Goal: Task Accomplishment & Management: Manage account settings

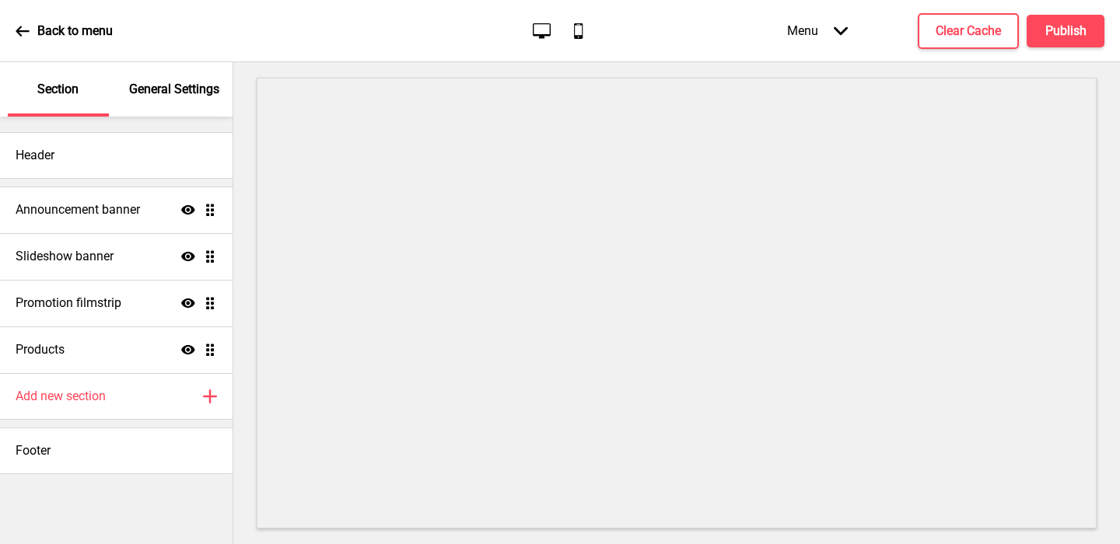
click at [186, 85] on p "General Settings" at bounding box center [174, 89] width 90 height 17
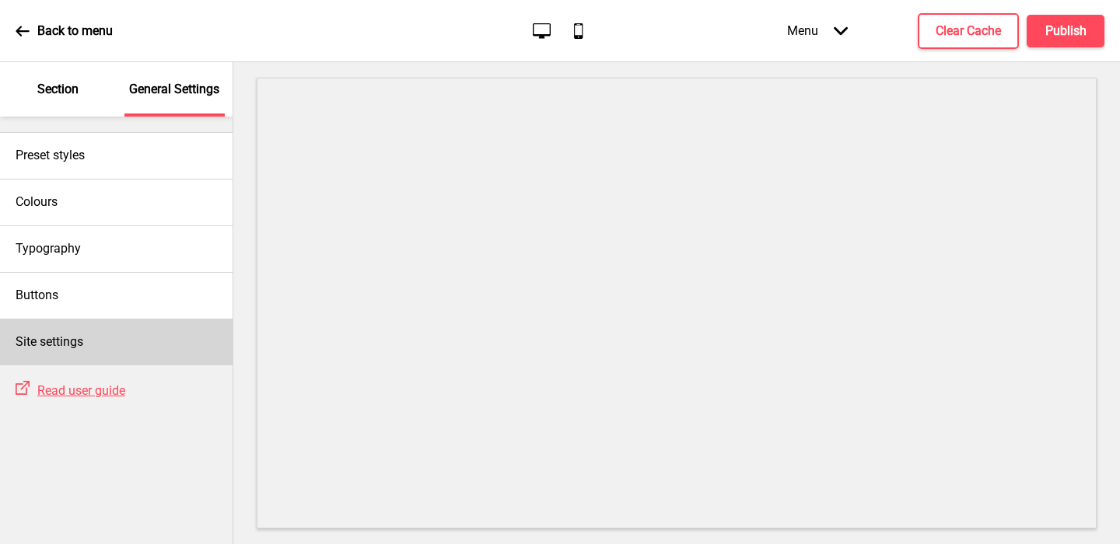
click at [142, 331] on div "Site settings" at bounding box center [116, 342] width 233 height 47
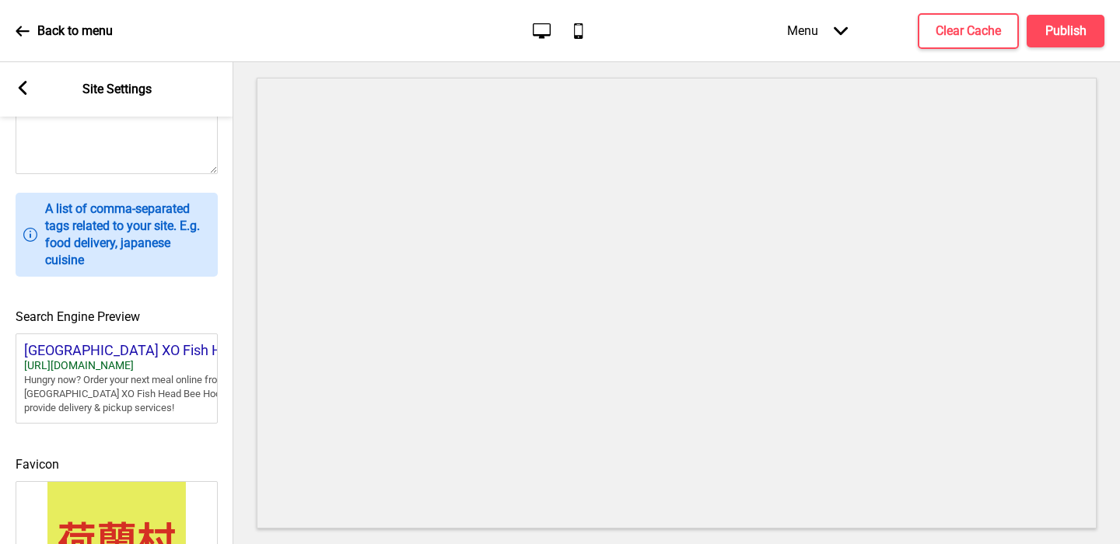
scroll to position [677, 0]
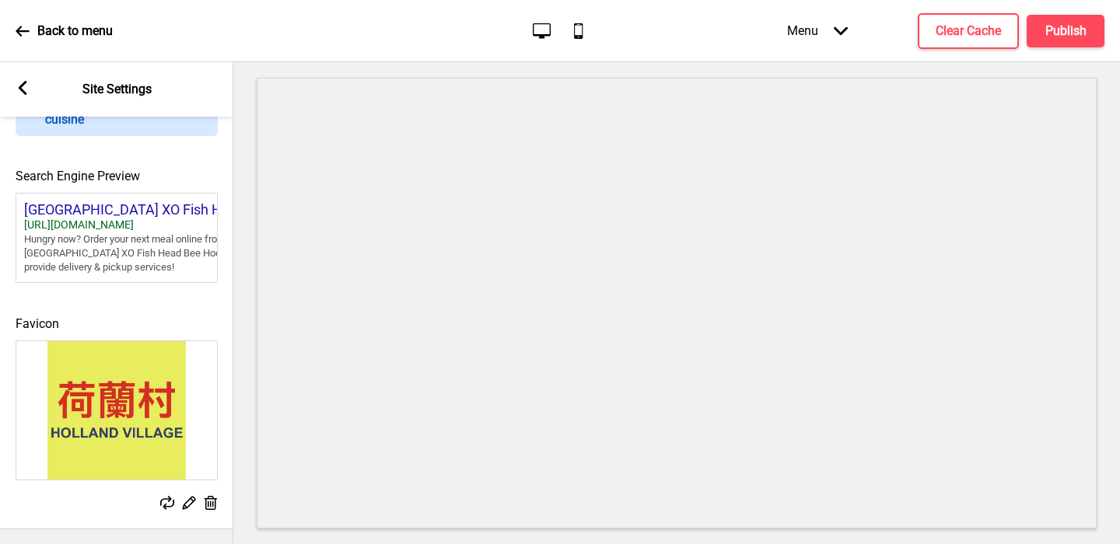
click at [186, 505] on rect at bounding box center [188, 503] width 16 height 16
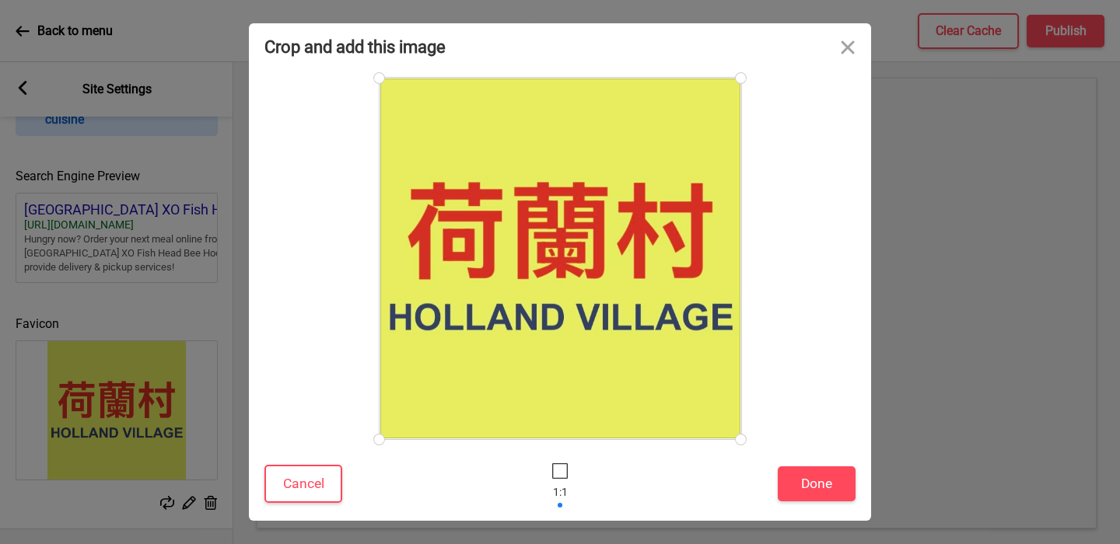
click at [764, 33] on div "Crop and add this image" at bounding box center [560, 46] width 622 height 47
click at [849, 42] on button "Close" at bounding box center [847, 46] width 47 height 47
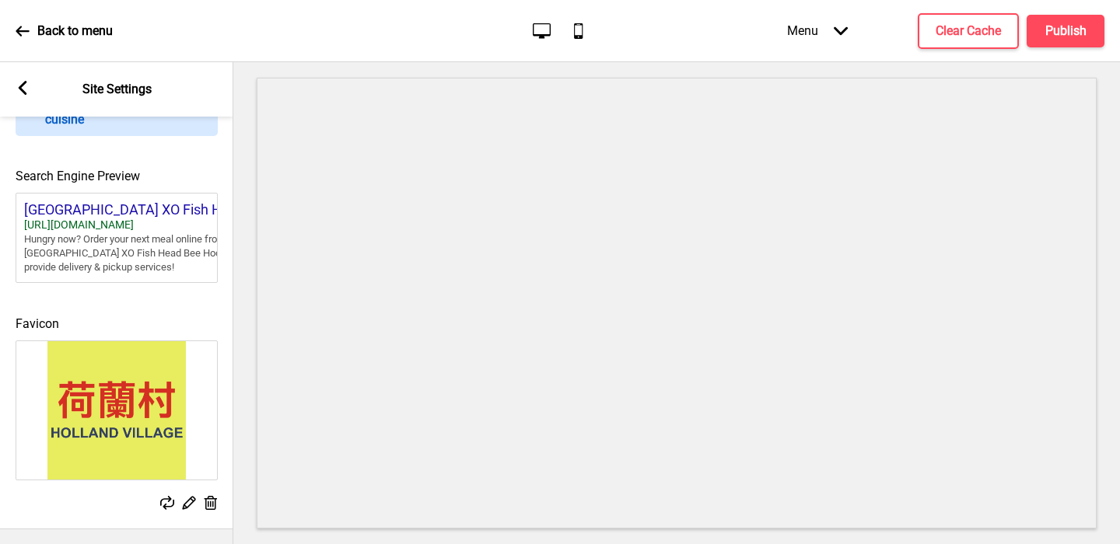
scroll to position [0, 0]
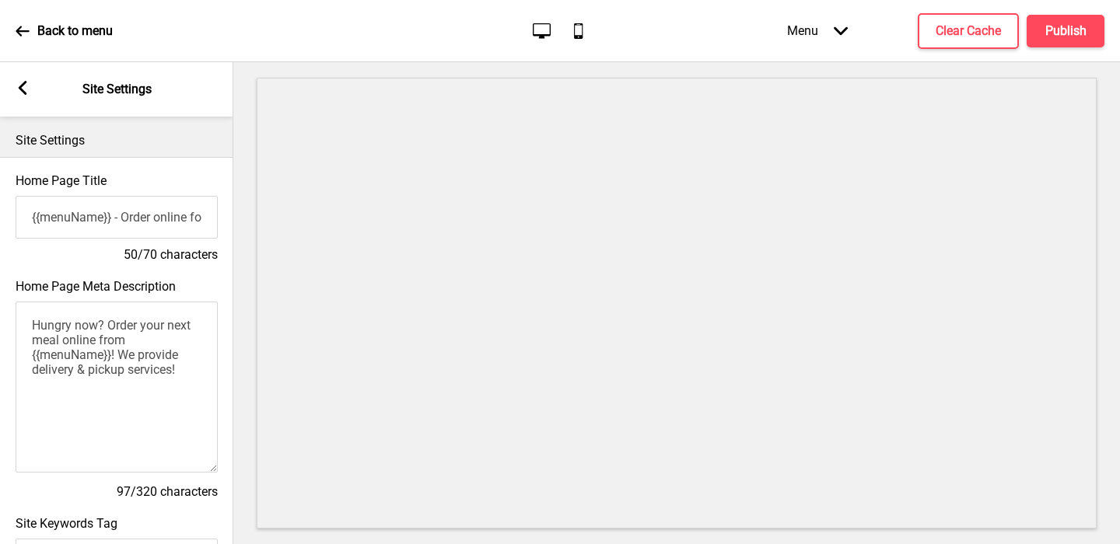
click at [25, 88] on rect at bounding box center [23, 88] width 14 height 14
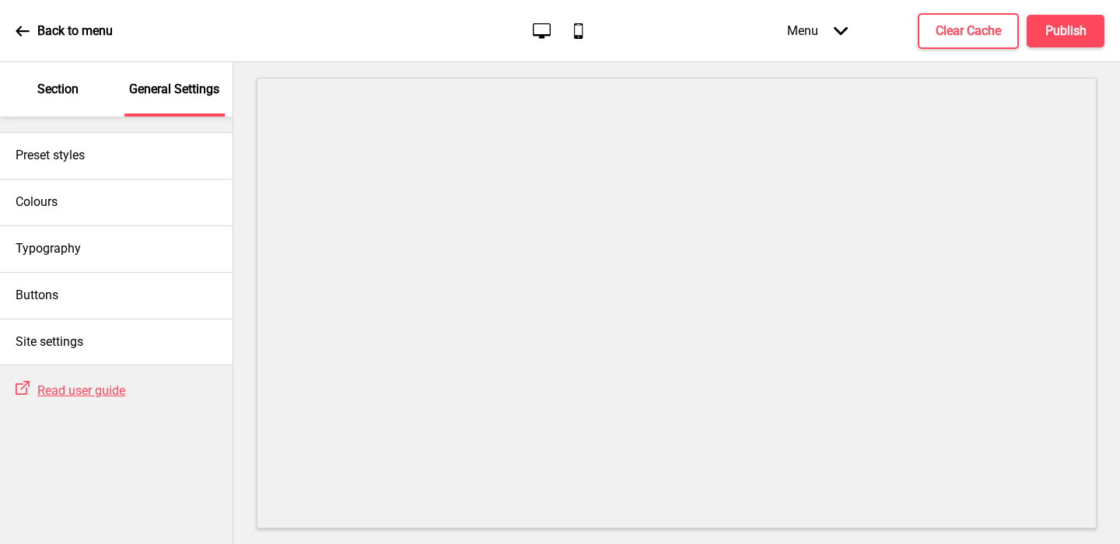
click at [41, 77] on div "Section" at bounding box center [58, 89] width 101 height 54
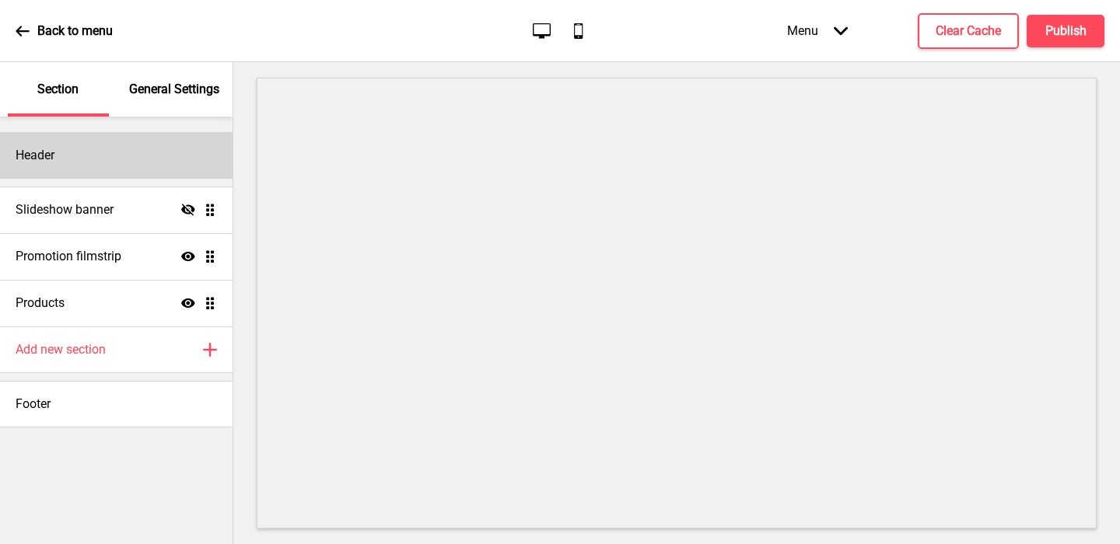
click at [138, 163] on div "Header" at bounding box center [116, 155] width 233 height 47
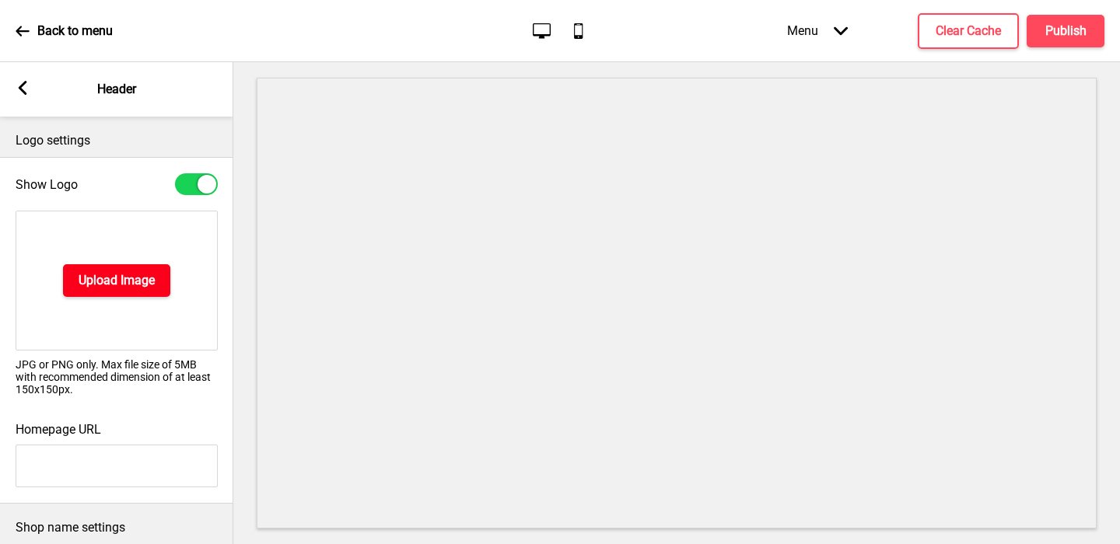
click at [117, 283] on h4 "Upload Image" at bounding box center [117, 280] width 76 height 17
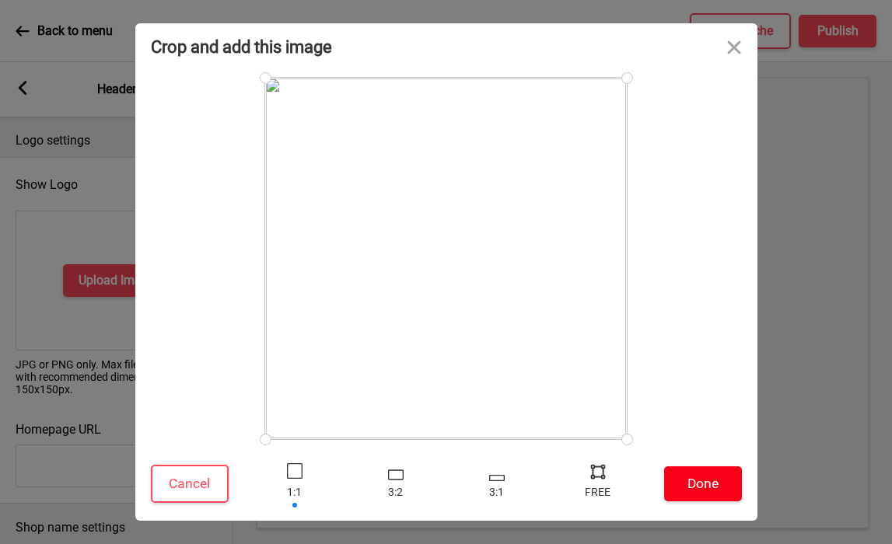
click at [694, 478] on button "Done" at bounding box center [703, 484] width 78 height 35
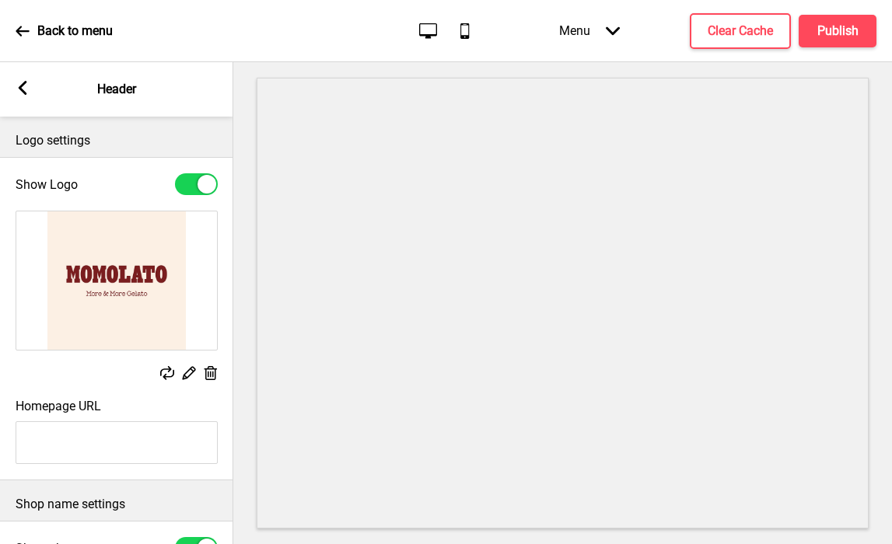
click at [23, 86] on rect at bounding box center [23, 88] width 14 height 14
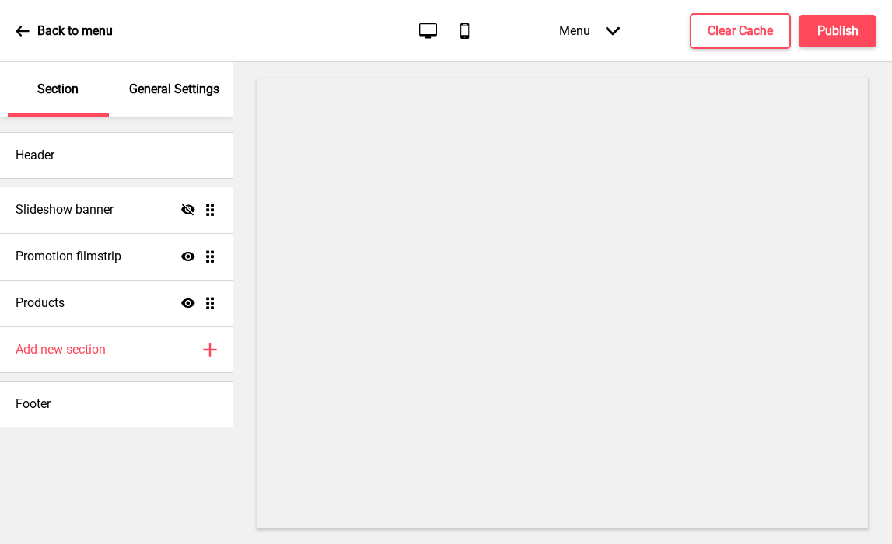
click at [184, 99] on div "General Settings" at bounding box center [174, 89] width 101 height 54
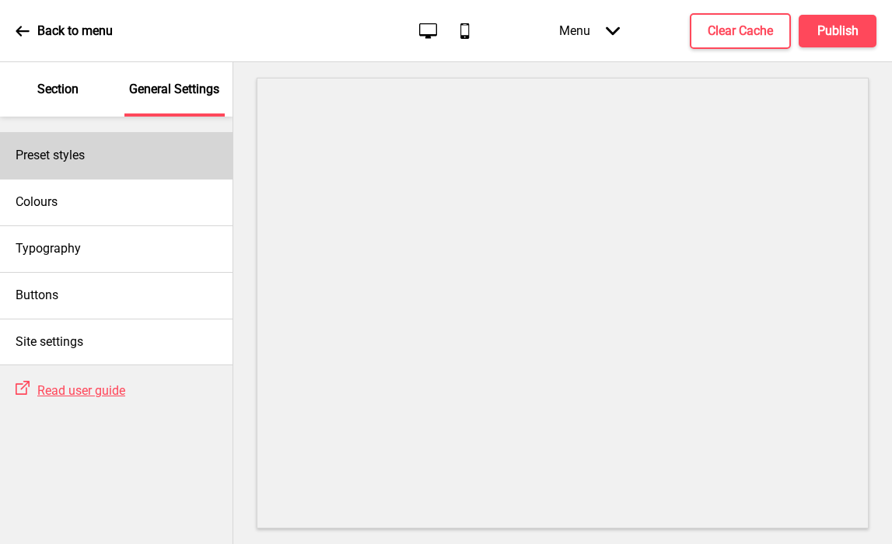
click at [124, 160] on div "Preset styles" at bounding box center [116, 155] width 233 height 47
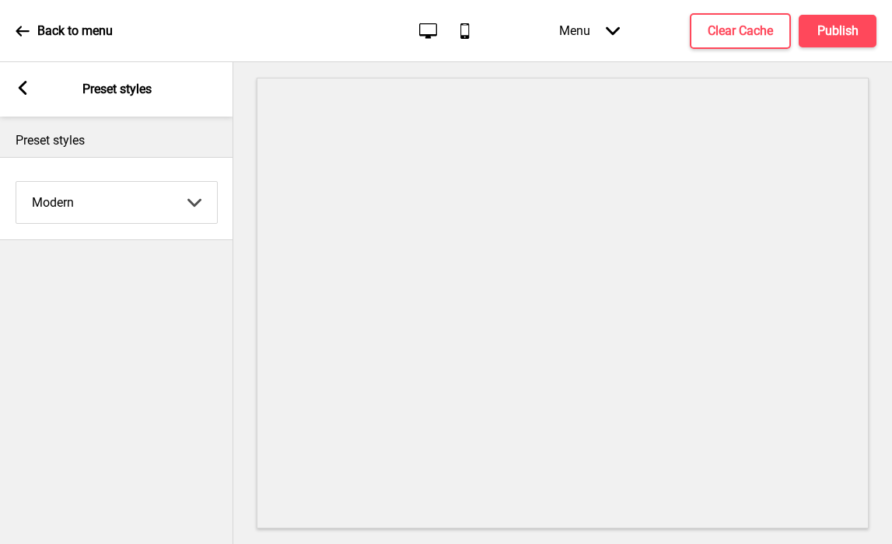
click at [103, 196] on select "Coffee Contrast Dark Earth Marine Minimalist Modern Oddle Pastel Yellow Fruits …" at bounding box center [116, 202] width 201 height 41
select select "minimalist"
click at [16, 182] on select "Coffee Contrast Dark Earth Marine Minimalist Modern Oddle Pastel Yellow Fruits …" at bounding box center [116, 202] width 201 height 41
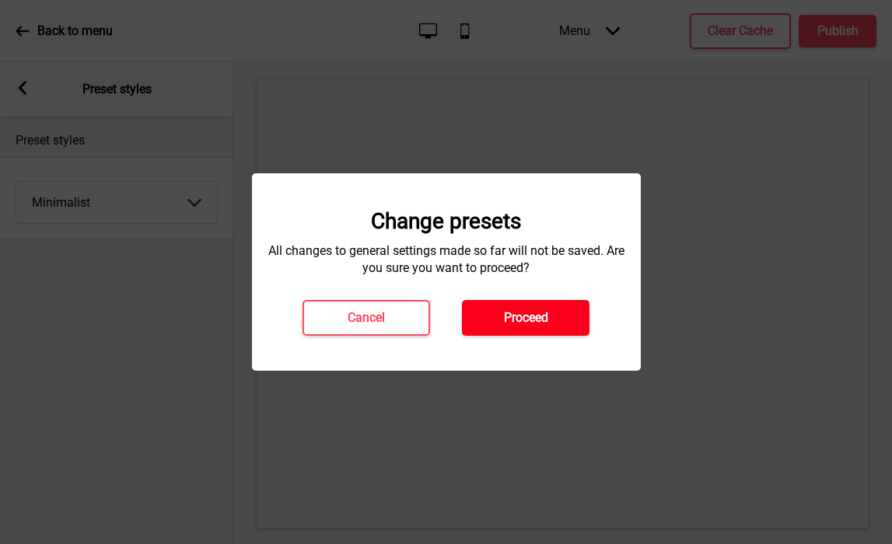
click at [492, 303] on button "Proceed" at bounding box center [526, 318] width 128 height 36
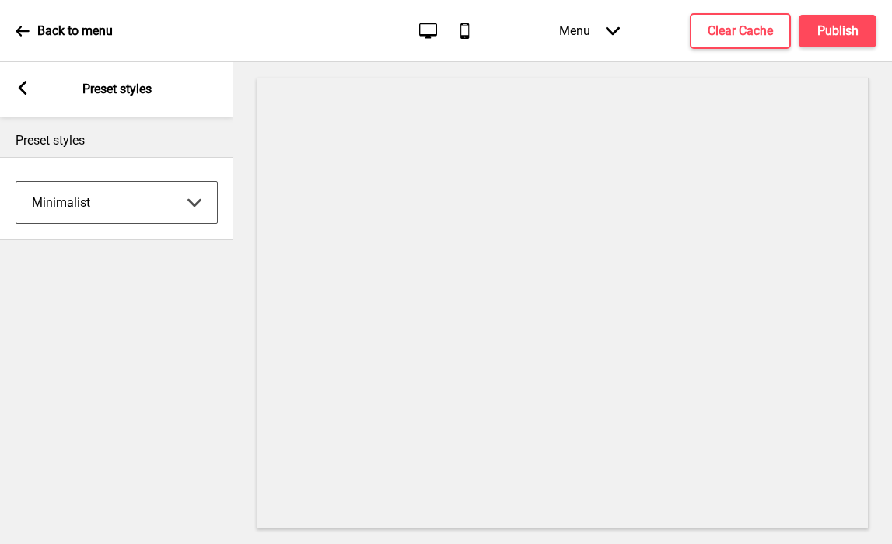
click at [31, 93] on div "Arrow left Preset styles" at bounding box center [116, 89] width 233 height 54
click at [24, 88] on rect at bounding box center [23, 88] width 14 height 14
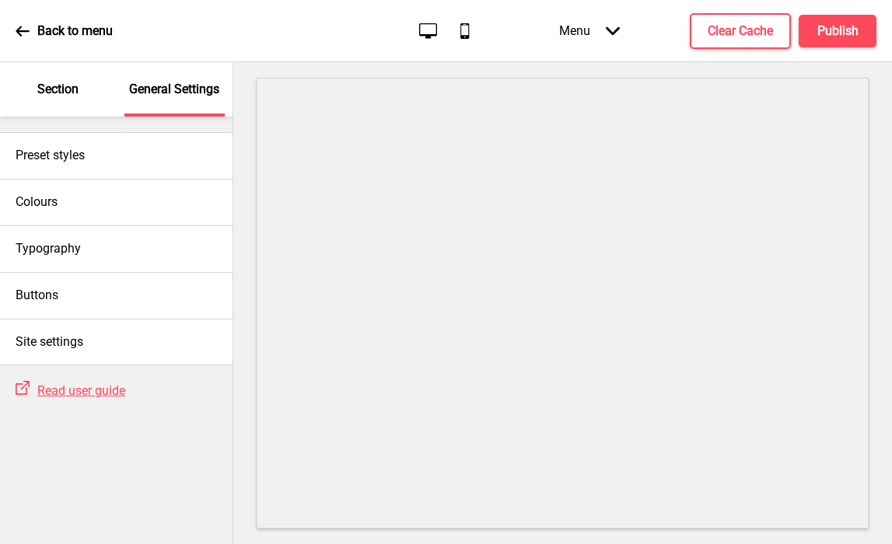
click at [57, 95] on p "Section" at bounding box center [57, 89] width 41 height 17
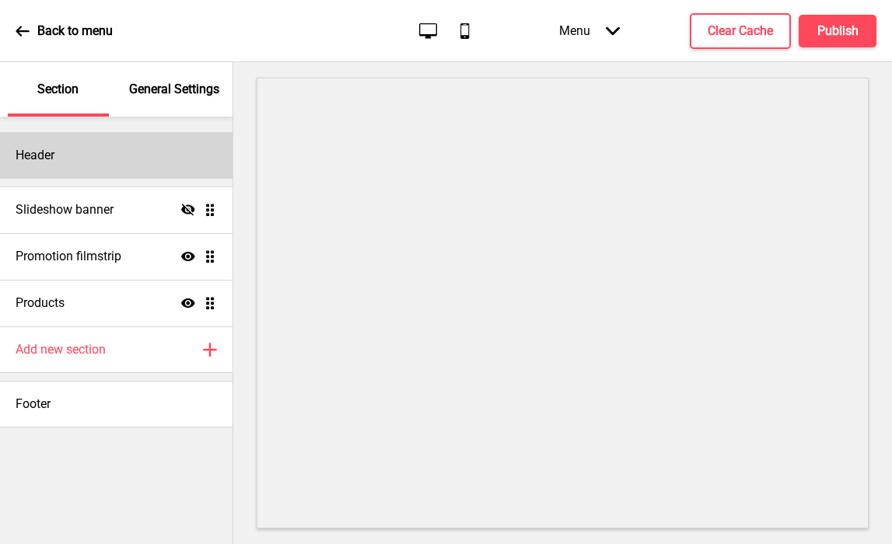
click at [132, 170] on div "Header" at bounding box center [116, 155] width 233 height 47
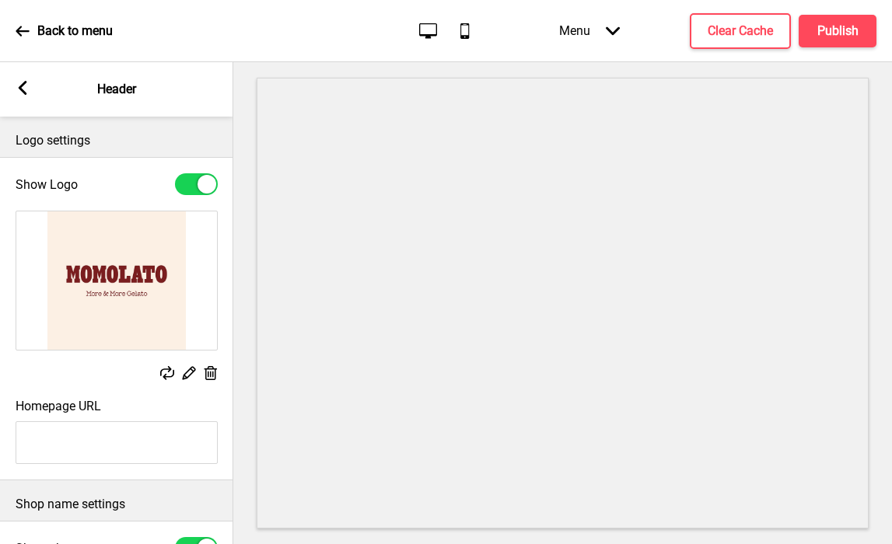
click at [211, 371] on icon at bounding box center [211, 373] width 13 height 14
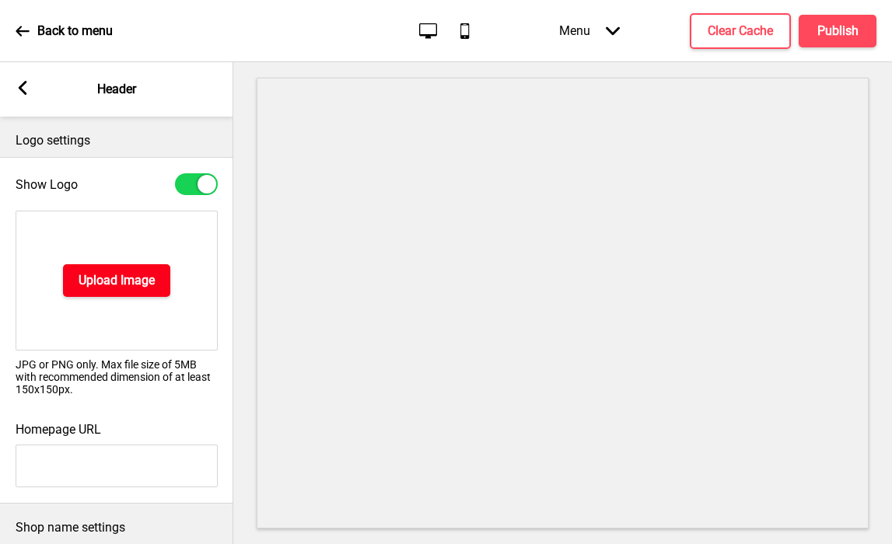
click at [120, 289] on button "Upload Image" at bounding box center [116, 280] width 107 height 33
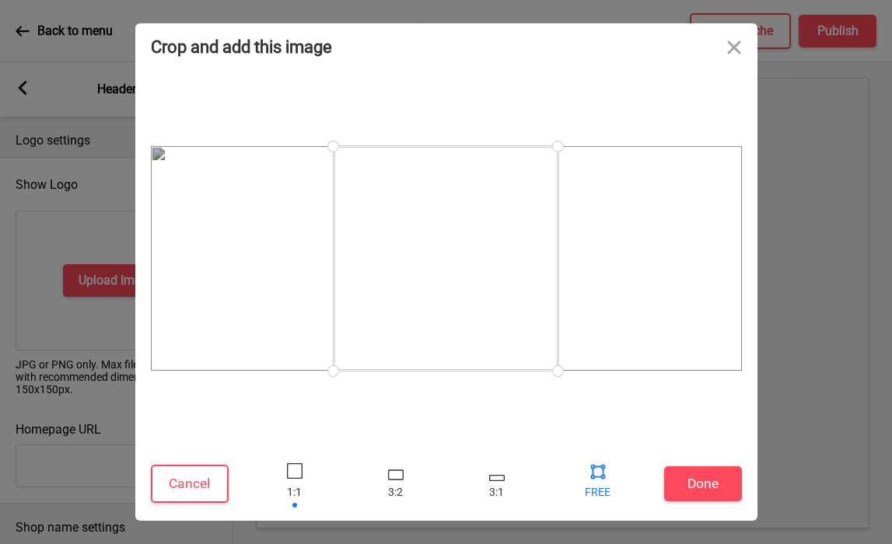
click at [605, 473] on div at bounding box center [597, 471] width 23 height 23
drag, startPoint x: 556, startPoint y: 372, endPoint x: 809, endPoint y: 406, distance: 255.0
click at [809, 406] on div "Crop and add this image Cancel Done Drop a file here Drag & drop files here or …" at bounding box center [446, 272] width 892 height 544
drag, startPoint x: 337, startPoint y: 369, endPoint x: 75, endPoint y: 402, distance: 263.3
click at [75, 402] on div "Crop and add this image Cancel Done Drop a file here Drag & drop files here or …" at bounding box center [446, 272] width 892 height 544
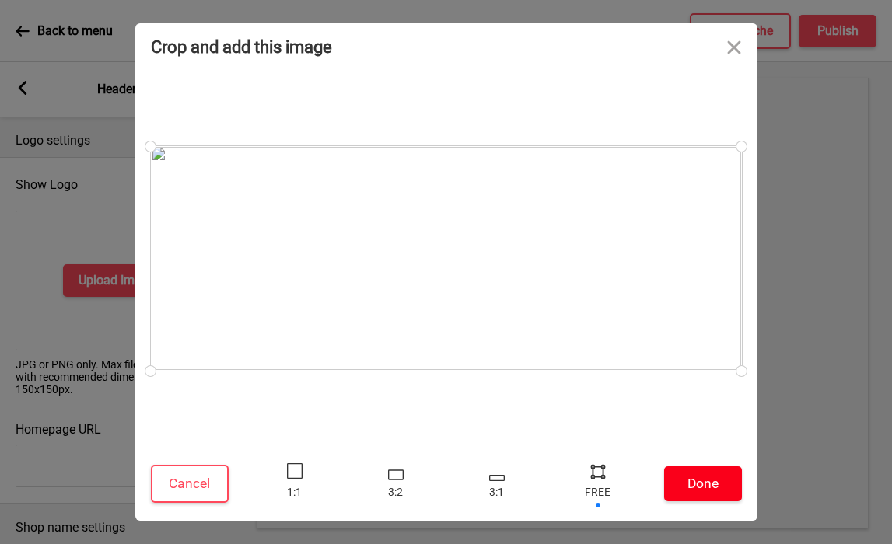
click at [684, 485] on button "Done" at bounding box center [703, 484] width 78 height 35
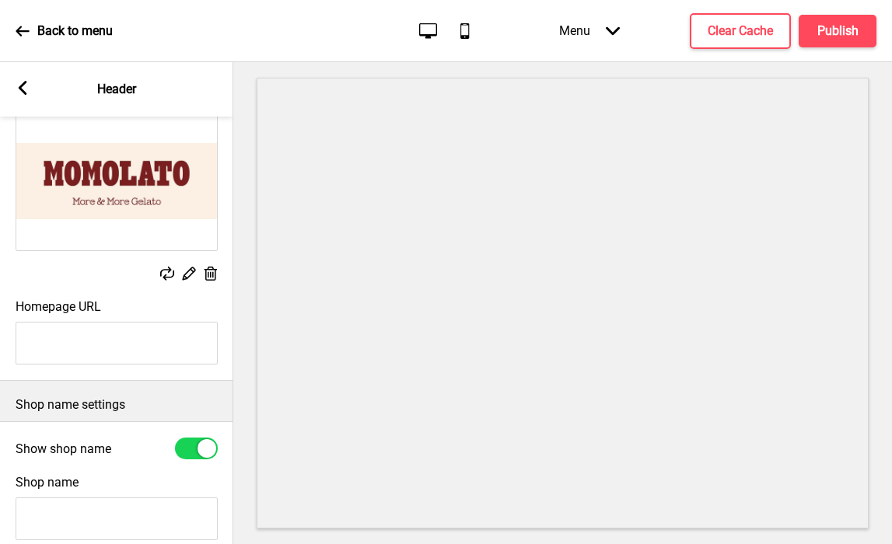
scroll to position [157, 0]
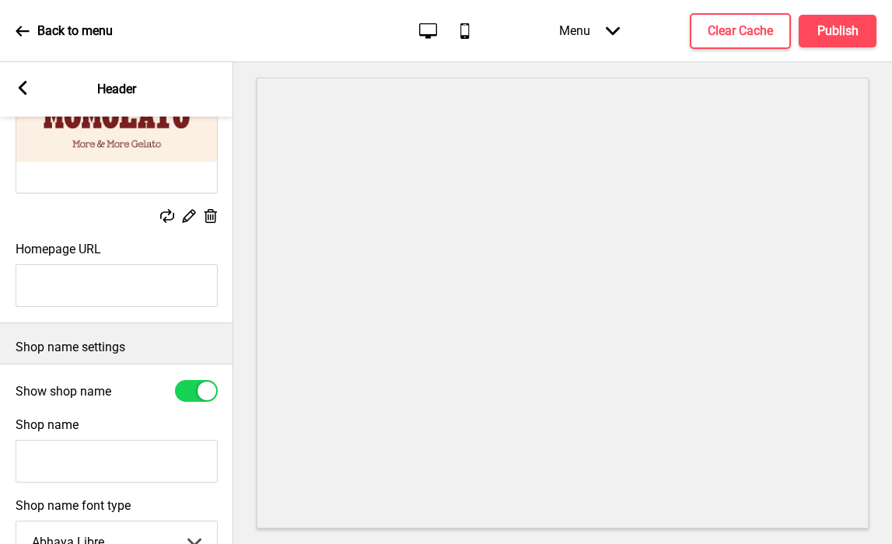
click at [114, 285] on input "Homepage URL" at bounding box center [117, 285] width 202 height 43
paste input "https://momolato.com/"
type input "https://momolato.com/"
click at [93, 449] on input "Shop name" at bounding box center [117, 461] width 202 height 43
type input "N"
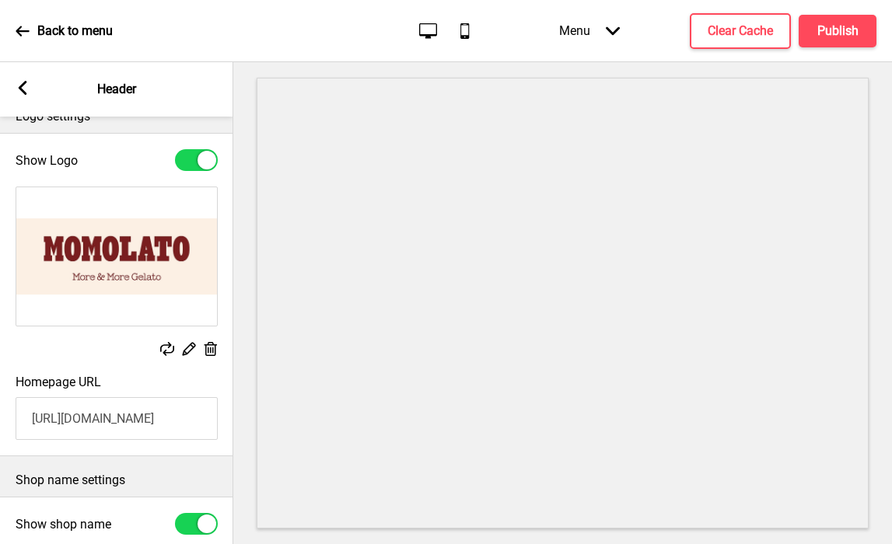
scroll to position [0, 0]
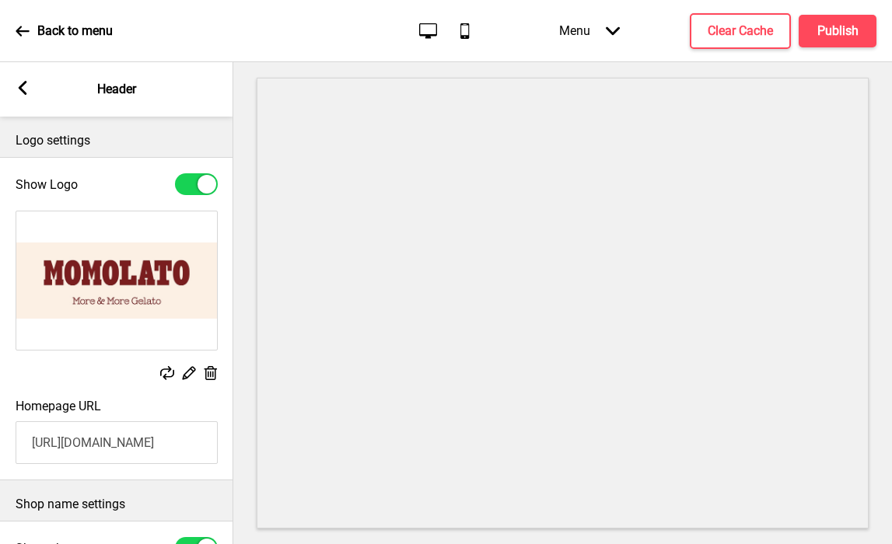
type input "Momolato"
type input "#fcefe3"
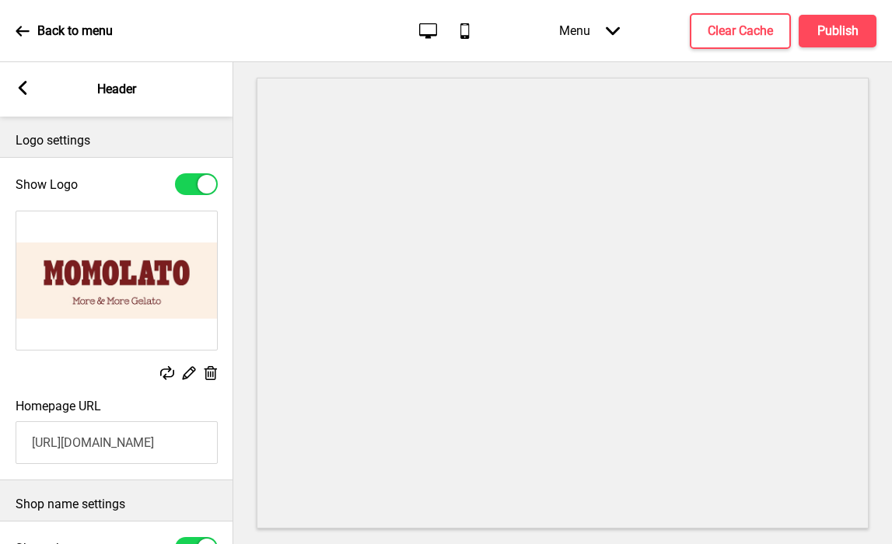
click at [222, 299] on div "Replace Edit Delete" at bounding box center [116, 297] width 233 height 188
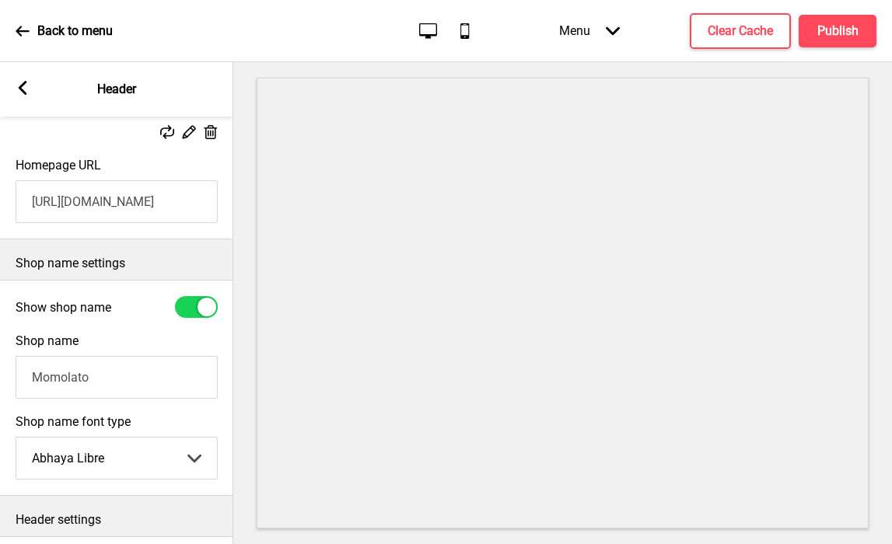
scroll to position [341, 0]
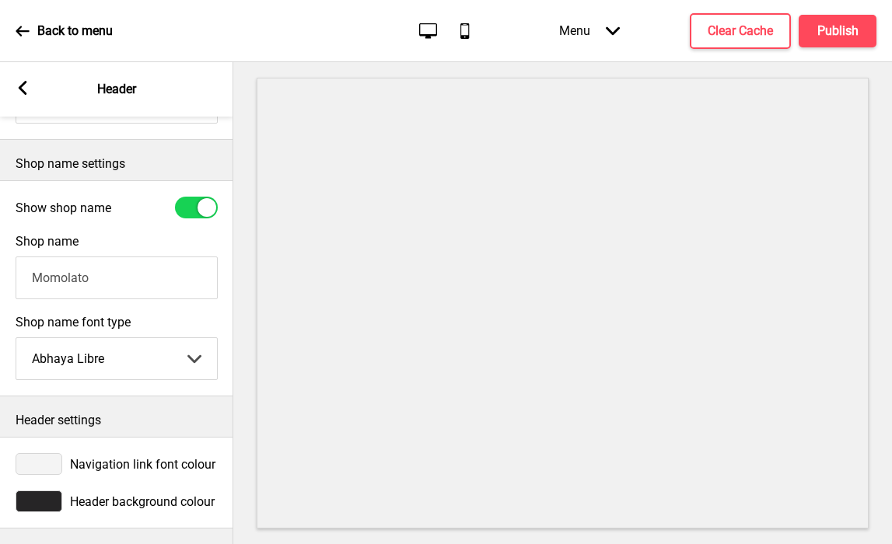
click at [39, 509] on div at bounding box center [39, 502] width 47 height 22
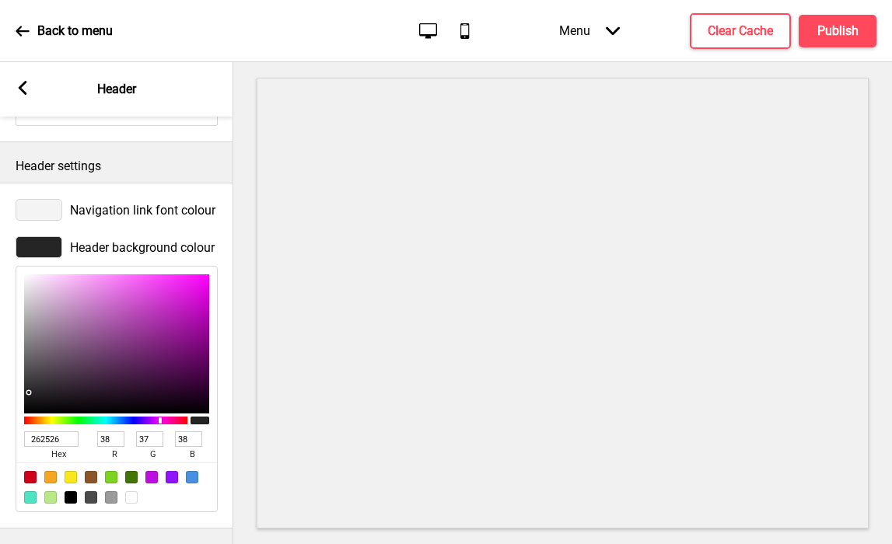
click at [39, 439] on input "262526" at bounding box center [51, 440] width 54 height 16
paste input "fcefe3"
type input "fcefe3"
type input "252"
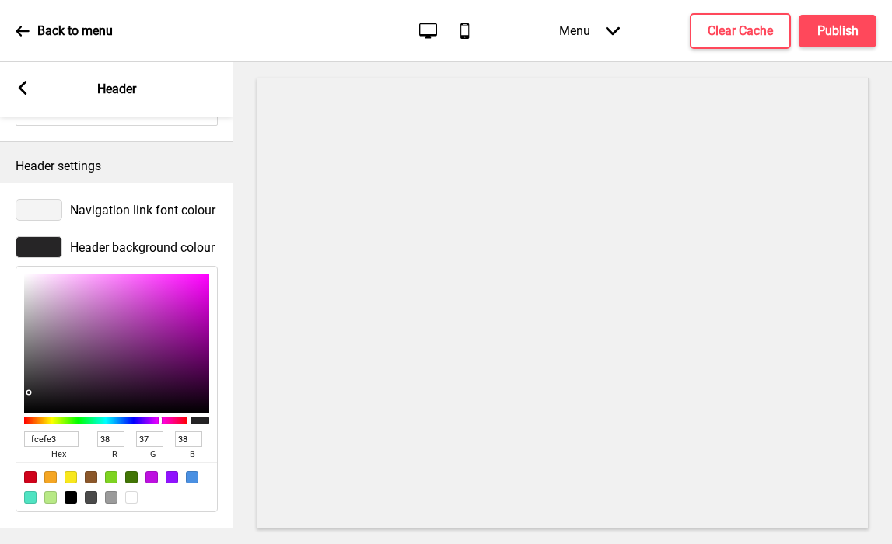
type input "239"
type input "227"
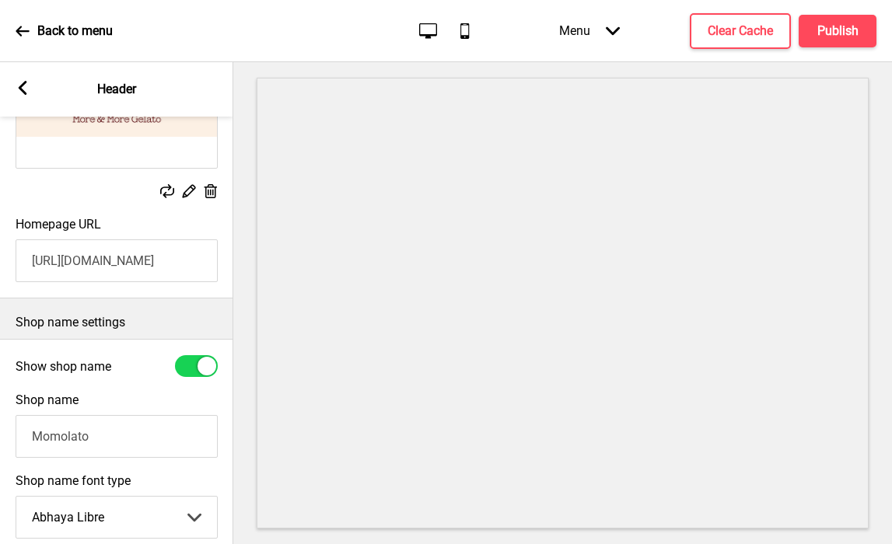
scroll to position [0, 0]
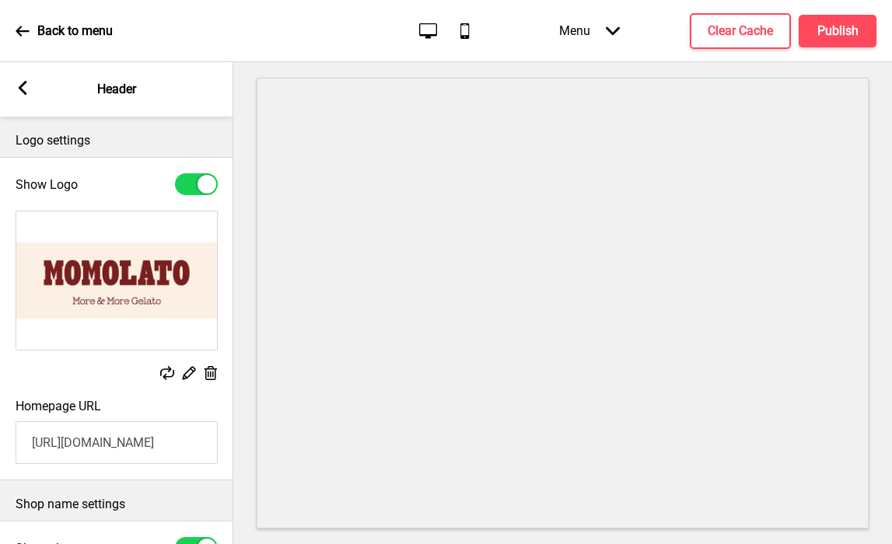
type input "FCEFE3"
click at [19, 544] on button "X" at bounding box center [9, 552] width 19 height 16
click at [827, 32] on h4 "Publish" at bounding box center [837, 31] width 41 height 17
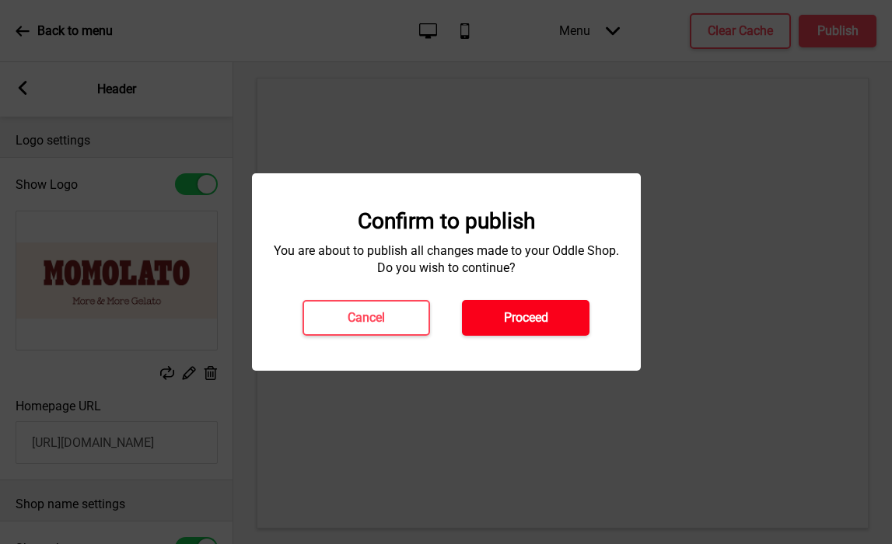
click at [500, 315] on button "Proceed" at bounding box center [526, 318] width 128 height 36
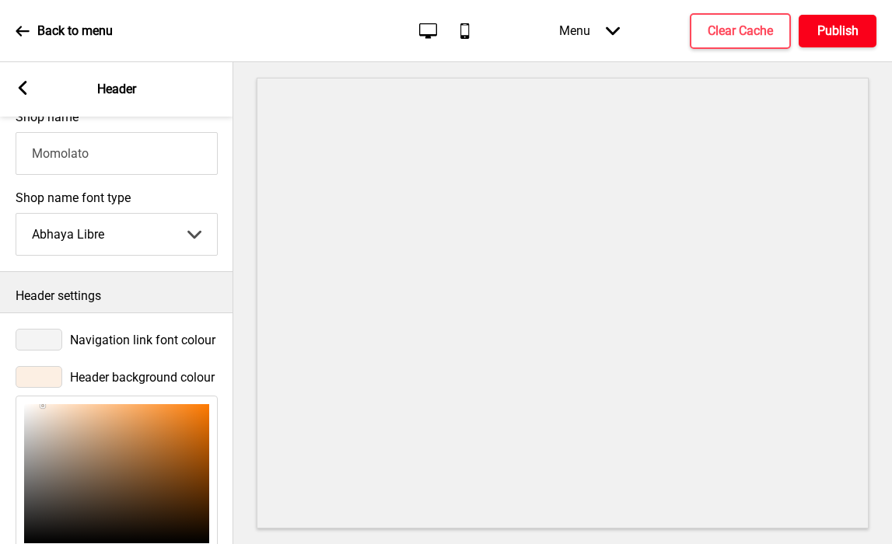
scroll to position [456, 0]
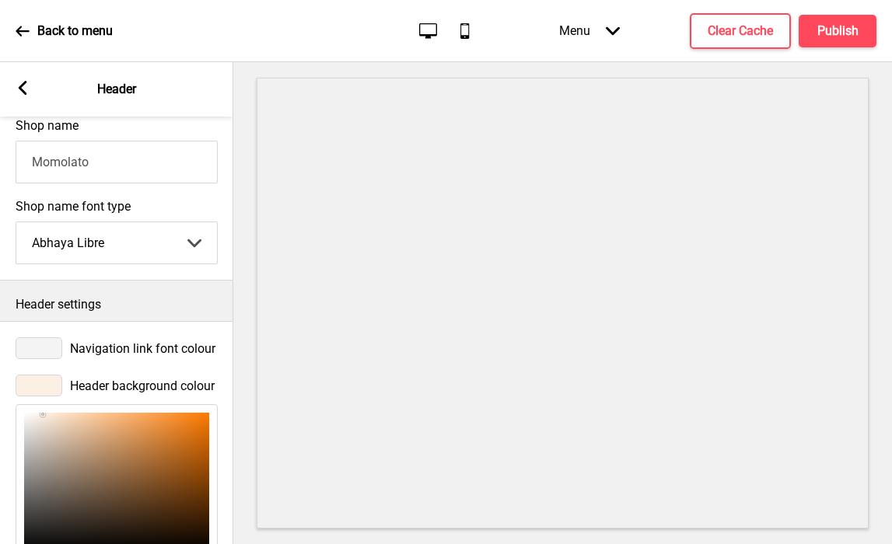
click at [26, 348] on div at bounding box center [39, 349] width 47 height 22
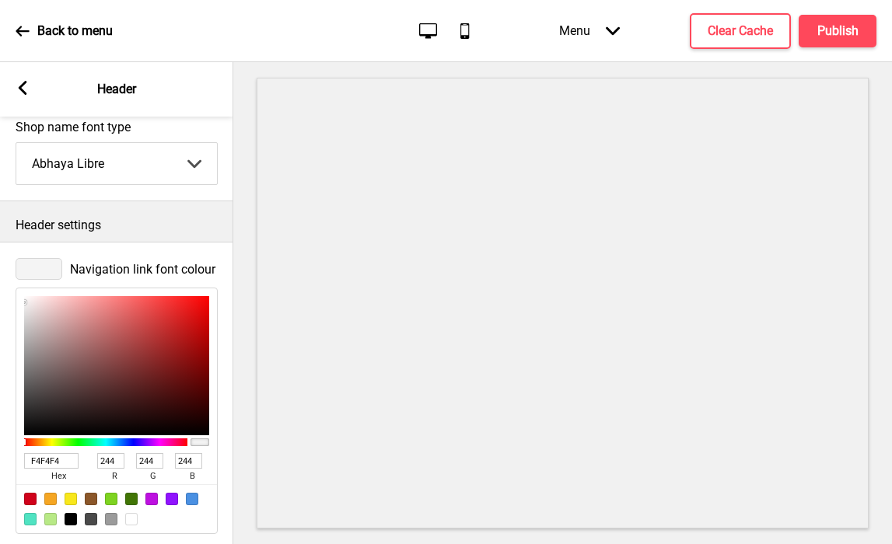
scroll to position [568, 0]
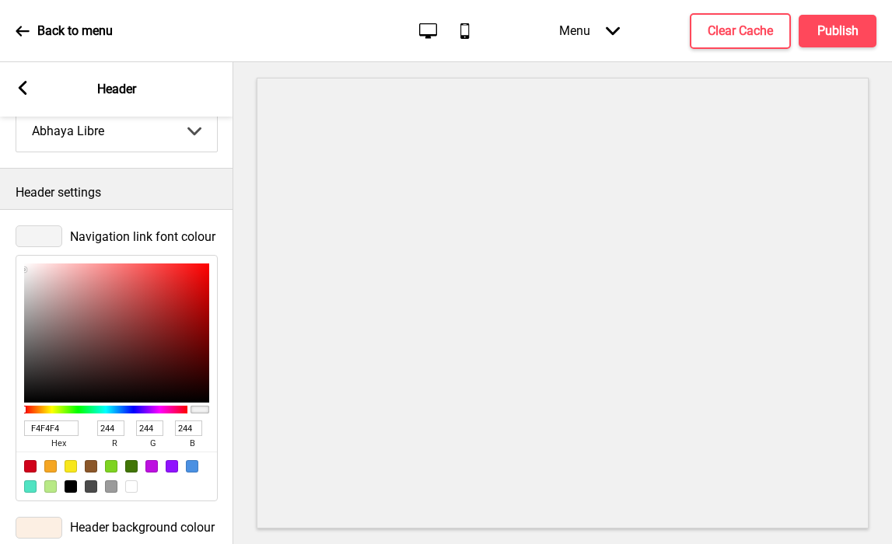
click at [47, 426] on input "F4F4F4" at bounding box center [51, 429] width 54 height 16
paste input "7A1E1F"
type input "7A1E1F"
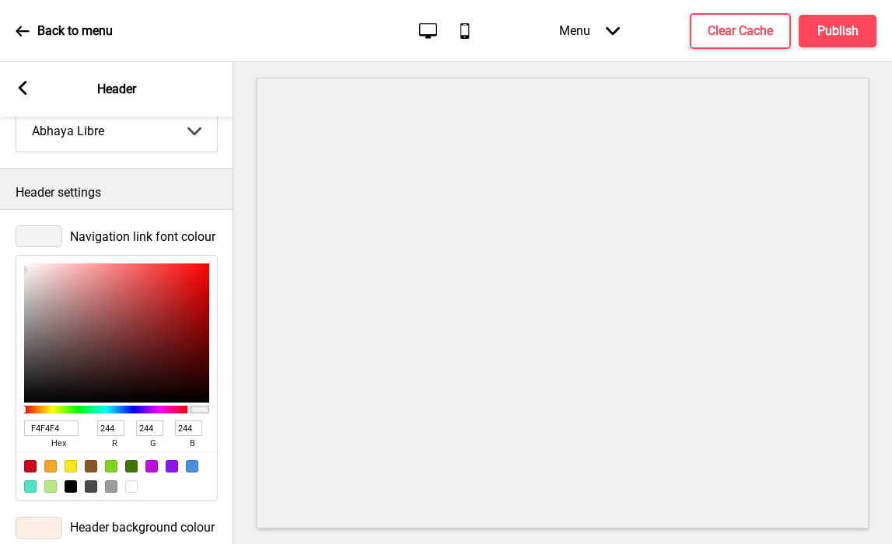
type input "122"
type input "30"
type input "31"
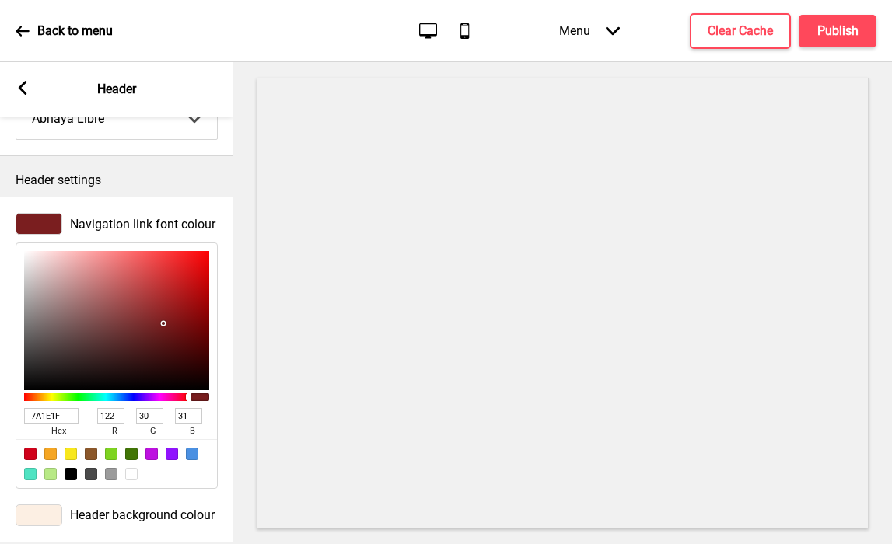
scroll to position [595, 0]
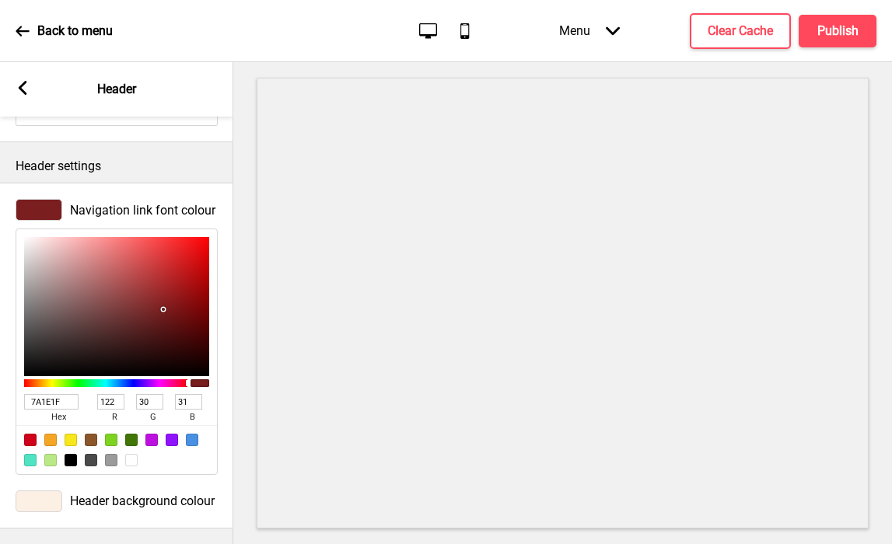
type input "7A1E1F"
click at [23, 501] on div at bounding box center [39, 502] width 47 height 22
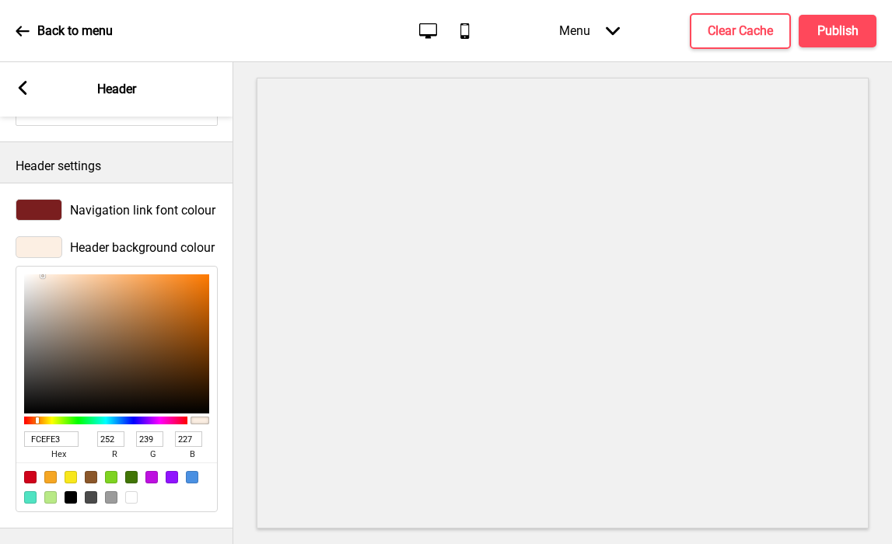
click at [26, 93] on rect at bounding box center [23, 88] width 14 height 14
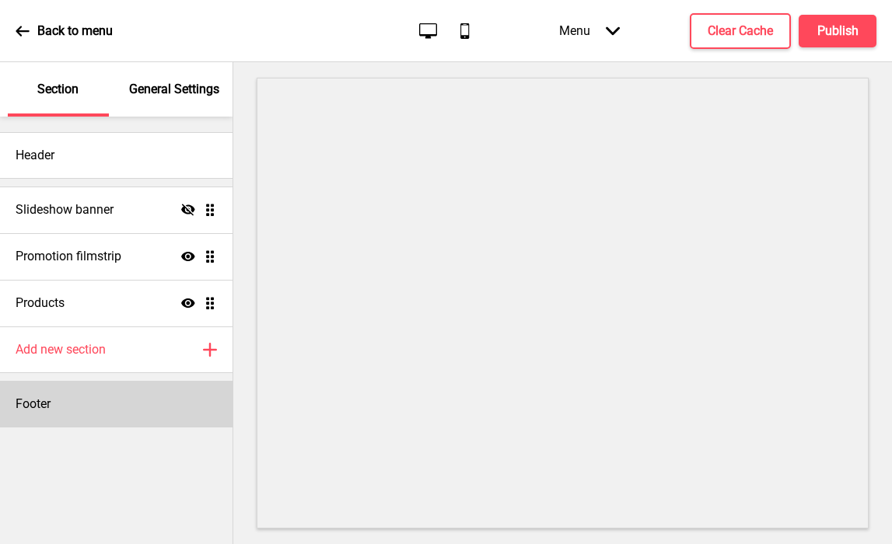
click at [28, 404] on h4 "Footer" at bounding box center [33, 404] width 35 height 17
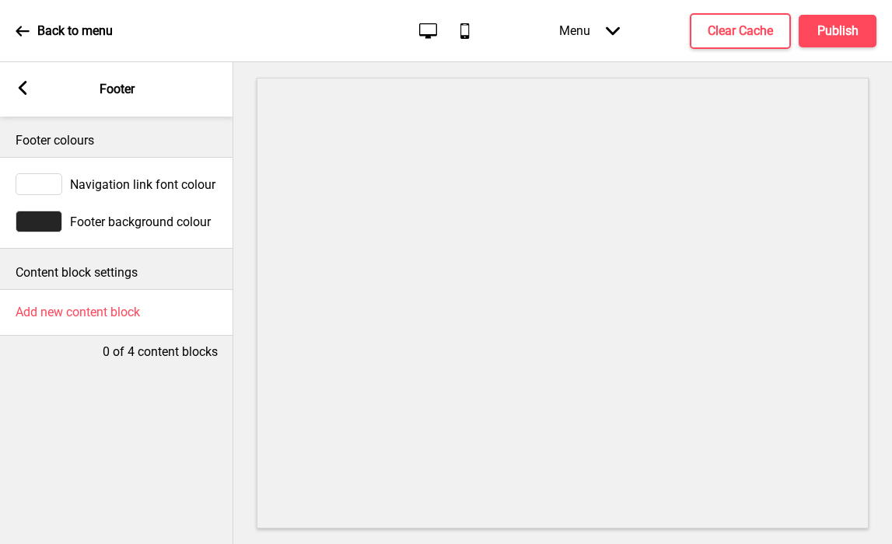
click at [49, 219] on div at bounding box center [39, 222] width 47 height 22
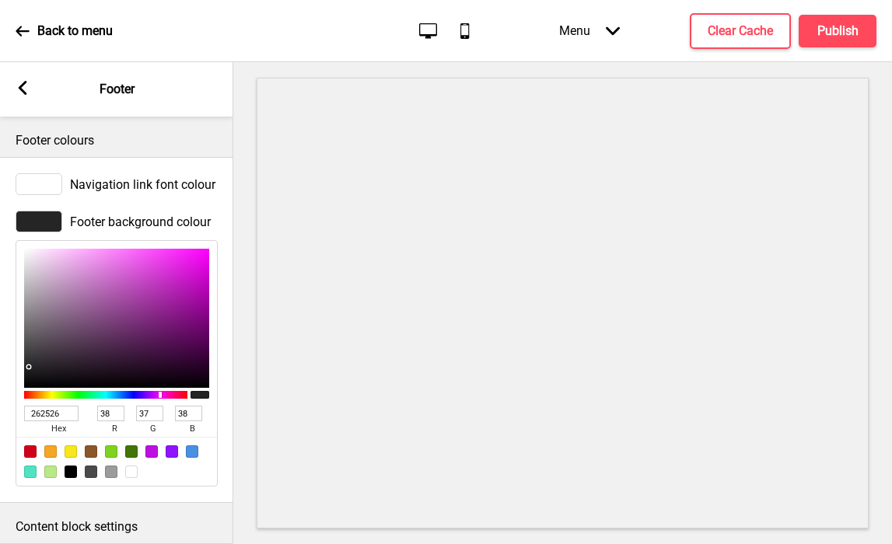
click at [61, 414] on input "262526" at bounding box center [51, 414] width 54 height 16
paste input "7A1E1F"
type input "7A1E1F"
type input "122"
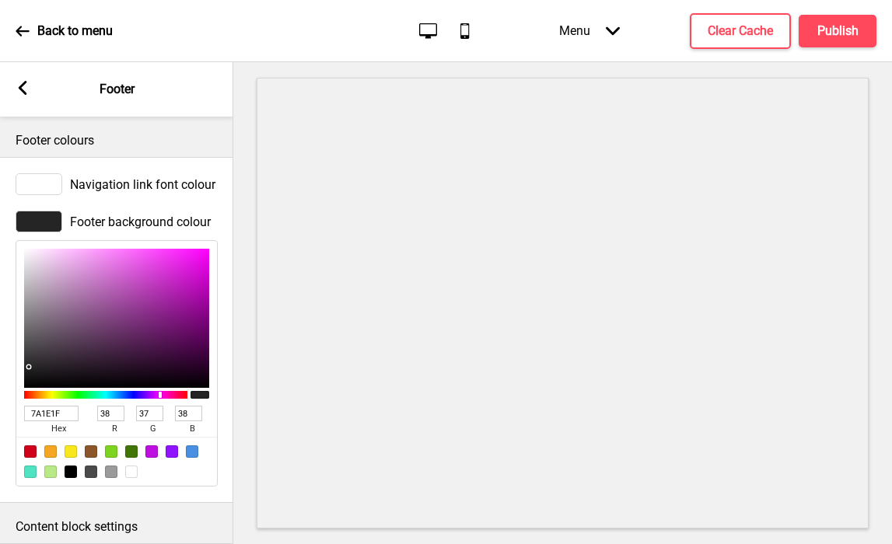
type input "30"
type input "31"
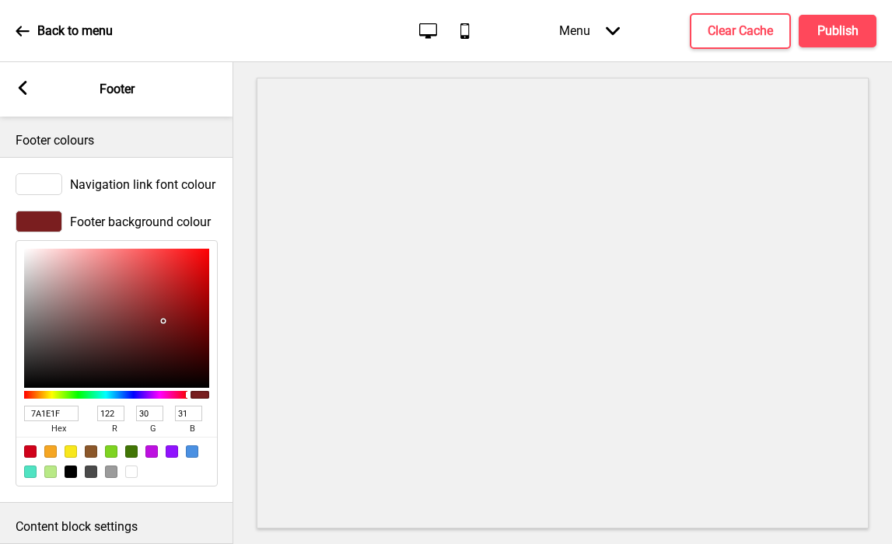
type input "7A1E1F"
click at [23, 82] on rect at bounding box center [23, 88] width 14 height 14
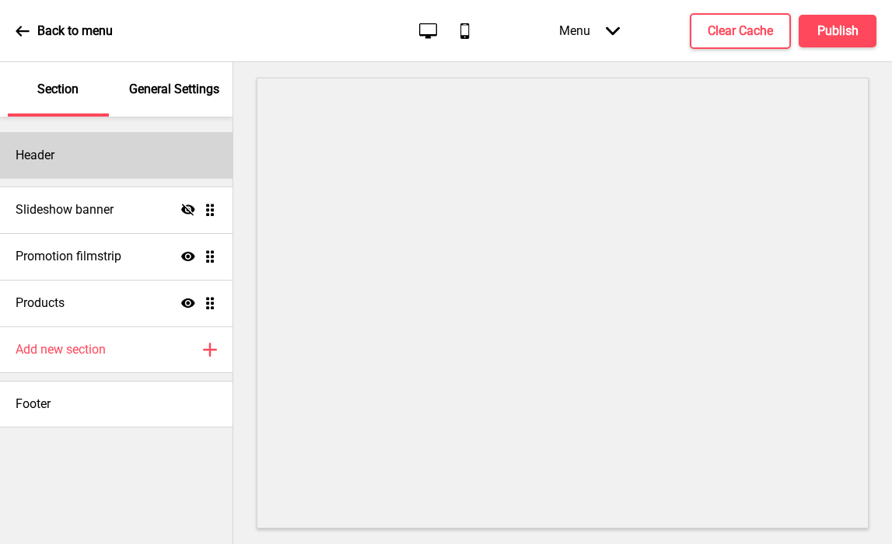
click at [75, 159] on div "Header" at bounding box center [116, 155] width 233 height 47
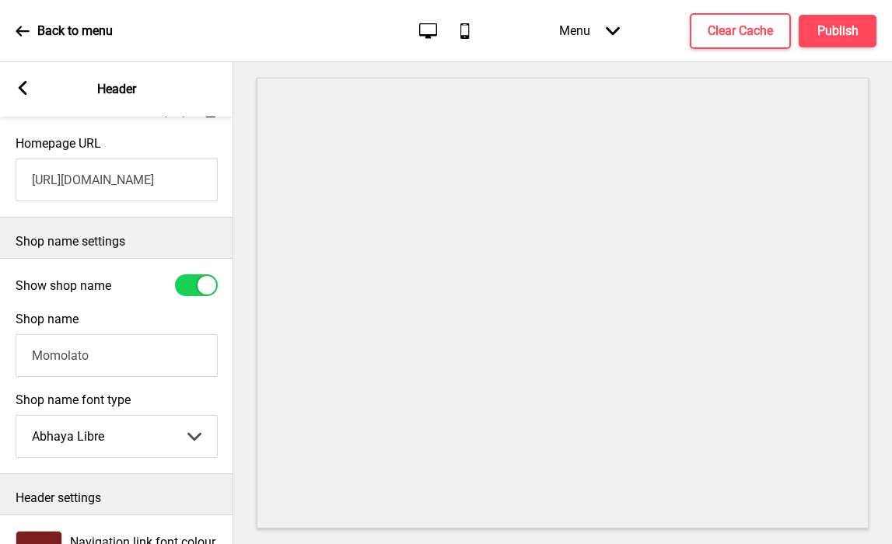
scroll to position [341, 0]
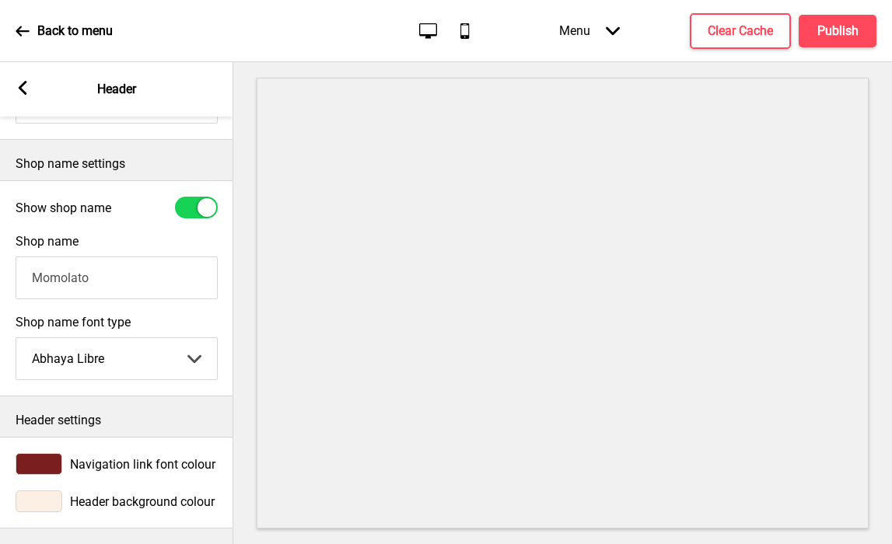
click at [41, 502] on div at bounding box center [39, 502] width 47 height 22
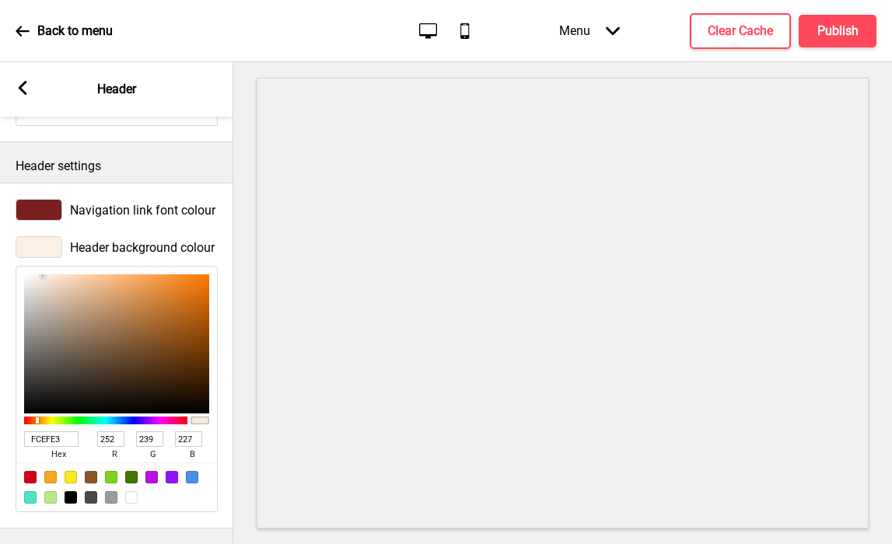
click at [56, 436] on input "FCEFE3" at bounding box center [51, 440] width 54 height 16
click at [19, 83] on rect at bounding box center [23, 88] width 14 height 14
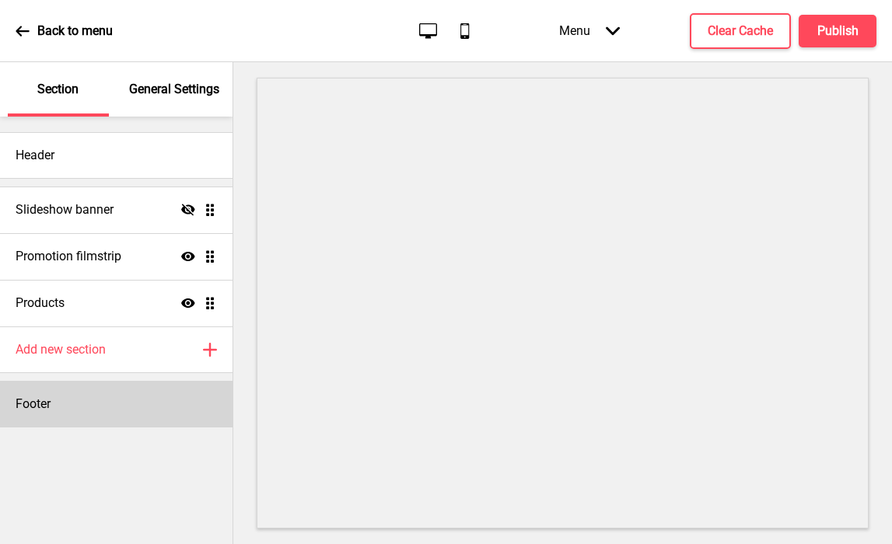
click at [59, 404] on div "Footer" at bounding box center [116, 404] width 233 height 47
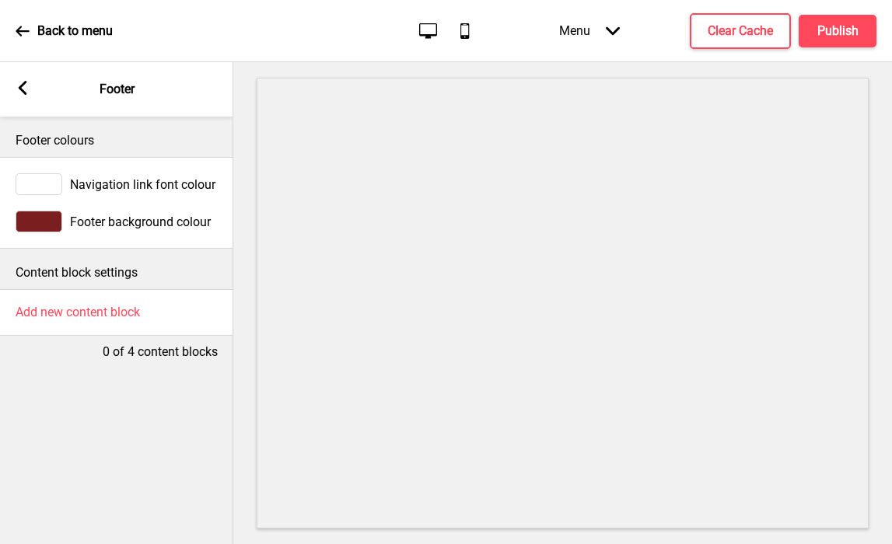
click at [62, 185] on div "Navigation link font colour" at bounding box center [117, 184] width 202 height 22
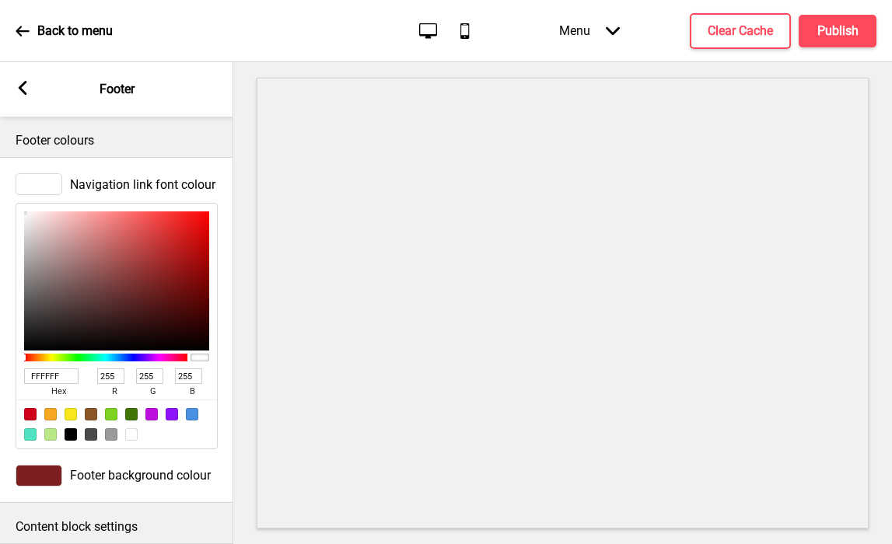
click at [51, 380] on input "FFFFFF" at bounding box center [51, 377] width 54 height 16
paste input "CEFE3"
type input "FCEFE3"
type input "252"
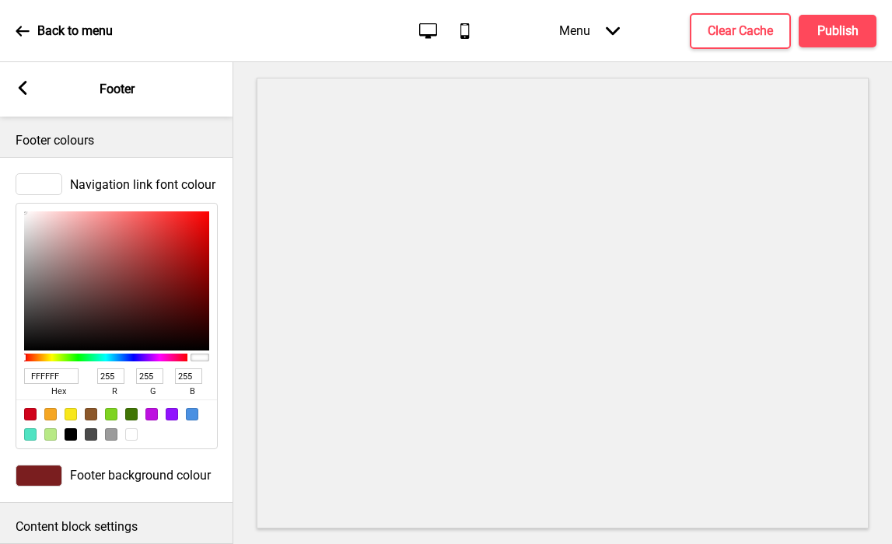
type input "239"
type input "227"
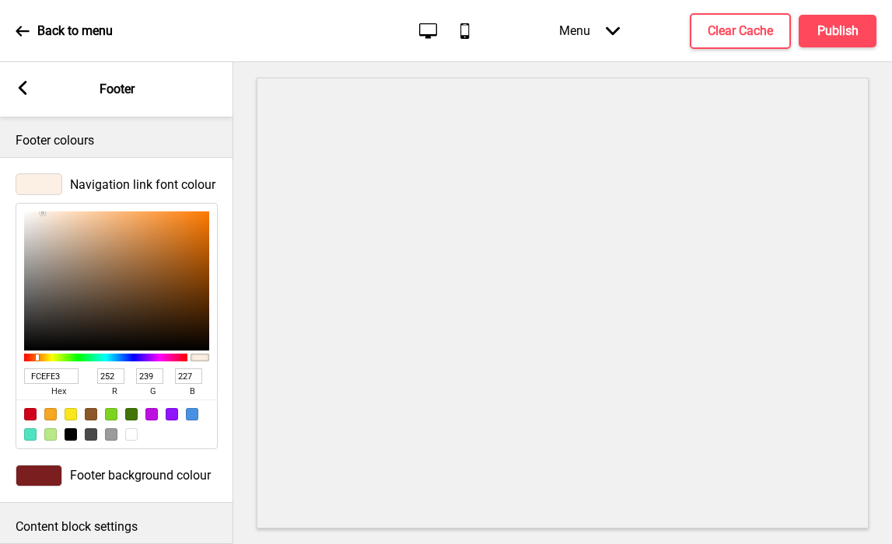
type input "FCEFE3"
click at [29, 93] on rect at bounding box center [23, 88] width 14 height 14
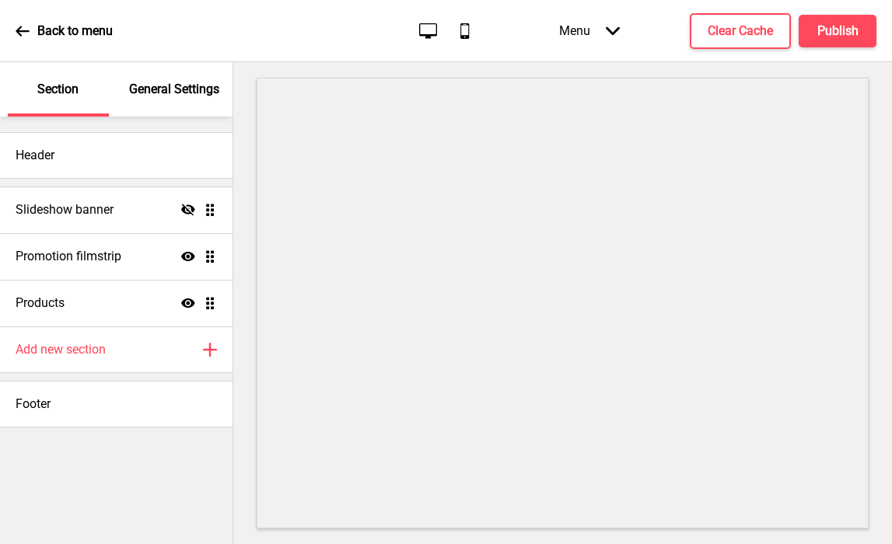
click at [151, 84] on p "General Settings" at bounding box center [174, 89] width 90 height 17
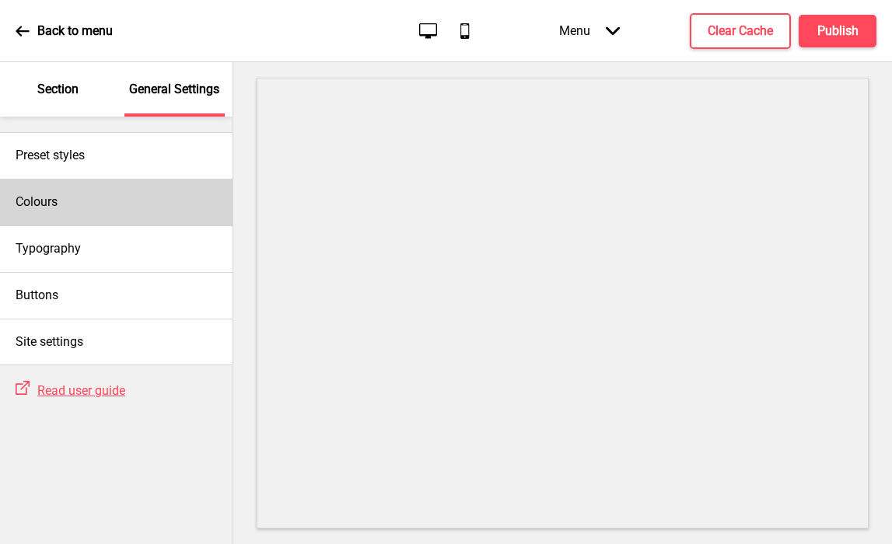
click at [62, 199] on div "Colours" at bounding box center [116, 202] width 233 height 47
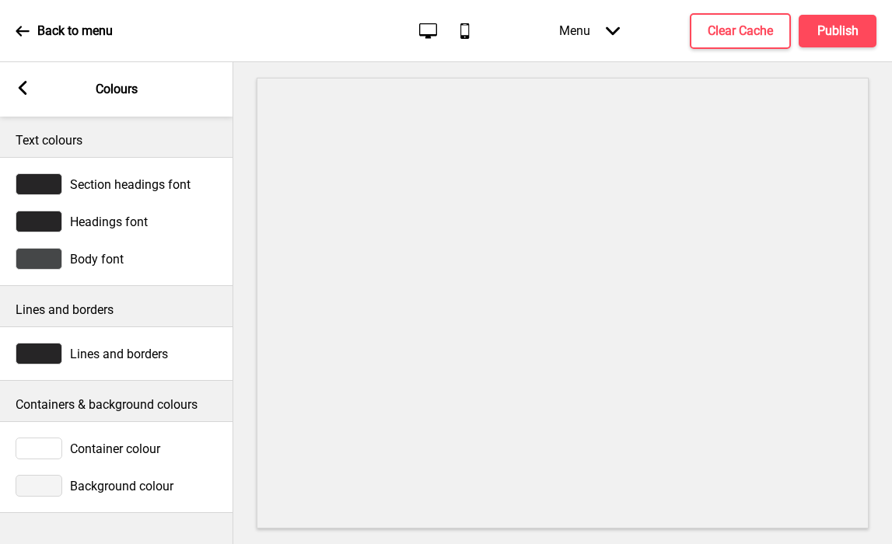
click at [47, 484] on div at bounding box center [39, 486] width 47 height 22
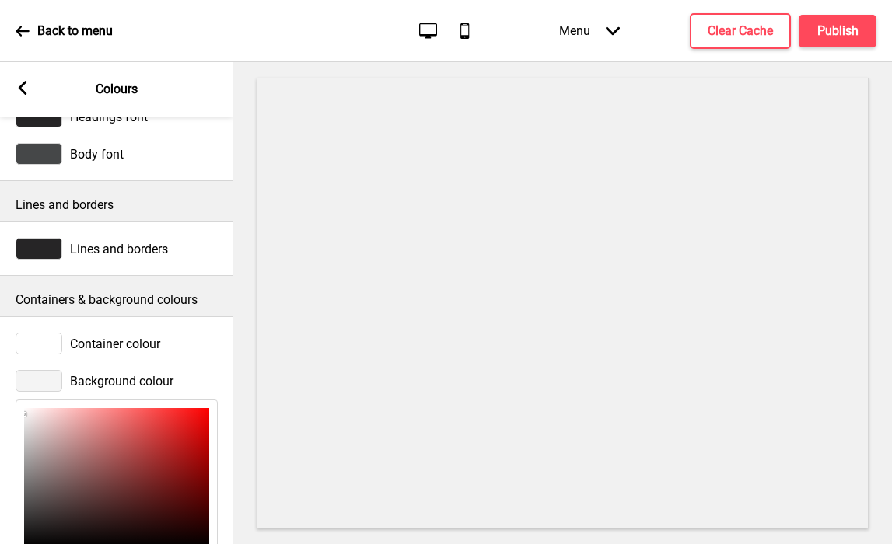
scroll to position [238, 0]
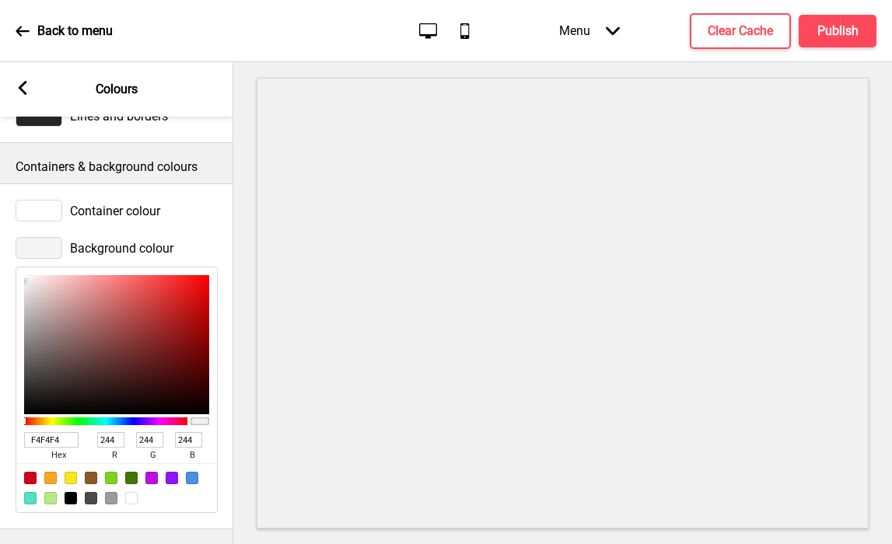
click at [38, 438] on input "F4F4F4" at bounding box center [51, 440] width 54 height 16
paste input "CEFE3"
type input "FCEFE3"
type input "252"
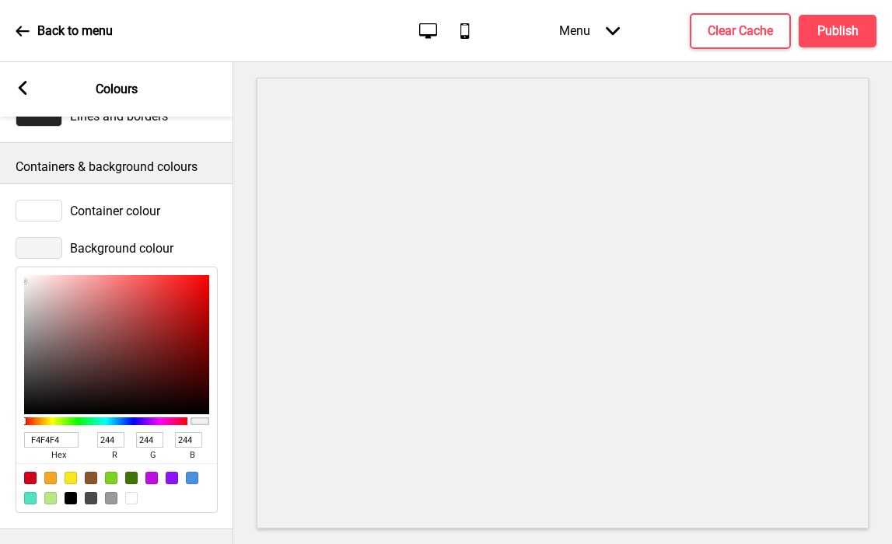
type input "239"
type input "227"
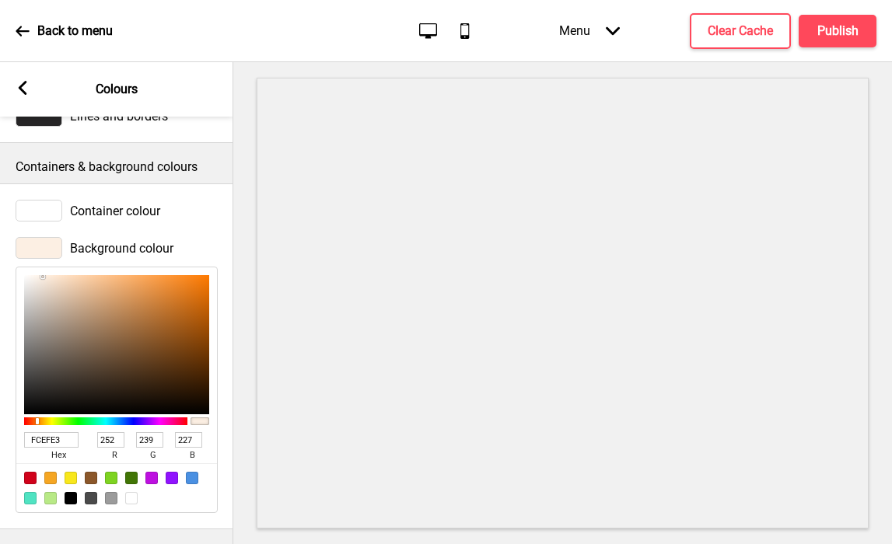
type input "FCEFE3"
click at [24, 89] on rect at bounding box center [23, 88] width 14 height 14
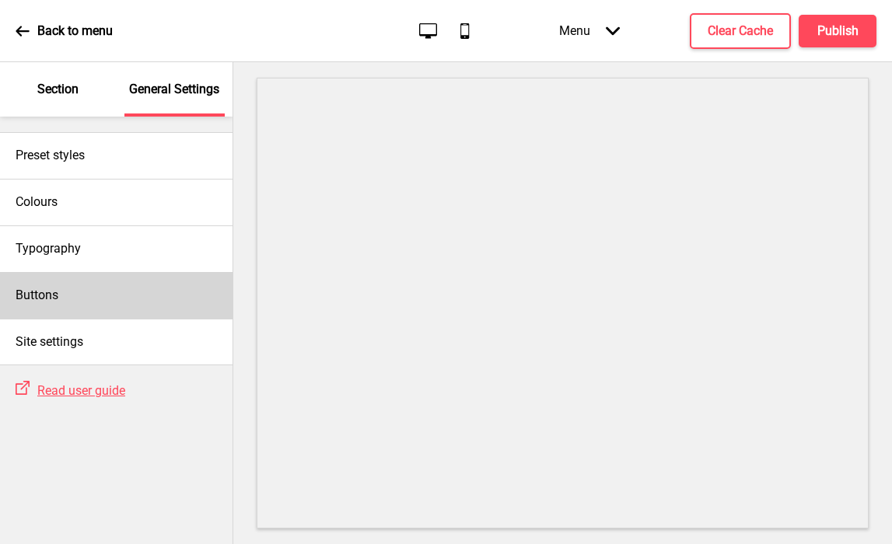
click at [40, 303] on h4 "Buttons" at bounding box center [37, 295] width 43 height 17
select select "square"
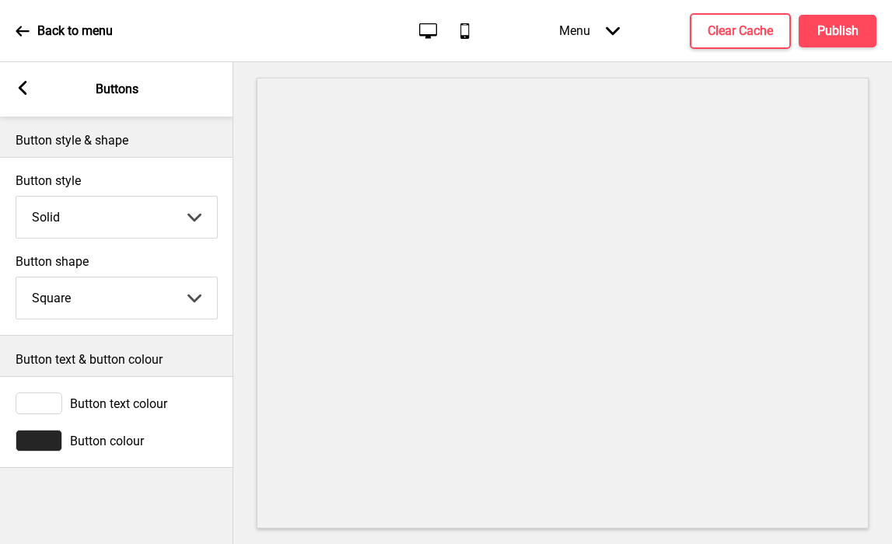
click at [44, 406] on div at bounding box center [39, 404] width 47 height 22
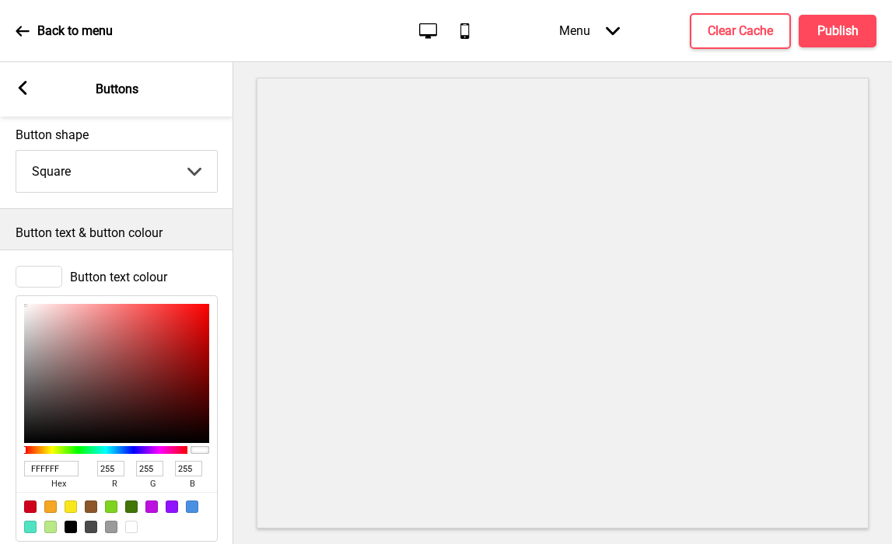
scroll to position [193, 0]
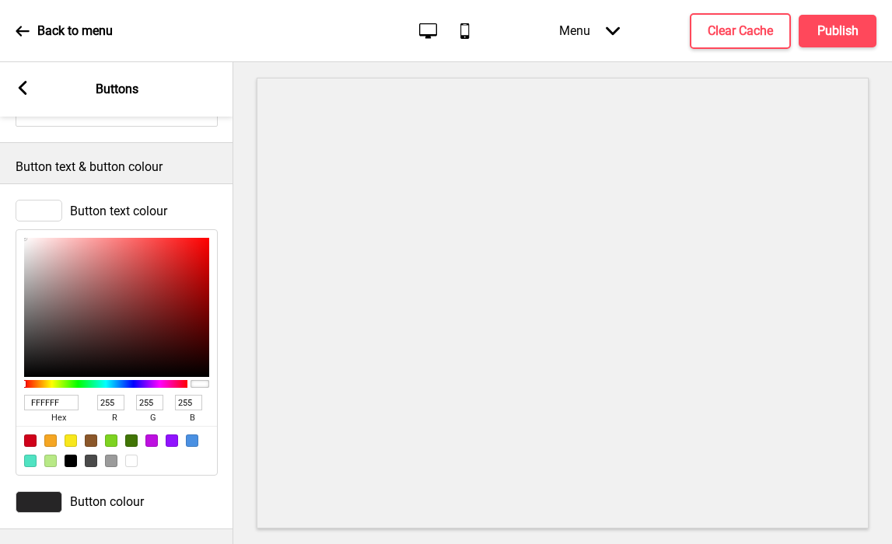
click at [39, 398] on input "FFFFFF" at bounding box center [51, 403] width 54 height 16
paste input "CEFE3"
type input "FCEFE3"
type input "252"
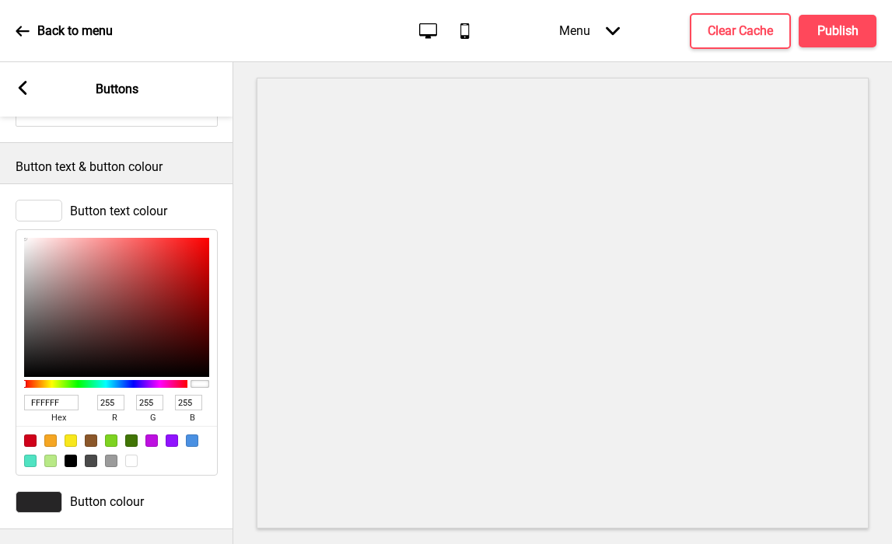
type input "239"
type input "227"
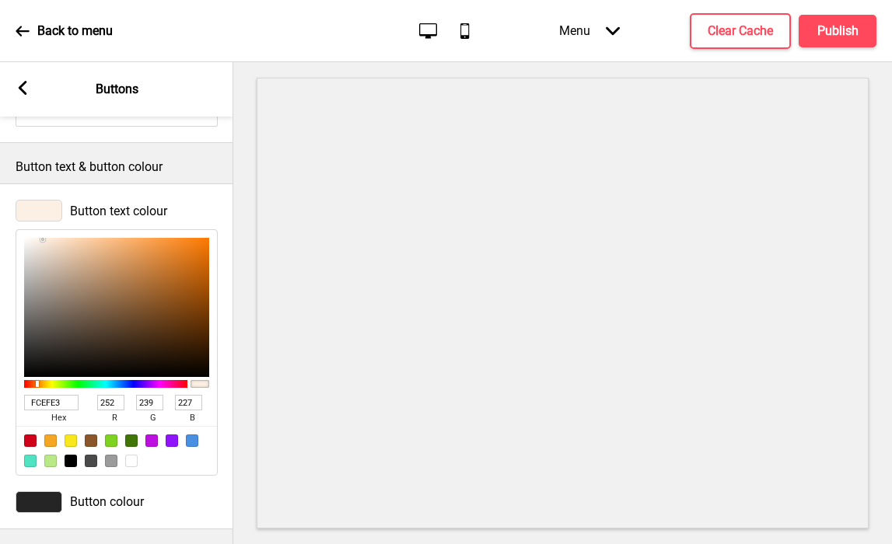
type input "FCEFE3"
click at [24, 89] on rect at bounding box center [23, 88] width 14 height 14
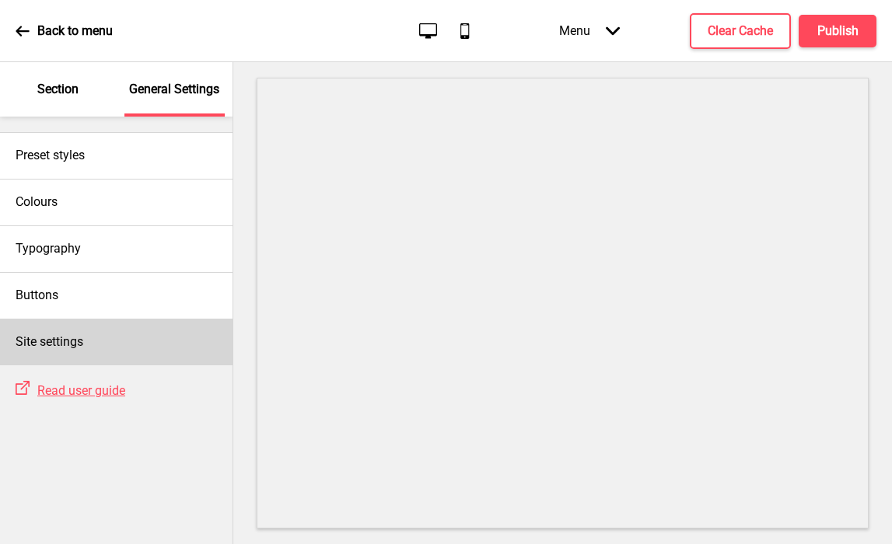
click at [38, 336] on h4 "Site settings" at bounding box center [50, 342] width 68 height 17
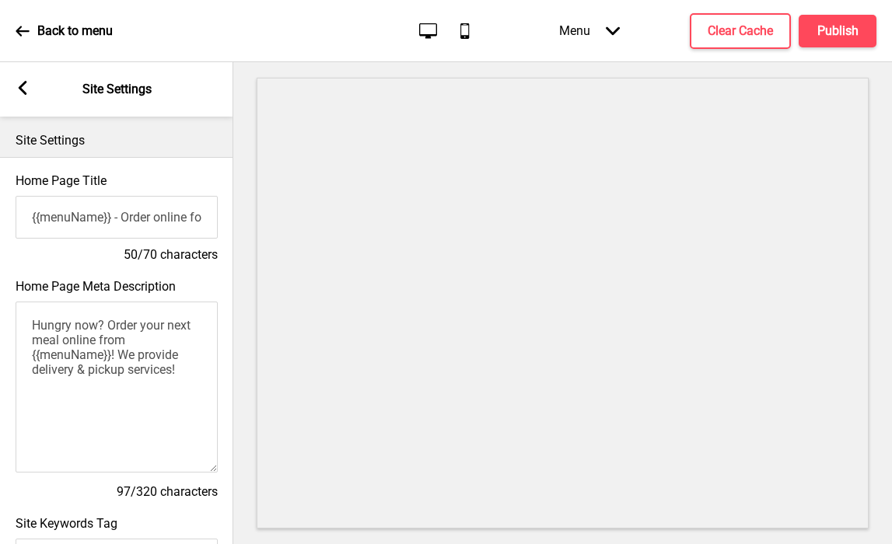
scroll to position [701, 0]
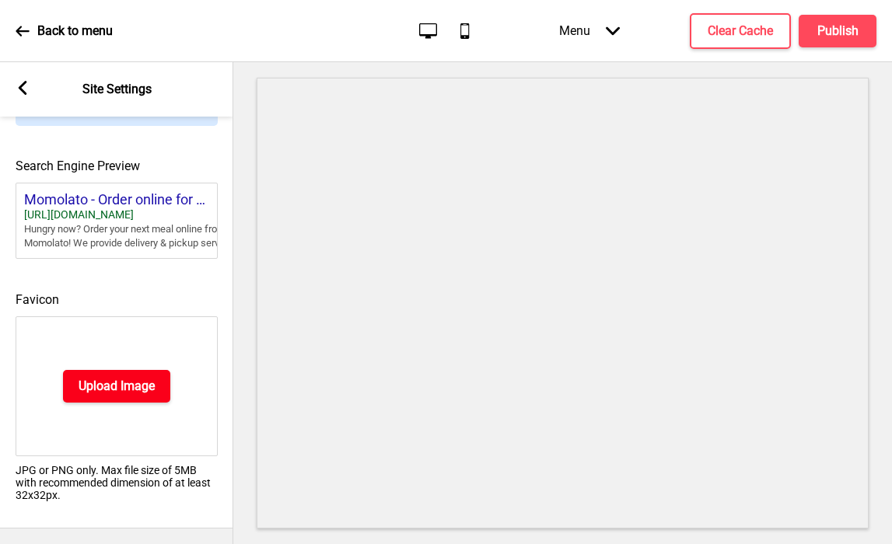
click at [89, 385] on h4 "Upload Image" at bounding box center [117, 386] width 76 height 17
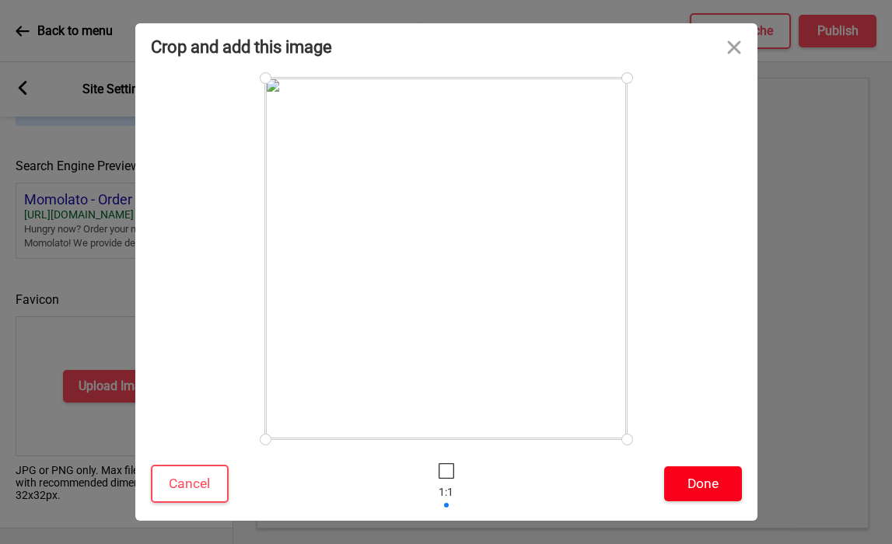
click at [680, 474] on button "Done" at bounding box center [703, 484] width 78 height 35
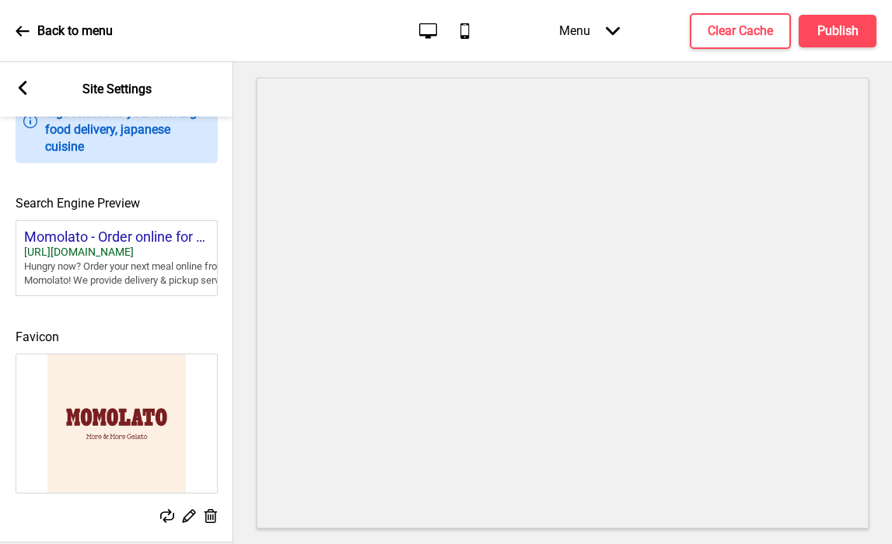
scroll to position [0, 0]
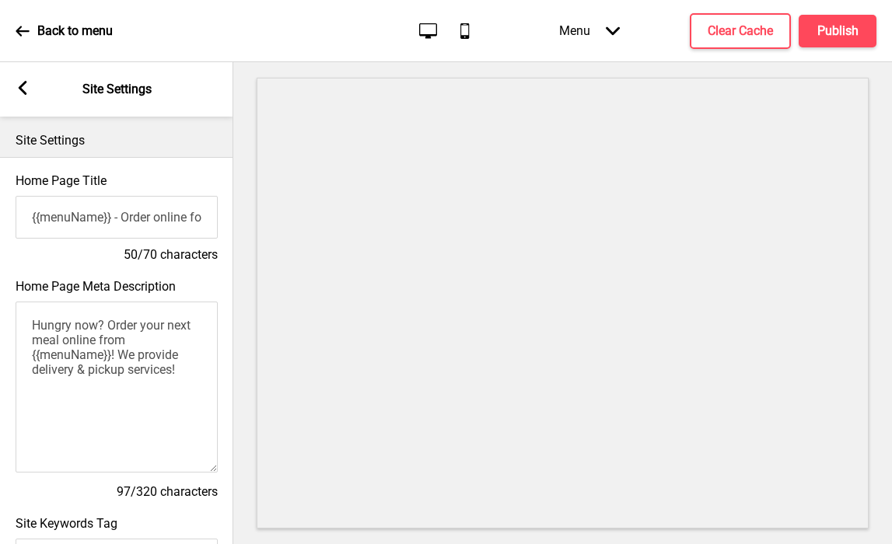
click at [20, 96] on div "Arrow left" at bounding box center [23, 89] width 14 height 17
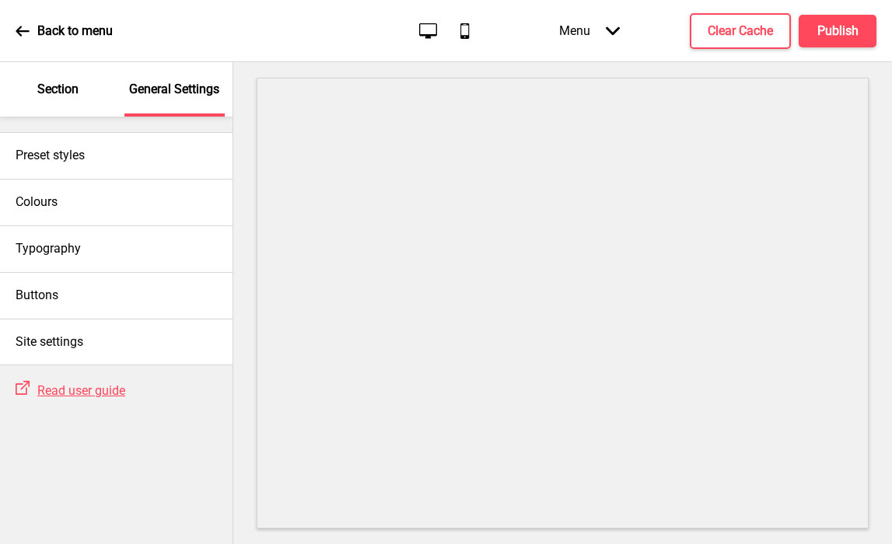
click at [60, 94] on p "Section" at bounding box center [57, 89] width 41 height 17
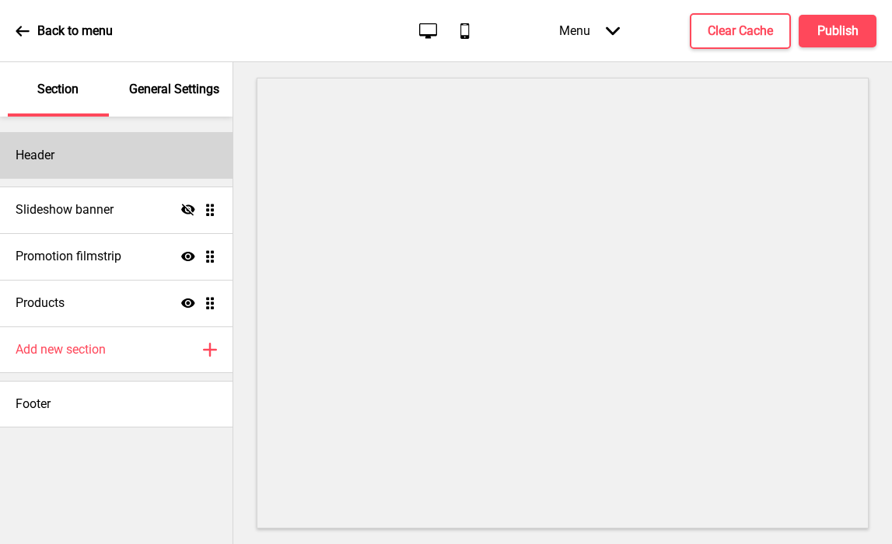
click at [74, 172] on div "Header" at bounding box center [116, 155] width 233 height 47
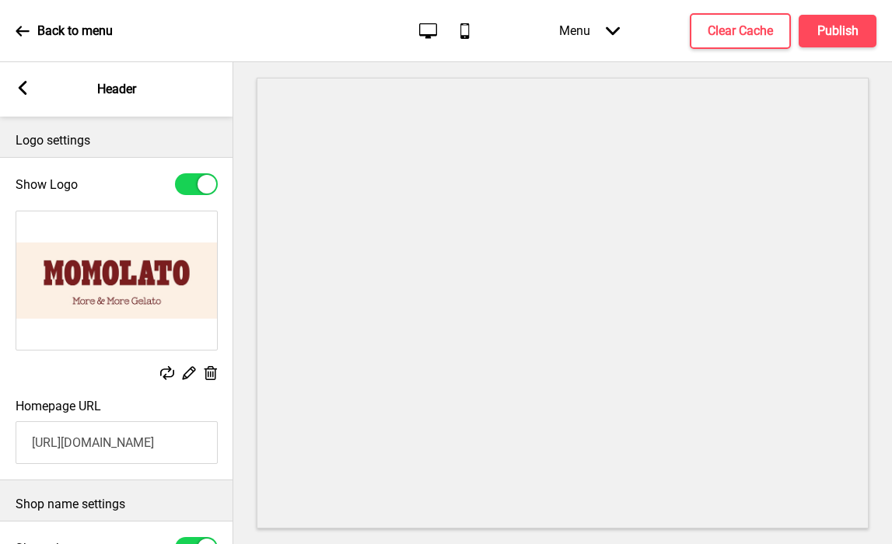
scroll to position [341, 0]
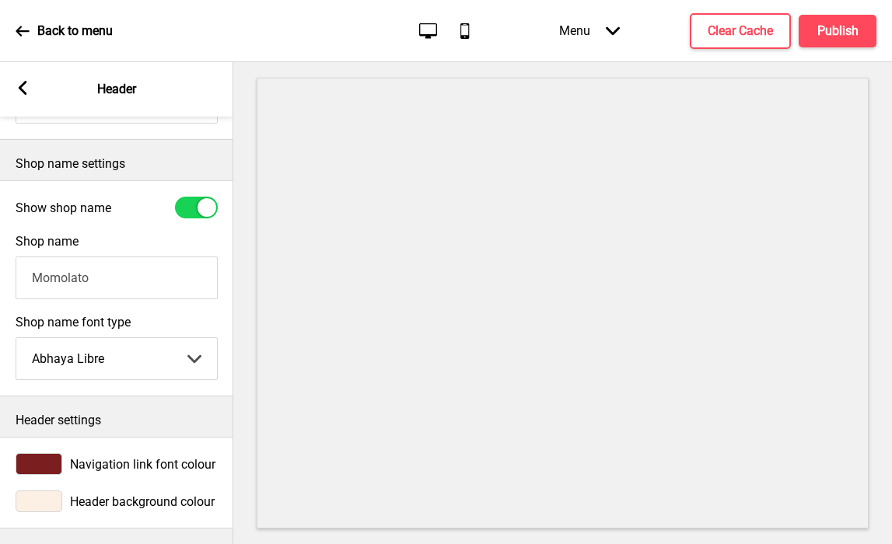
click at [50, 464] on div at bounding box center [39, 464] width 47 height 22
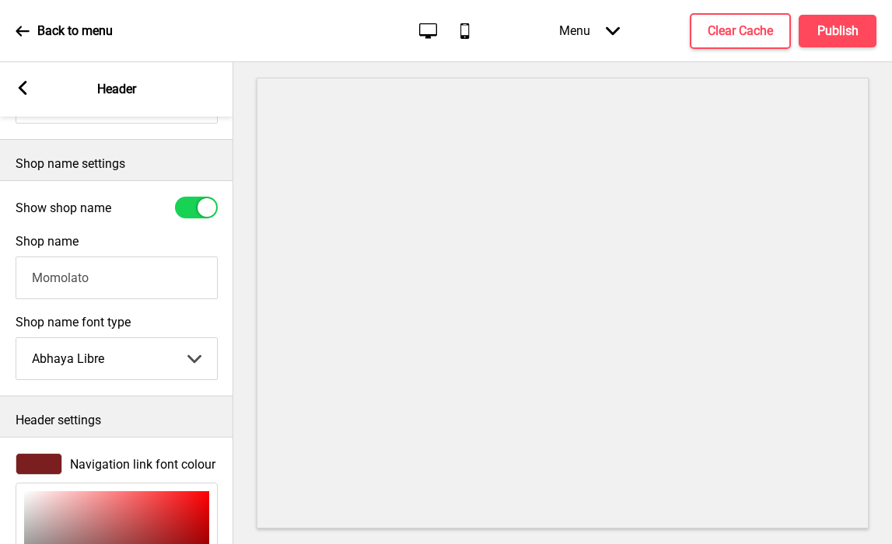
scroll to position [595, 0]
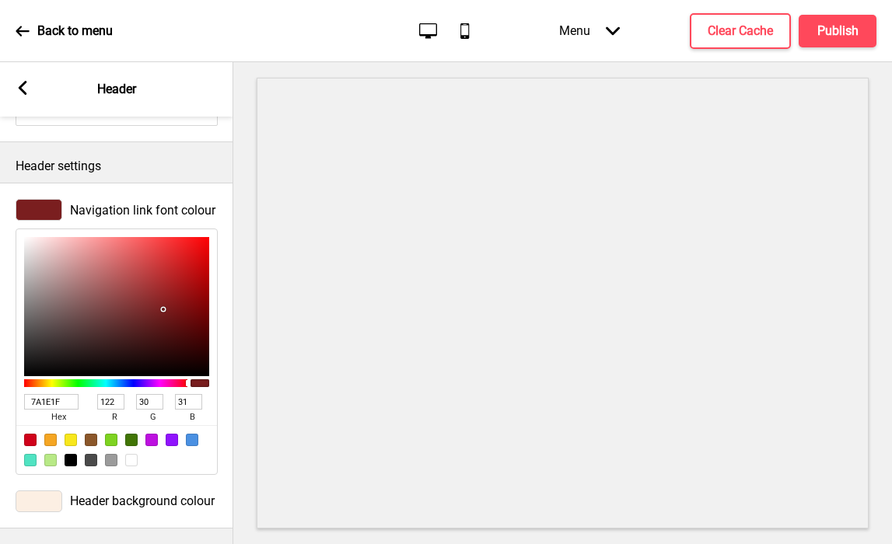
click at [42, 400] on input "7A1E1F" at bounding box center [51, 402] width 54 height 16
click at [19, 79] on div "Arrow left Header" at bounding box center [116, 89] width 233 height 54
click at [20, 86] on icon at bounding box center [23, 88] width 9 height 14
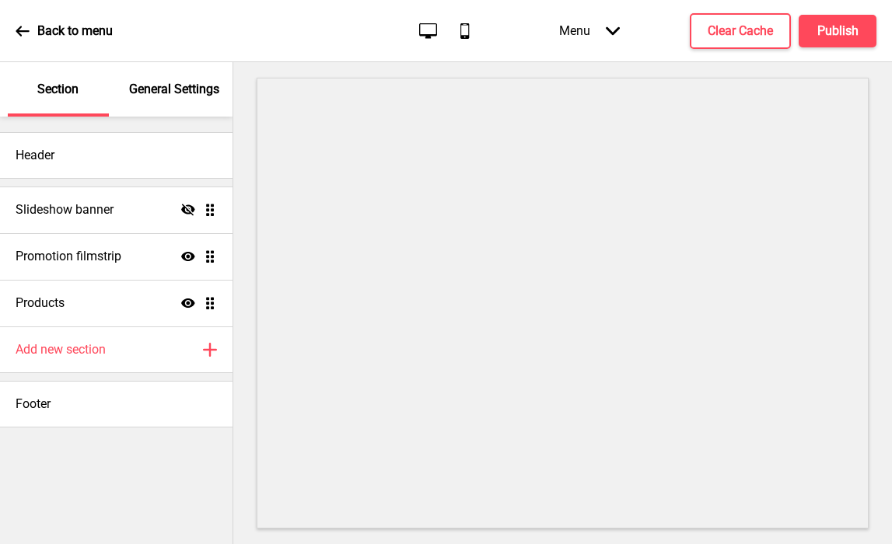
click at [152, 89] on p "General Settings" at bounding box center [174, 89] width 90 height 17
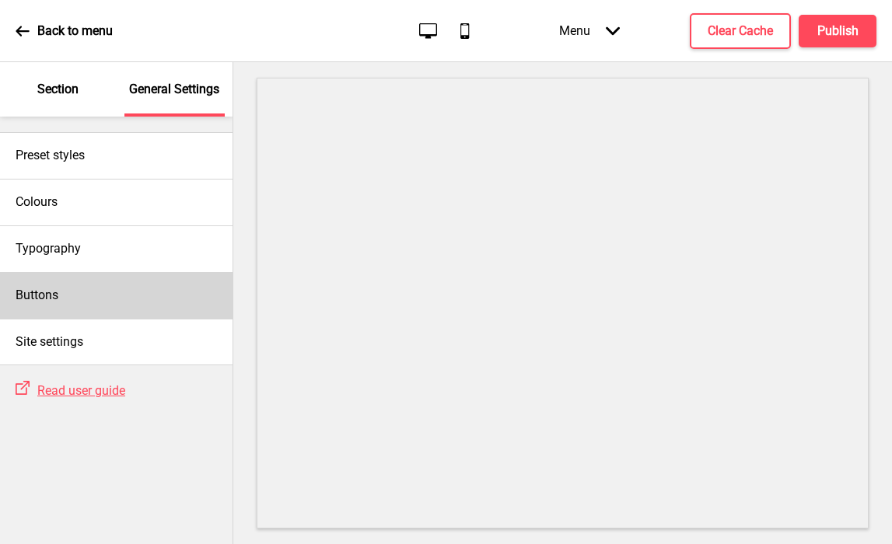
click at [60, 299] on div "Buttons" at bounding box center [116, 295] width 233 height 47
select select "square"
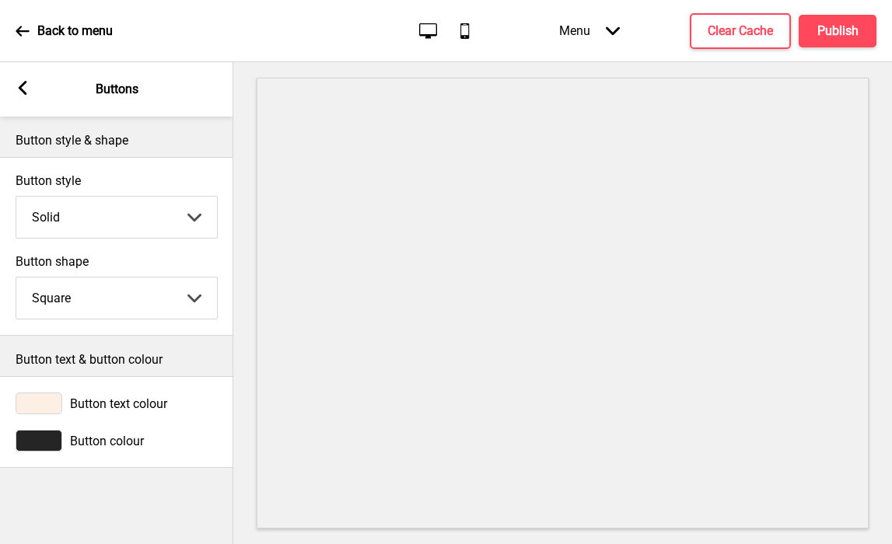
click at [51, 435] on div at bounding box center [39, 441] width 47 height 22
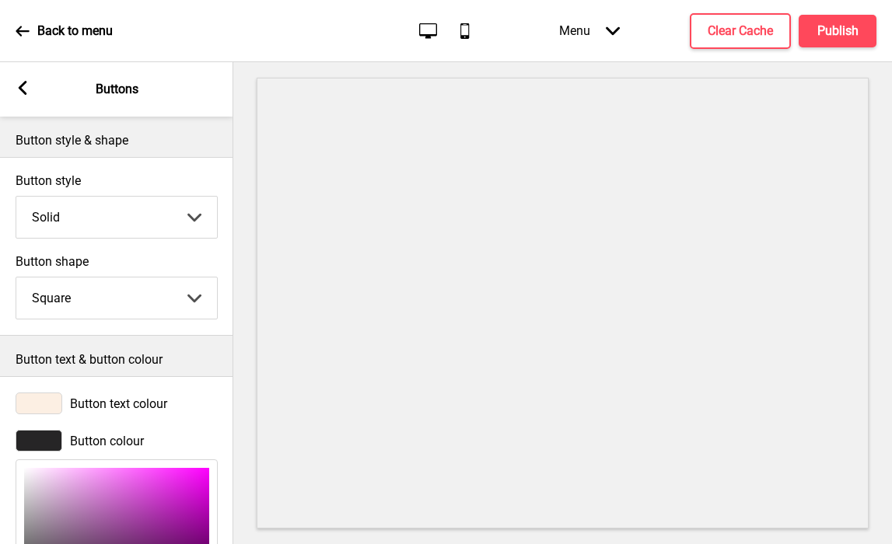
scroll to position [193, 0]
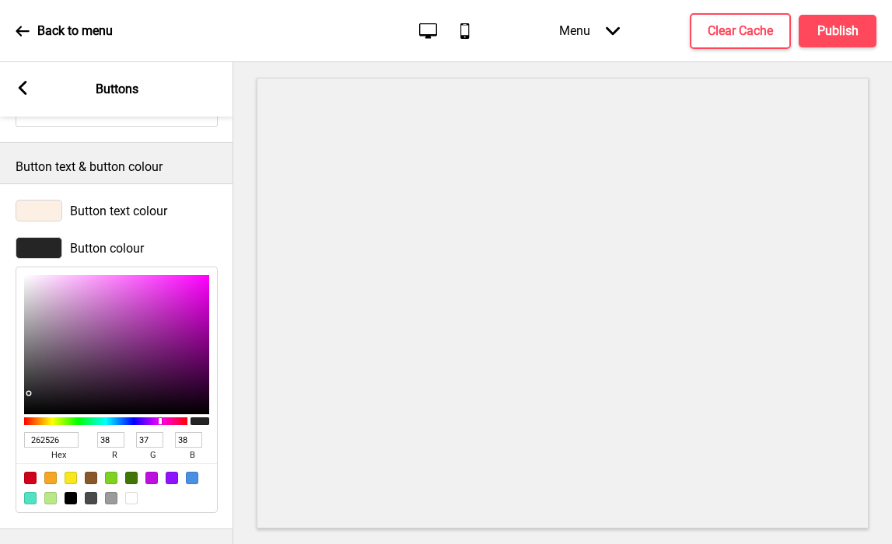
click at [50, 438] on input "262526" at bounding box center [51, 440] width 54 height 16
paste input "7A1E1F"
type input "7A1E1F"
type input "122"
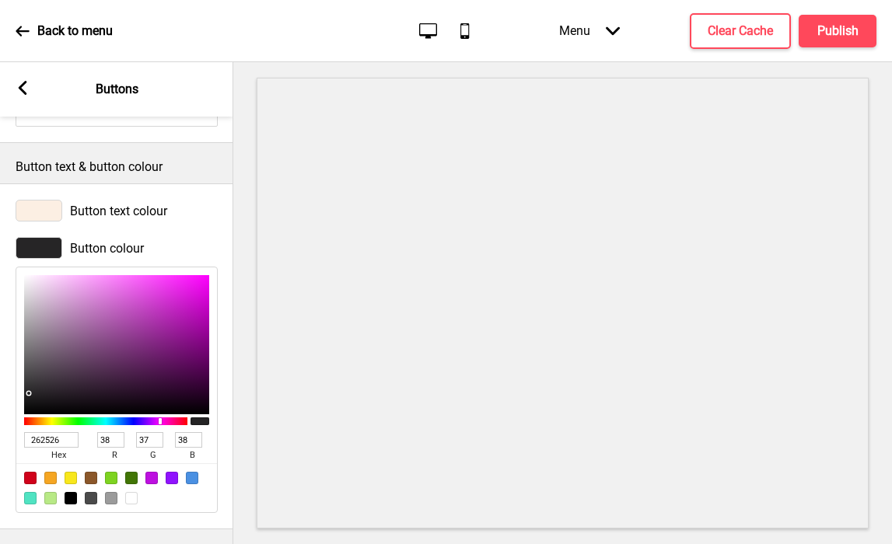
type input "30"
type input "31"
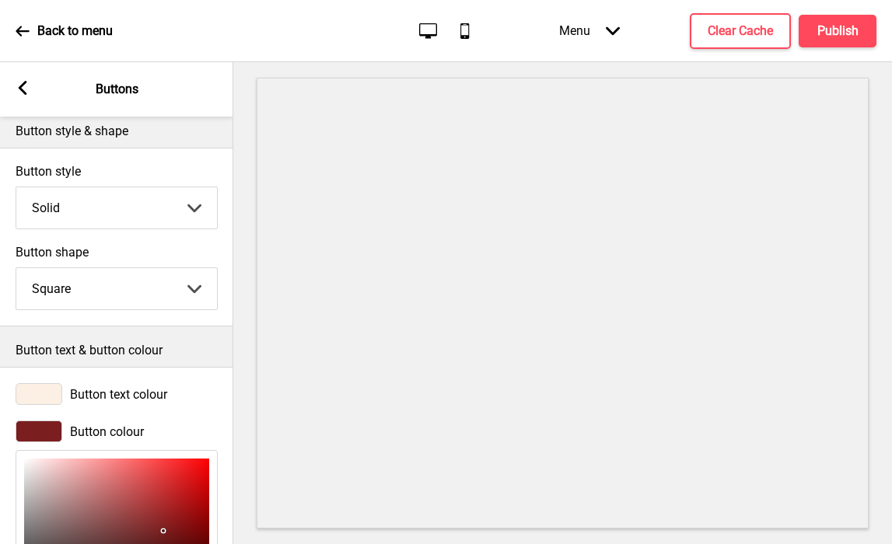
scroll to position [0, 0]
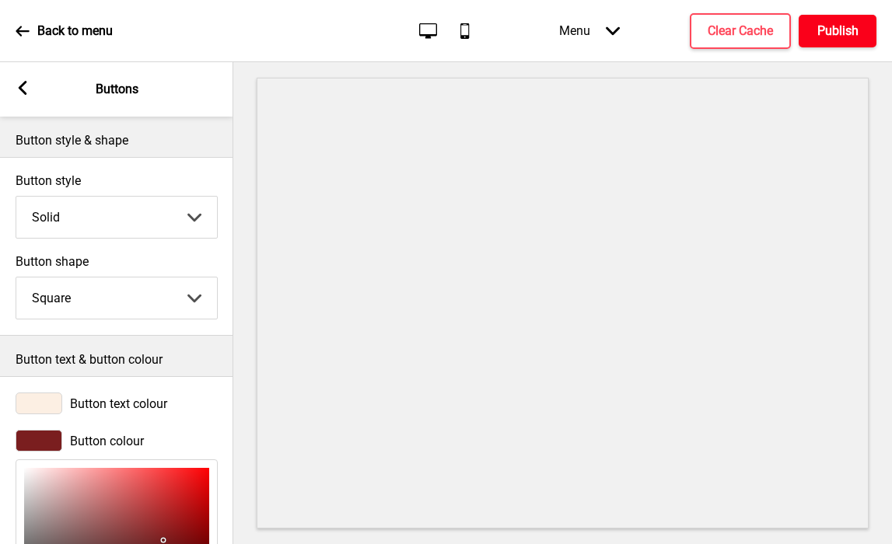
type input "7A1E1F"
click at [824, 30] on h4 "Publish" at bounding box center [837, 31] width 41 height 17
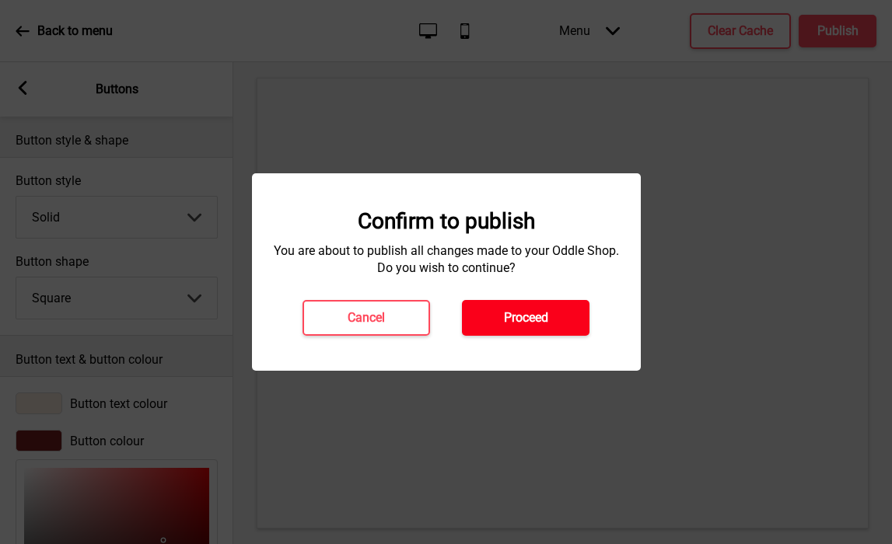
click at [526, 313] on h4 "Proceed" at bounding box center [526, 318] width 44 height 17
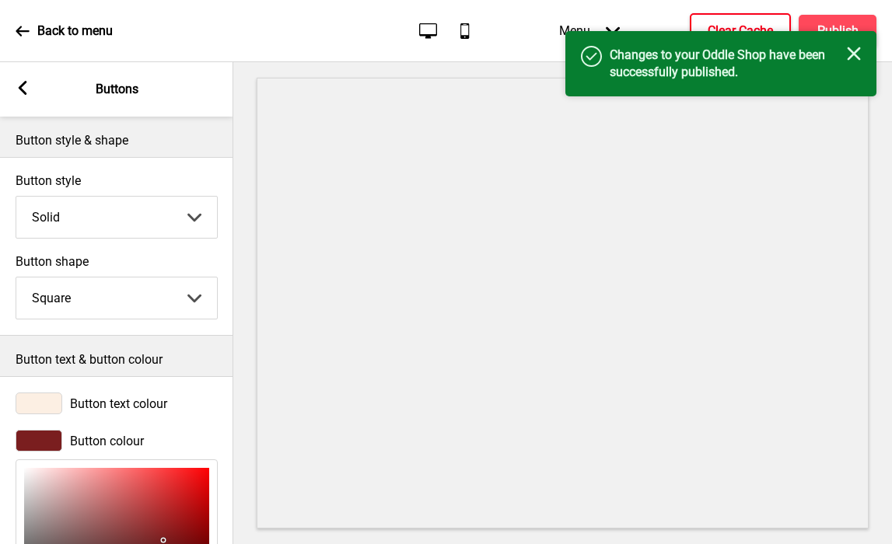
click at [705, 26] on button "Clear Cache" at bounding box center [740, 31] width 101 height 36
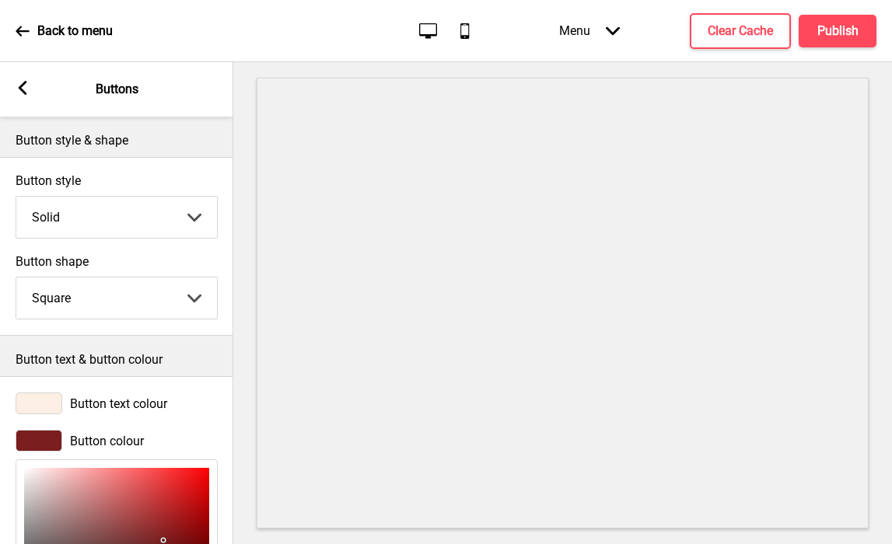
click at [44, 436] on div at bounding box center [39, 441] width 47 height 22
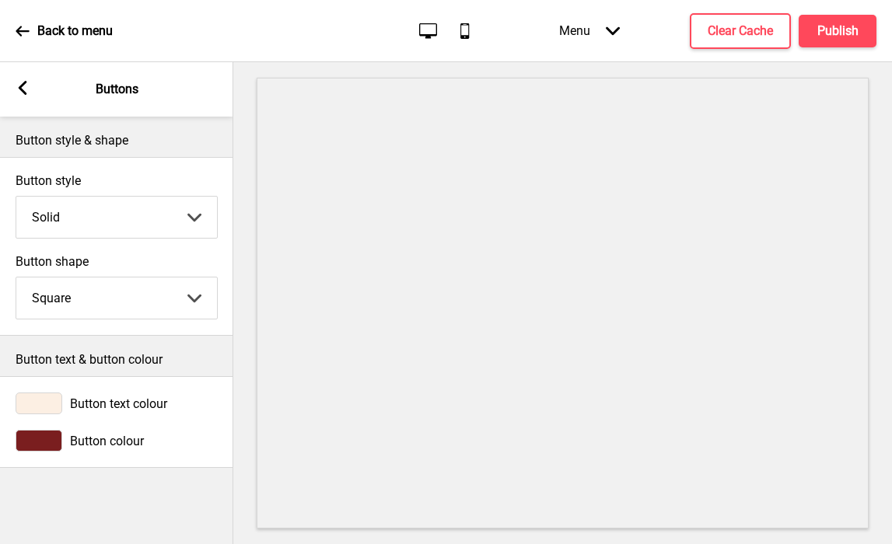
click at [40, 432] on div at bounding box center [39, 441] width 47 height 22
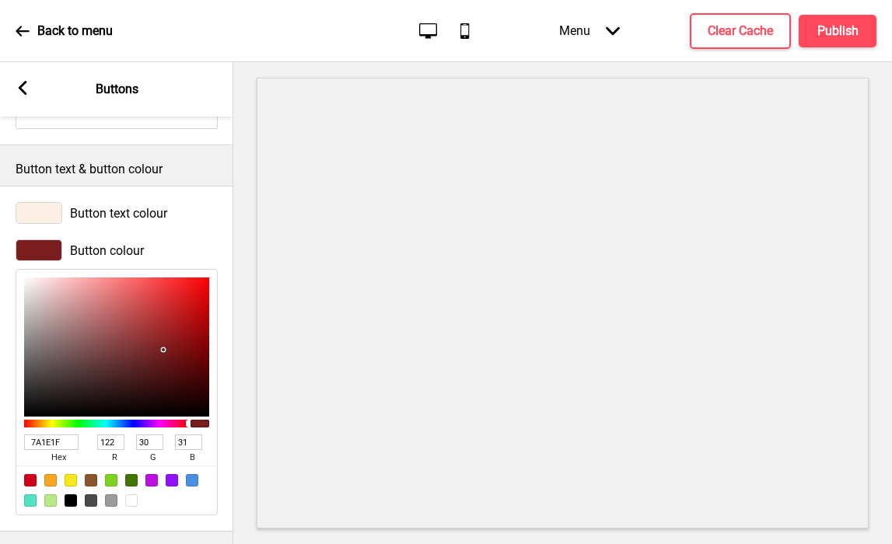
scroll to position [193, 0]
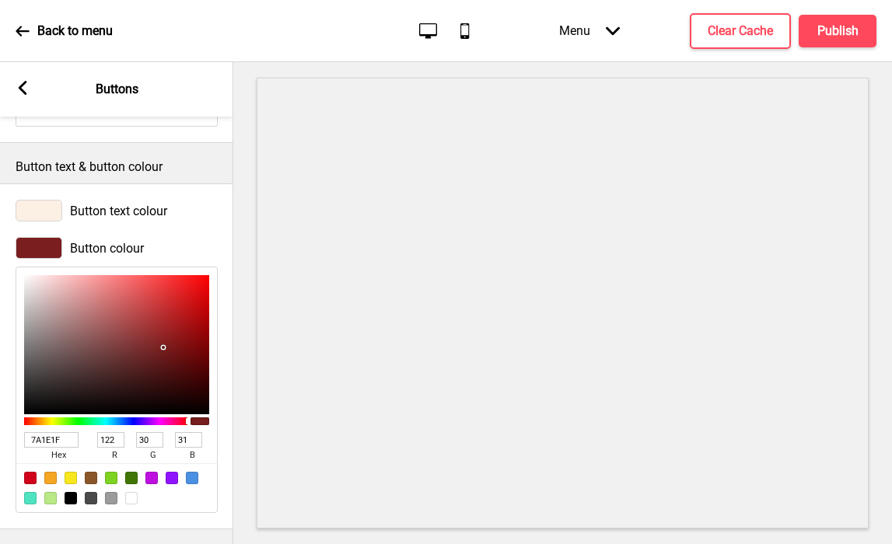
click at [46, 445] on input "7A1E1F" at bounding box center [51, 440] width 54 height 16
click at [23, 89] on rect at bounding box center [23, 88] width 14 height 14
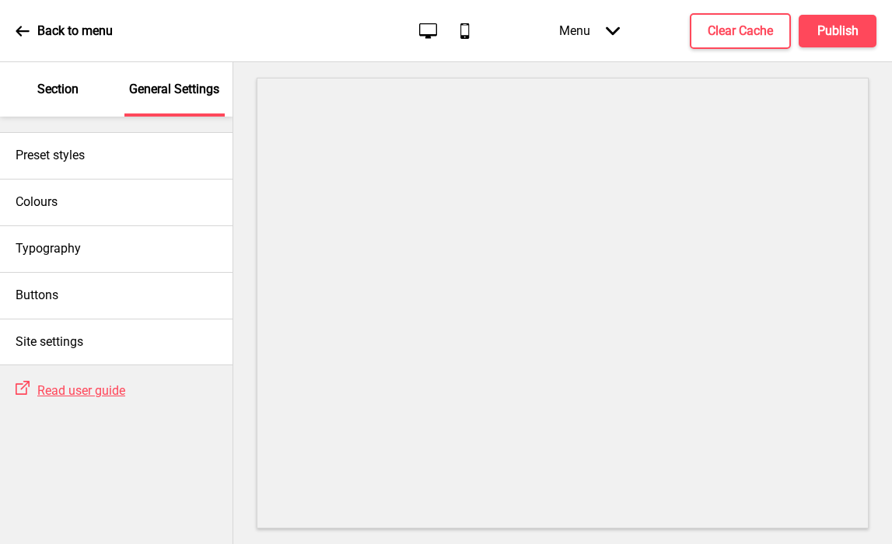
click at [66, 100] on div "Section" at bounding box center [58, 89] width 101 height 54
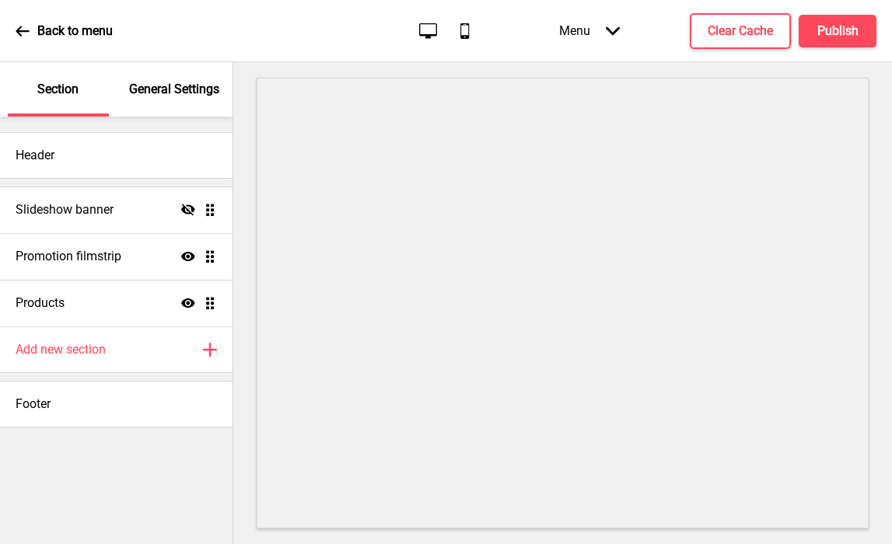
click at [178, 115] on div "General Settings" at bounding box center [174, 89] width 101 height 54
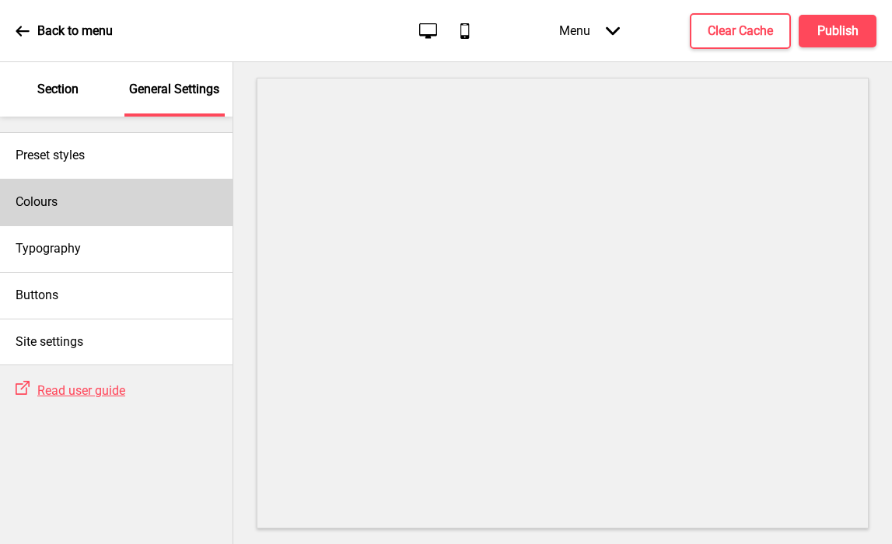
click at [100, 205] on div "Colours" at bounding box center [116, 202] width 233 height 47
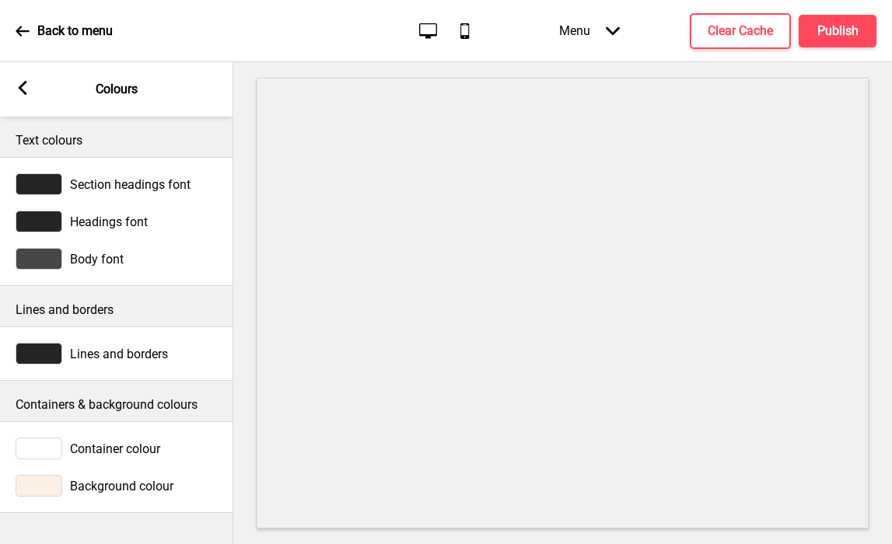
click at [27, 78] on div "Arrow left Colours" at bounding box center [116, 89] width 233 height 54
click at [24, 89] on rect at bounding box center [23, 88] width 14 height 14
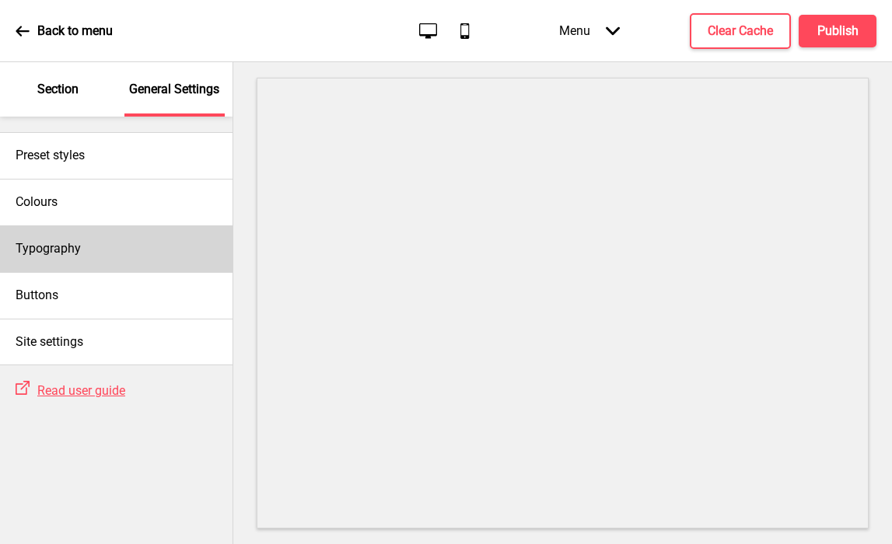
click at [33, 256] on h4 "Typography" at bounding box center [48, 248] width 65 height 17
select select "Nunito Sans"
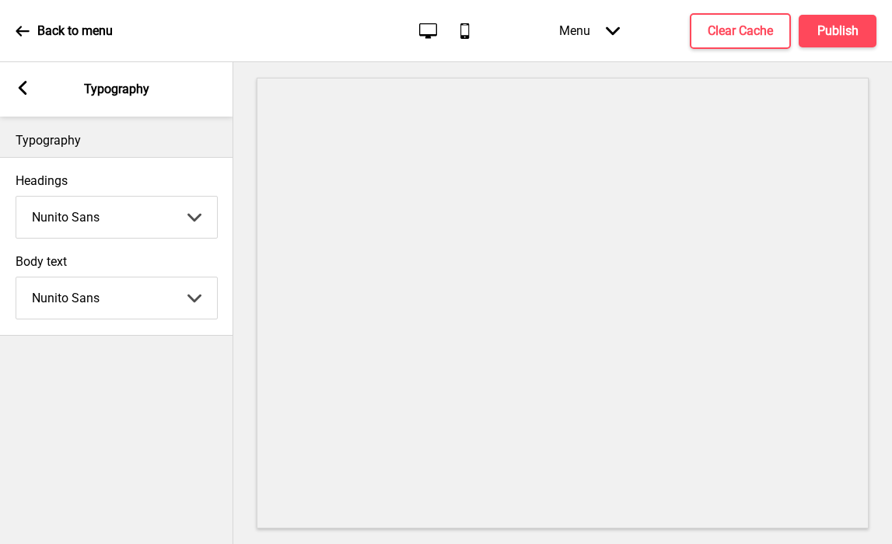
click at [21, 86] on icon at bounding box center [23, 88] width 9 height 14
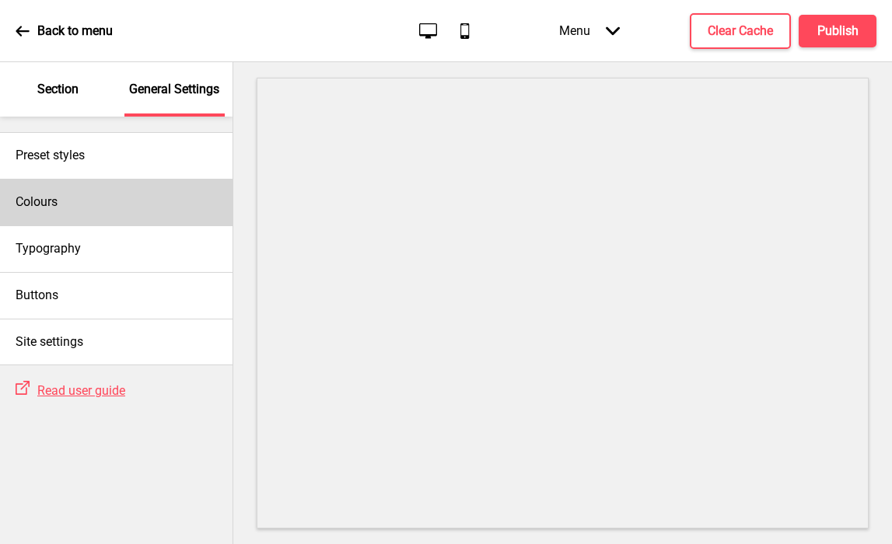
click at [57, 205] on h4 "Colours" at bounding box center [37, 202] width 42 height 17
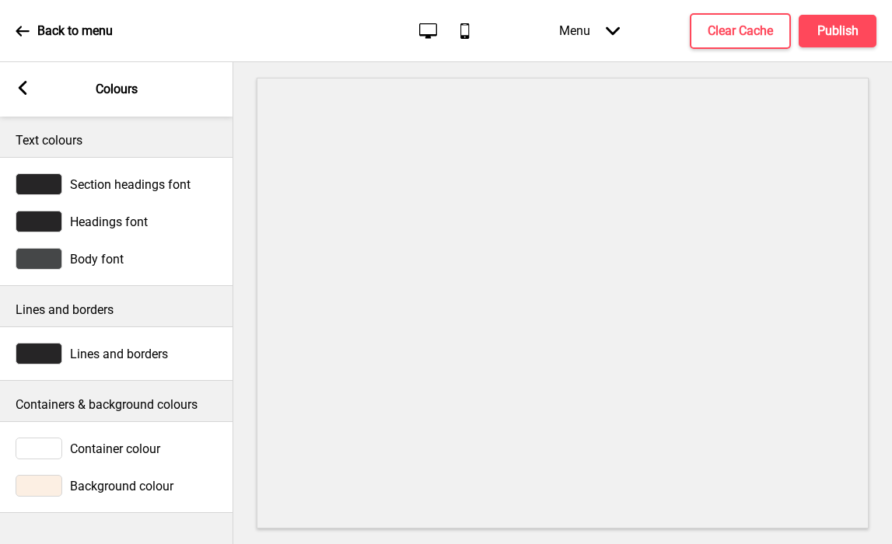
click at [42, 184] on div at bounding box center [39, 184] width 47 height 22
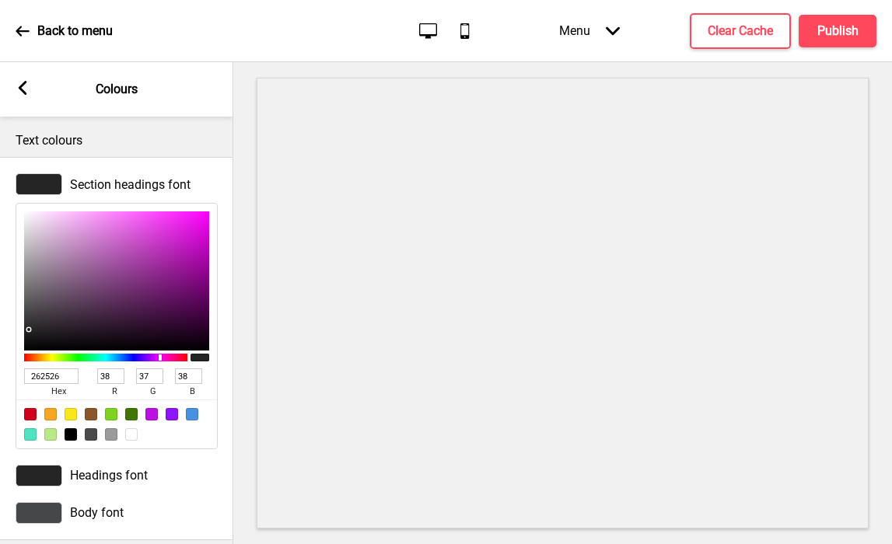
click at [52, 376] on input "262526" at bounding box center [51, 377] width 54 height 16
paste input "7A1E1F"
type input "7A1E1F"
type input "122"
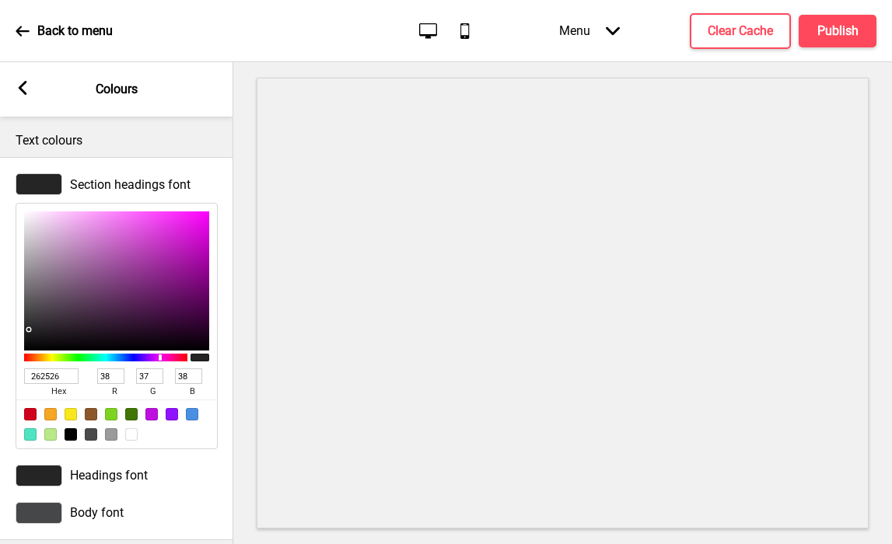
type input "30"
type input "31"
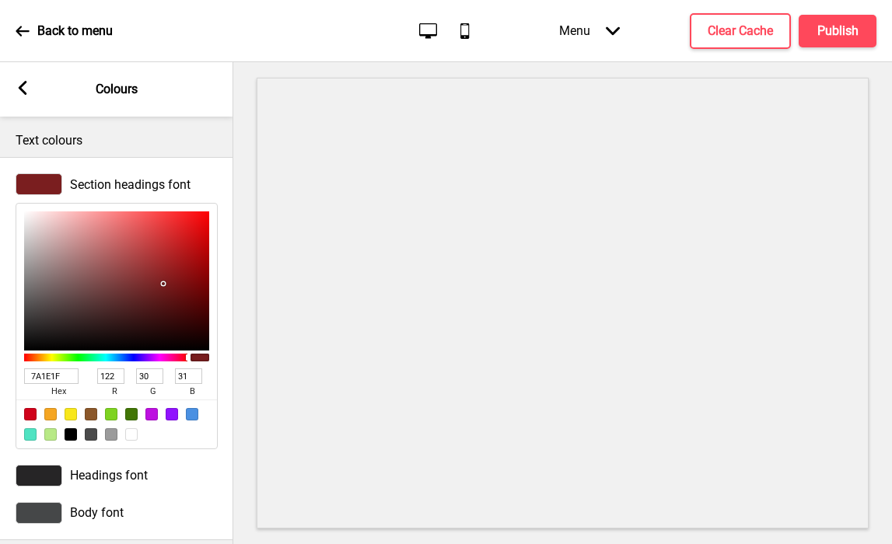
type input "7A1E1F"
click at [120, 131] on div "Text colours" at bounding box center [116, 137] width 233 height 40
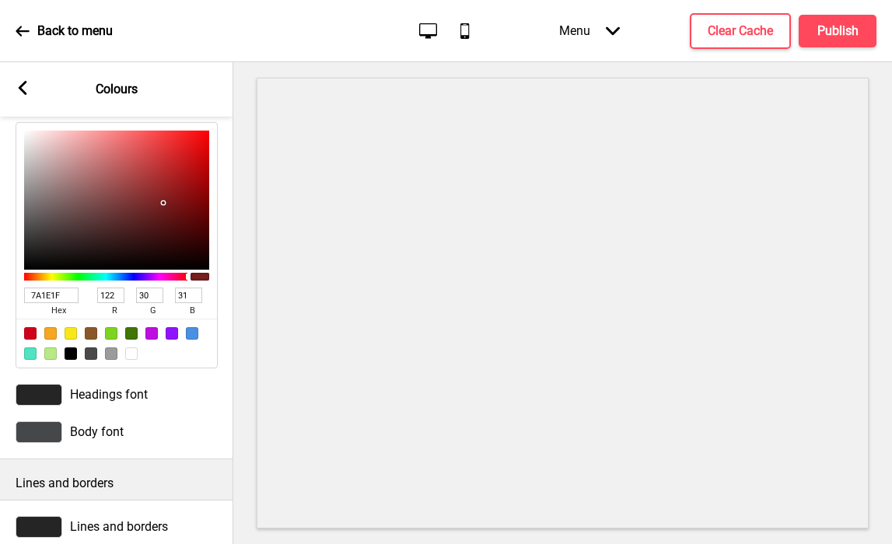
click at [36, 394] on div at bounding box center [39, 395] width 47 height 22
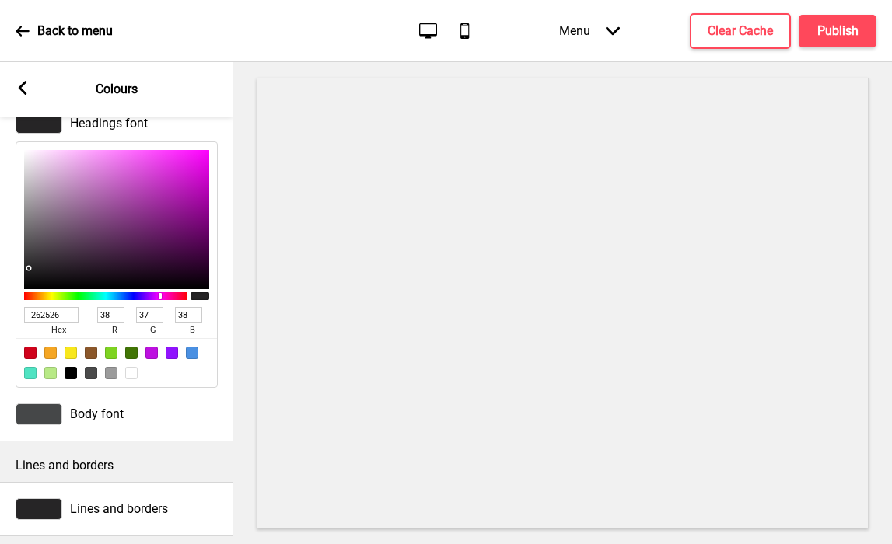
scroll to position [102, 0]
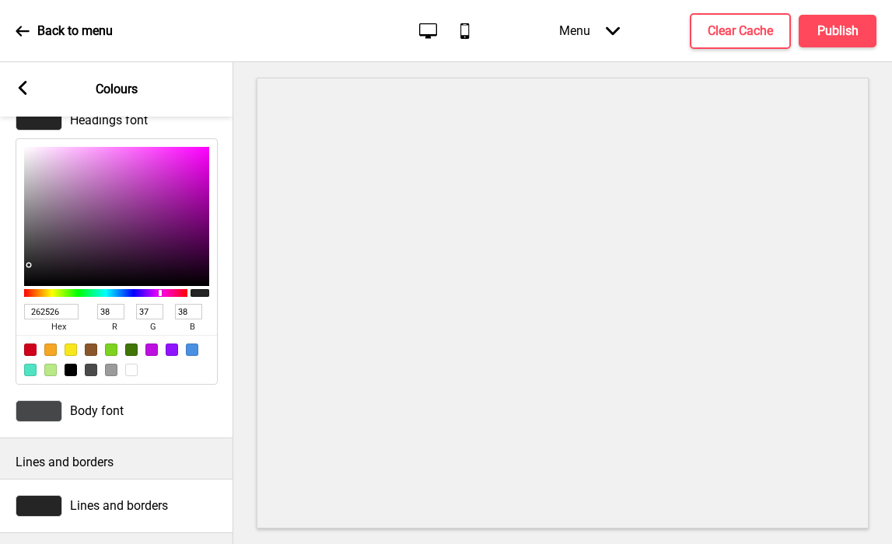
click at [44, 305] on input "262526" at bounding box center [51, 312] width 54 height 16
paste input "7A1E1F"
type input "7A1E1F"
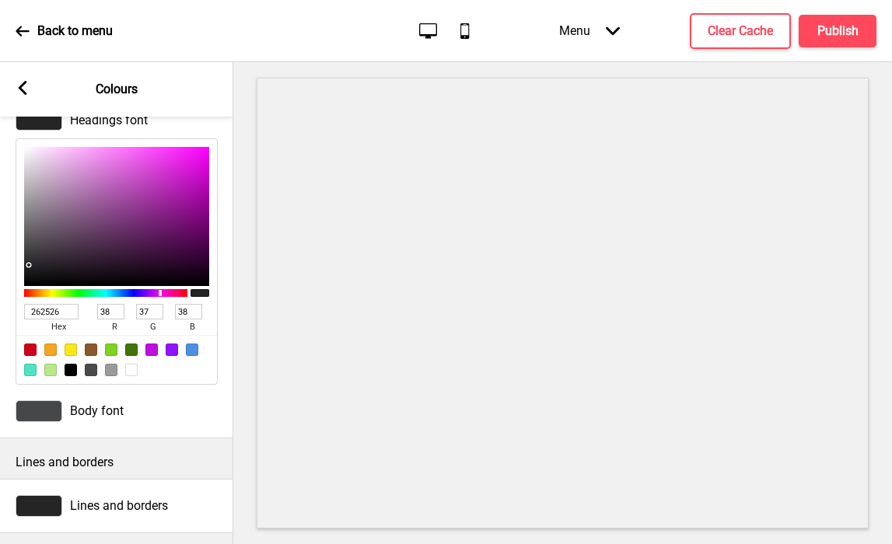
type input "122"
type input "30"
type input "31"
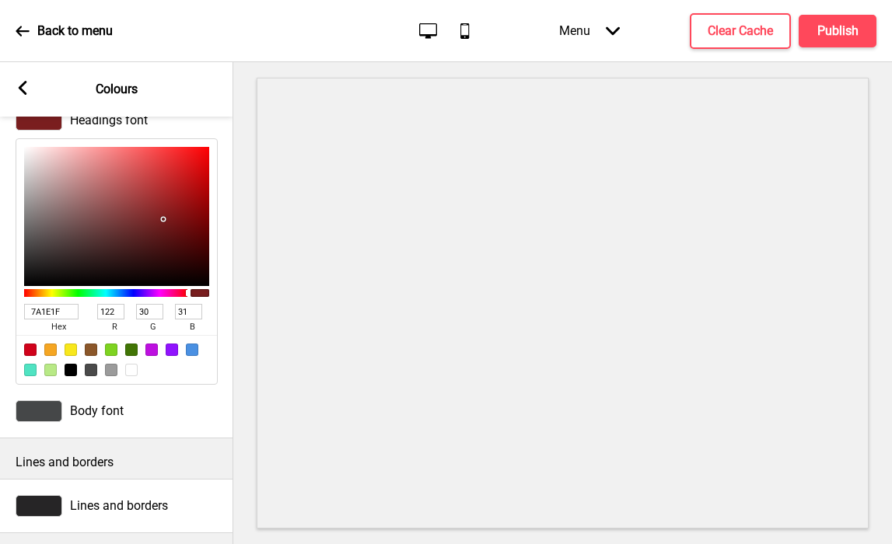
type input "7A1E1F"
click at [30, 407] on div at bounding box center [39, 411] width 47 height 22
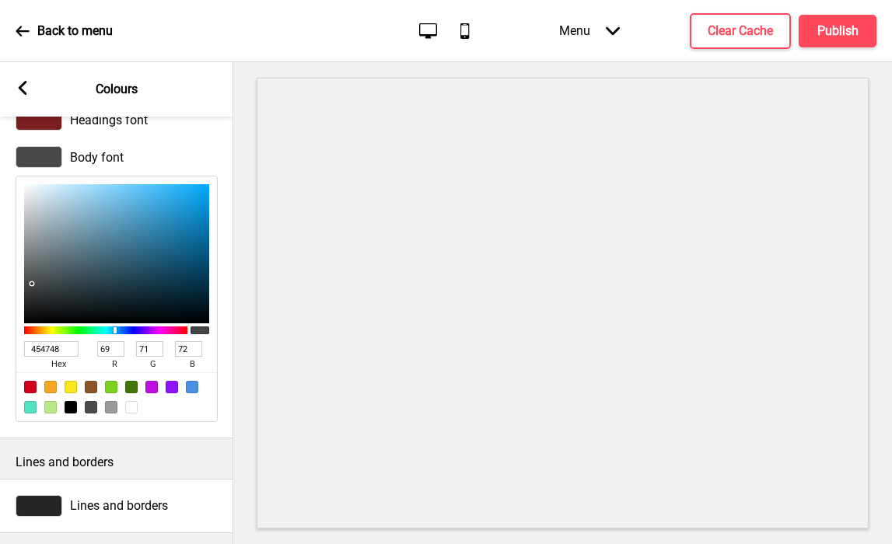
click at [40, 348] on input "454748" at bounding box center [51, 349] width 54 height 16
paste input "7A1E1F"
type input "7A1E1F"
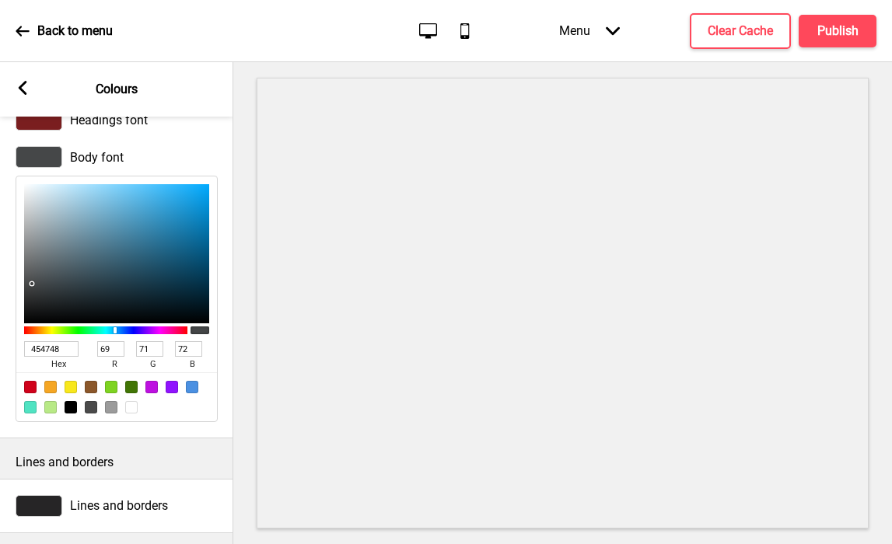
type input "122"
type input "30"
type input "31"
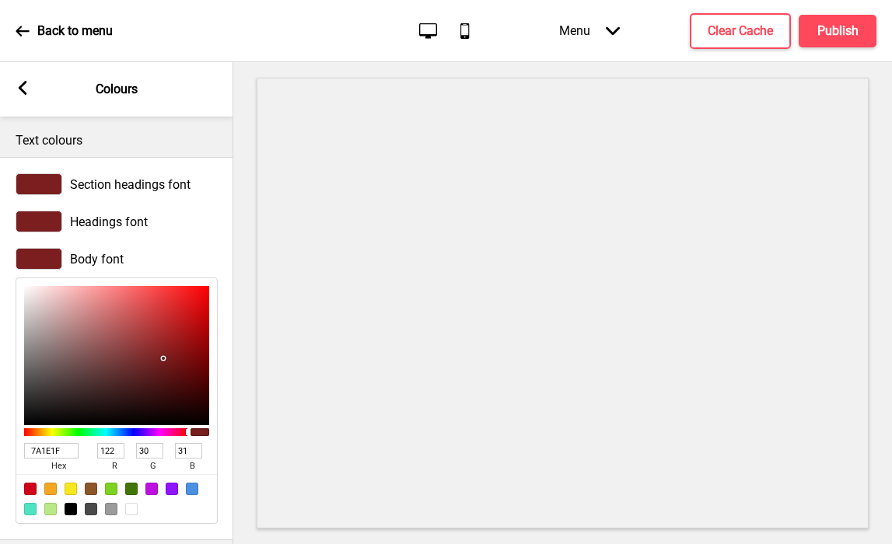
scroll to position [238, 0]
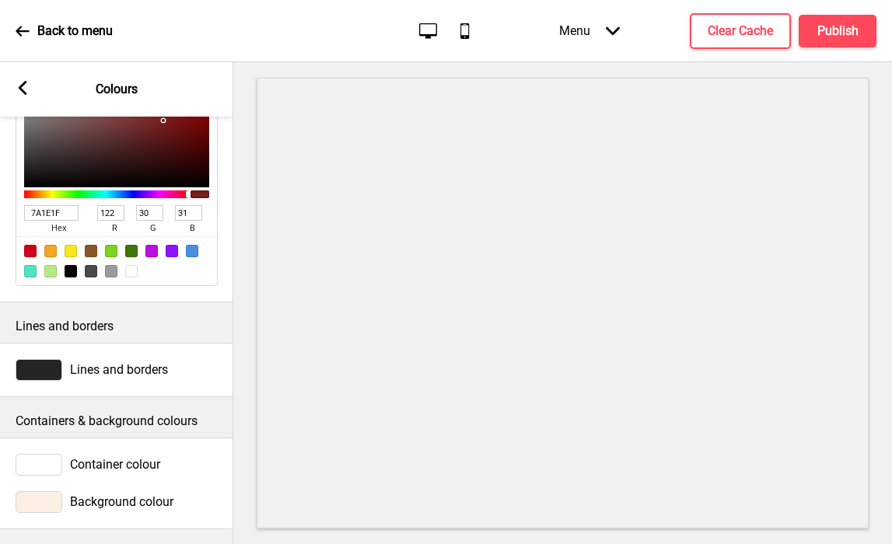
type input "7A1E1F"
click at [40, 505] on div at bounding box center [39, 502] width 47 height 22
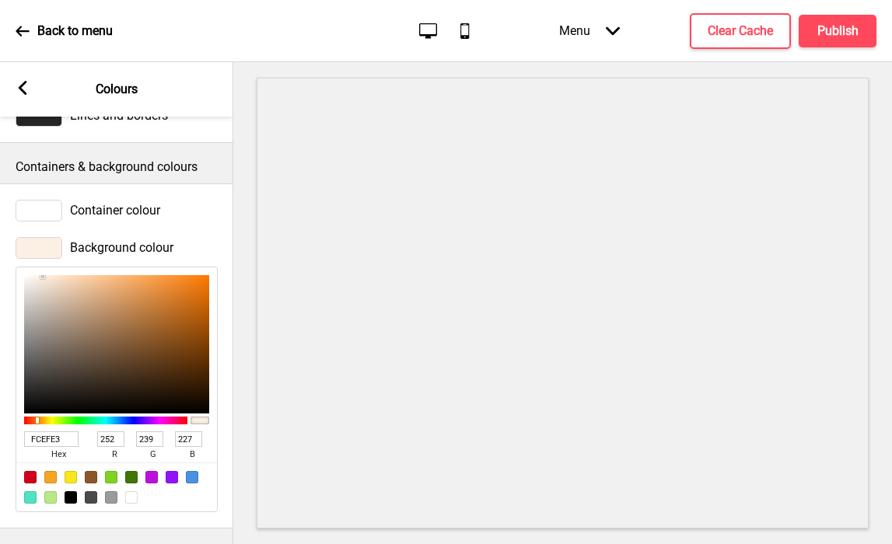
click at [39, 436] on input "FCEFE3" at bounding box center [51, 440] width 54 height 16
click at [41, 200] on div at bounding box center [39, 211] width 47 height 22
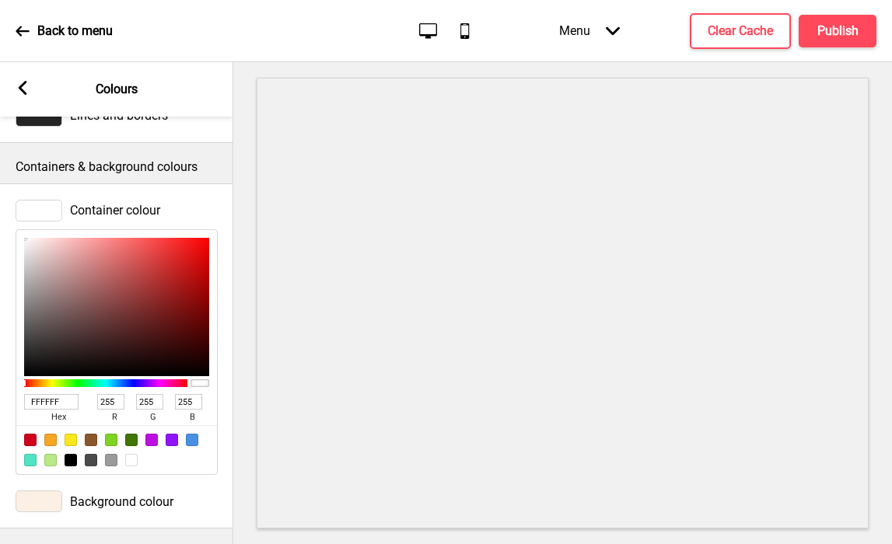
click at [52, 397] on input "FFFFFF" at bounding box center [51, 402] width 54 height 16
paste input "CEFE3"
type input "FCEFE3"
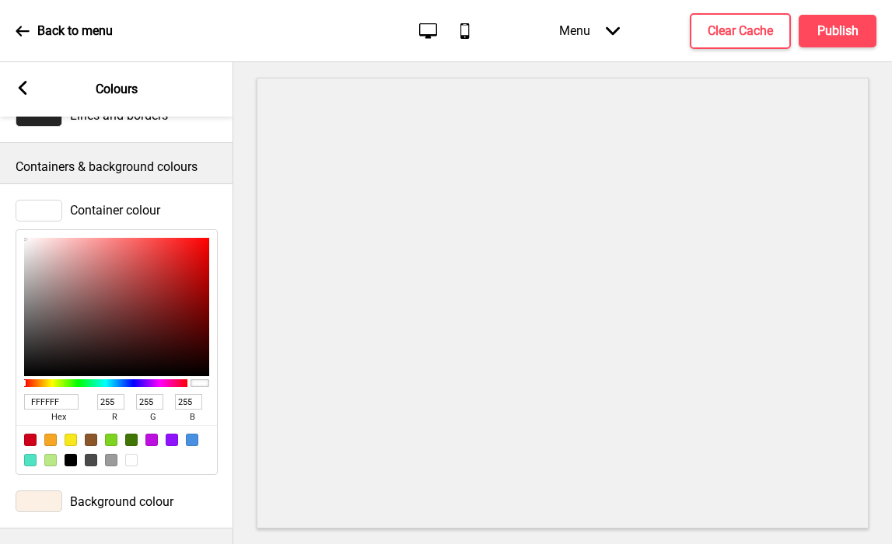
type input "252"
type input "239"
type input "227"
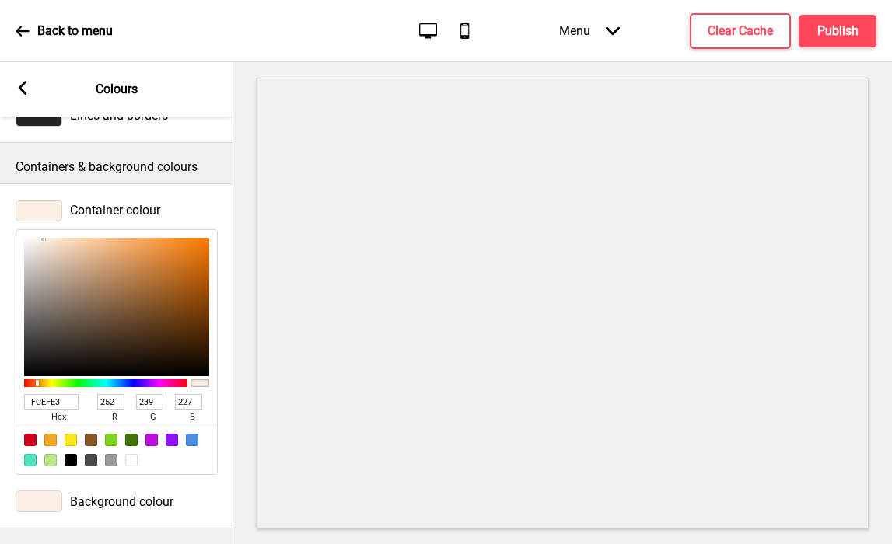
type input "FDF8F3"
type input "253"
type input "248"
type input "243"
click at [31, 239] on div at bounding box center [116, 307] width 185 height 139
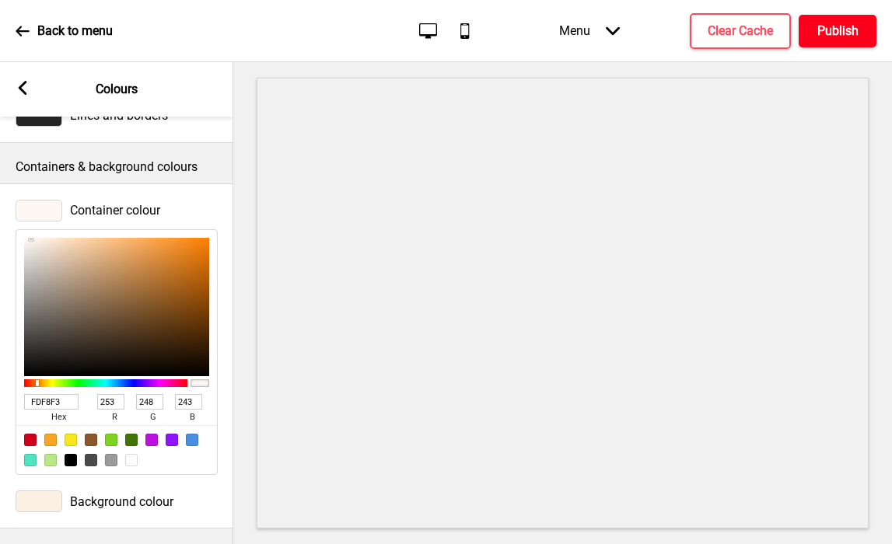
click at [846, 42] on button "Publish" at bounding box center [838, 31] width 78 height 33
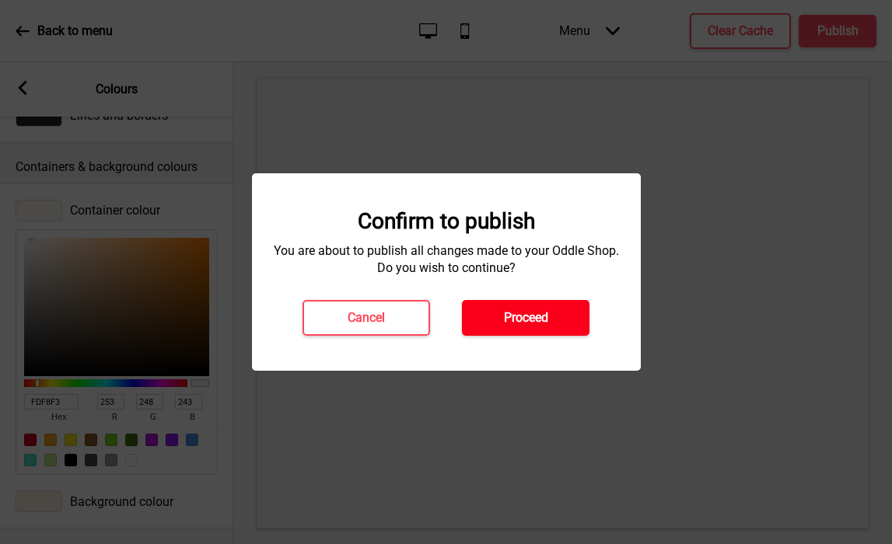
click at [554, 320] on button "Proceed" at bounding box center [526, 318] width 128 height 36
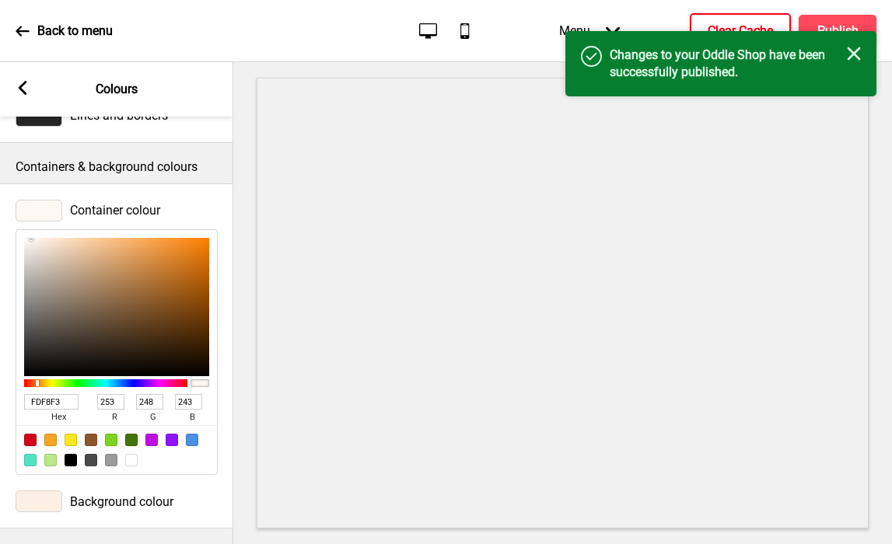
click at [721, 21] on button "Clear Cache" at bounding box center [740, 31] width 101 height 36
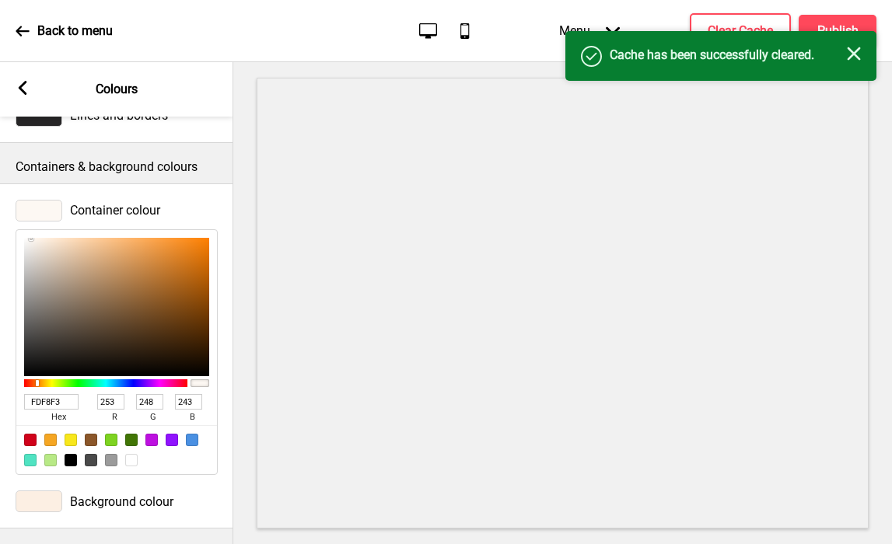
click at [17, 87] on rect at bounding box center [23, 88] width 14 height 14
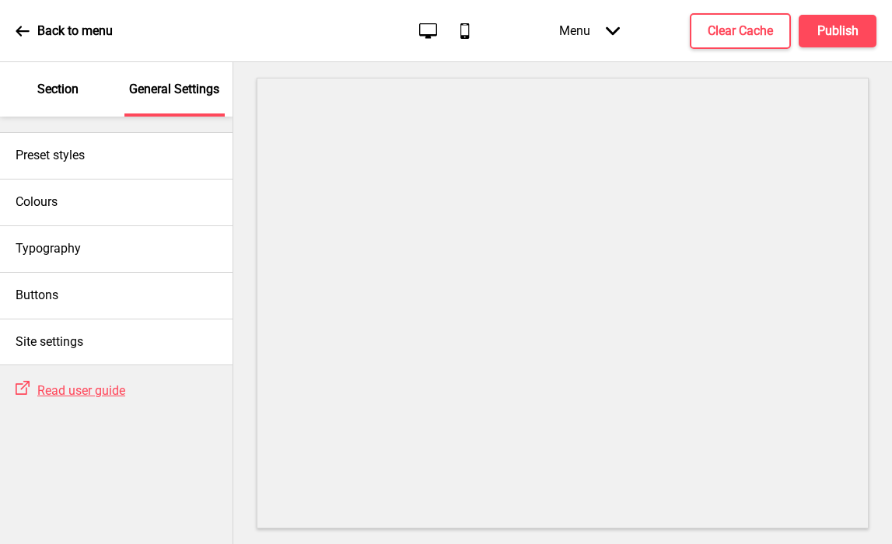
click at [65, 103] on div "Section" at bounding box center [58, 89] width 101 height 54
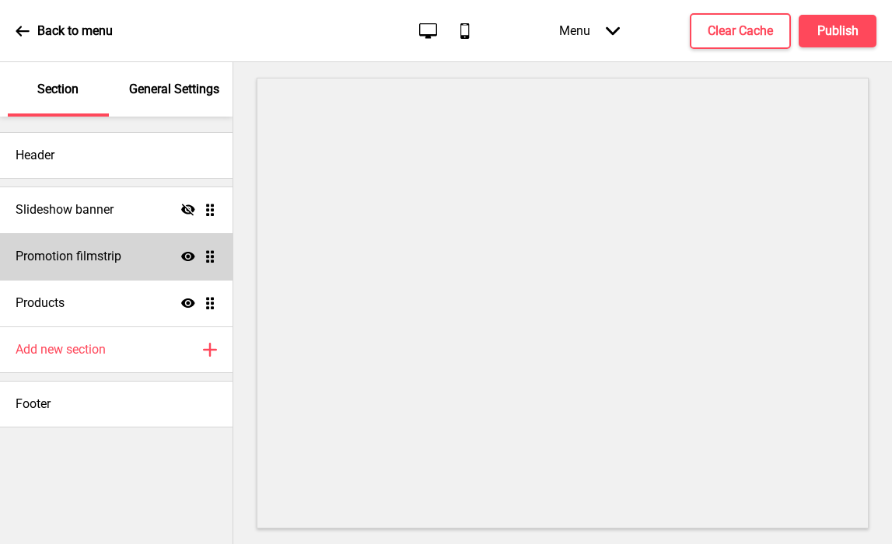
click at [111, 259] on h4 "Promotion filmstrip" at bounding box center [69, 256] width 106 height 17
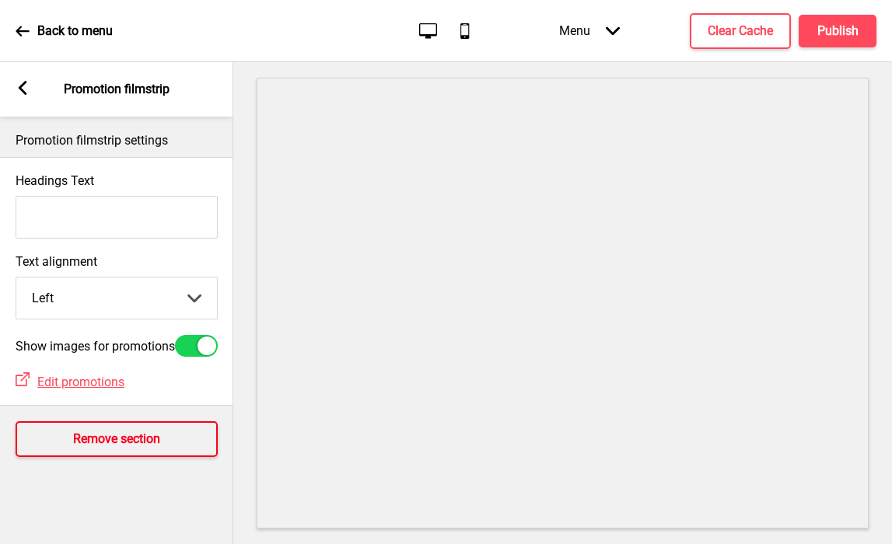
click at [68, 448] on button "Remove section" at bounding box center [117, 439] width 202 height 36
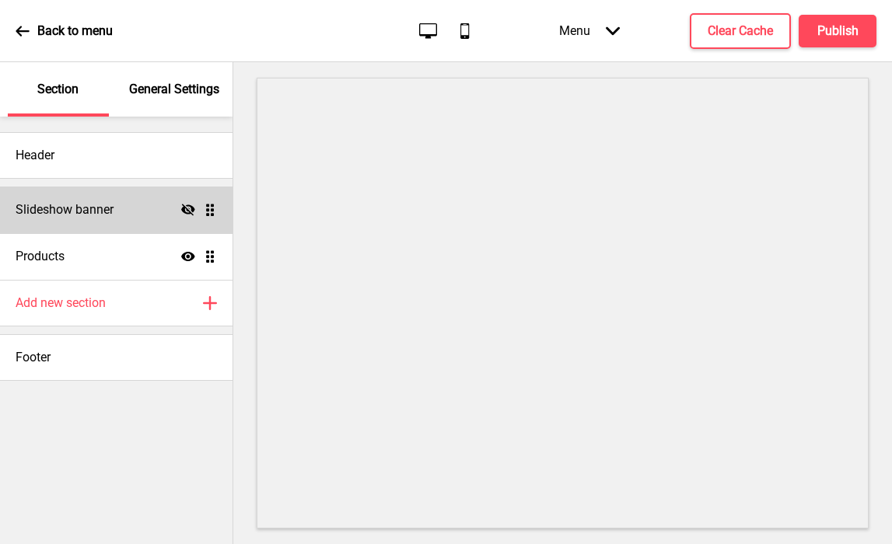
click at [79, 206] on h4 "Slideshow banner" at bounding box center [65, 209] width 98 height 17
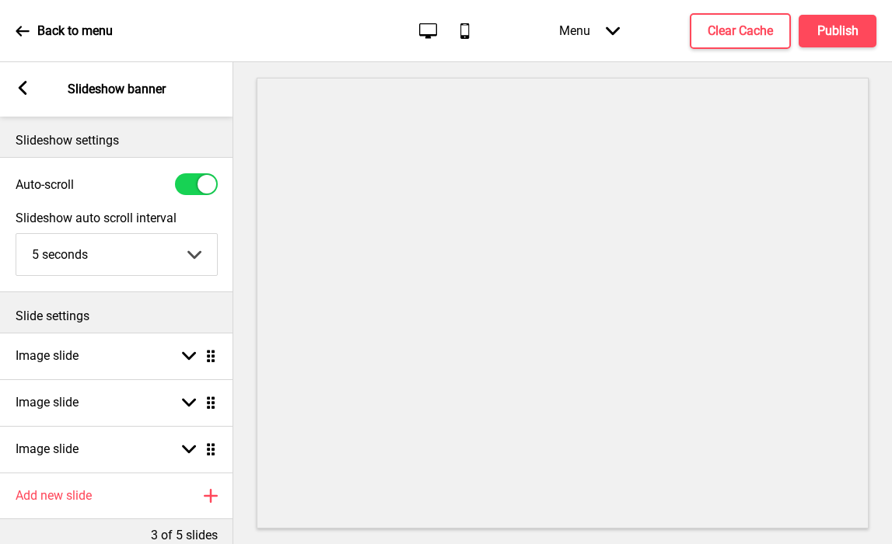
click at [25, 83] on icon at bounding box center [23, 88] width 9 height 14
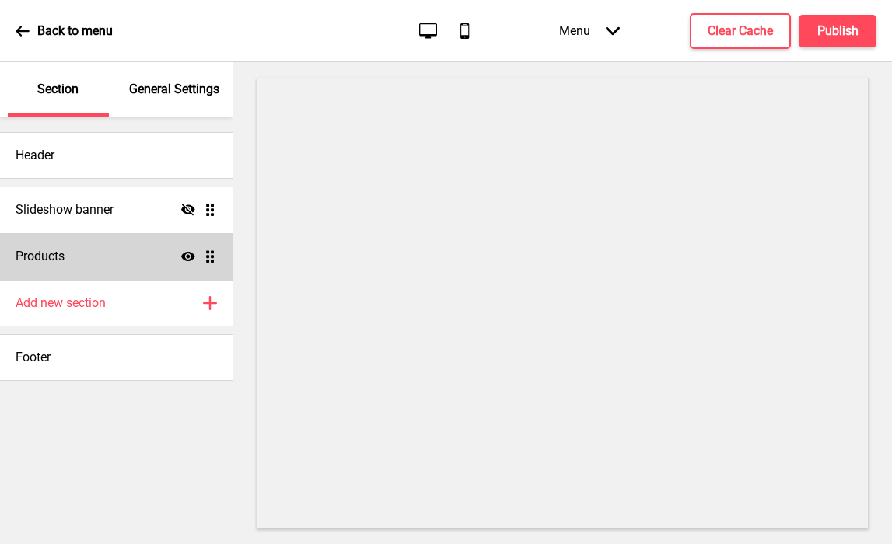
click at [46, 254] on h4 "Products" at bounding box center [40, 256] width 49 height 17
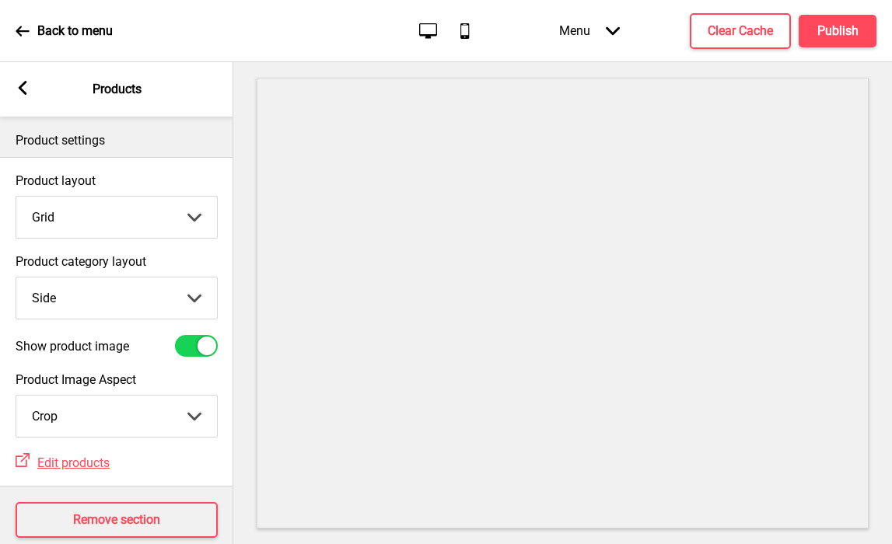
click at [72, 306] on select "Top Side" at bounding box center [116, 298] width 201 height 41
select select "top"
click at [16, 278] on select "Top Side" at bounding box center [116, 298] width 201 height 41
click at [22, 88] on rect at bounding box center [23, 88] width 14 height 14
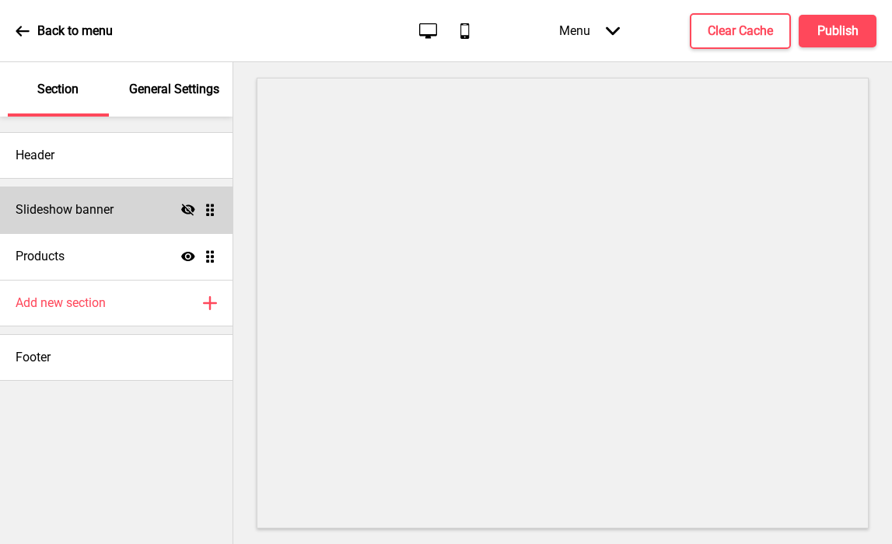
click at [183, 210] on icon at bounding box center [188, 210] width 14 height 12
click at [153, 205] on div "Slideshow banner Show Drag" at bounding box center [116, 210] width 233 height 47
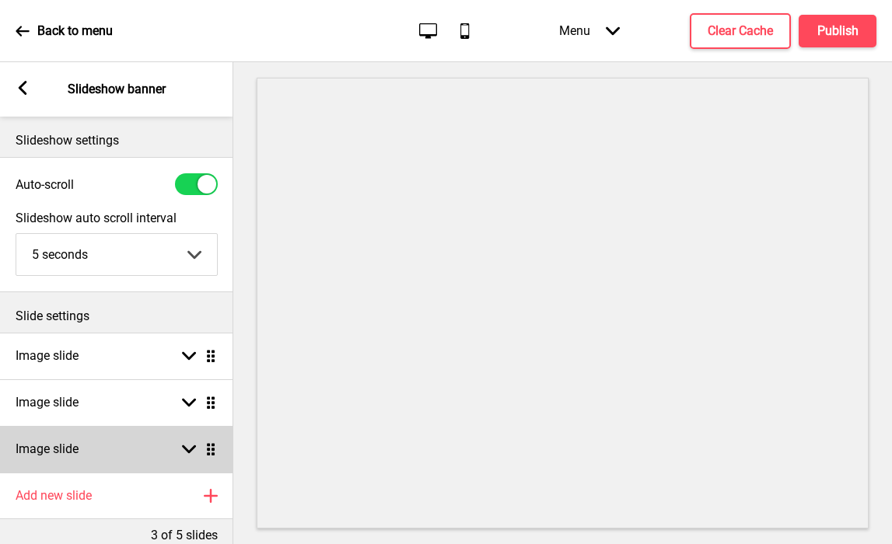
click at [82, 434] on div "Image slide Arrow down Drag" at bounding box center [116, 449] width 233 height 47
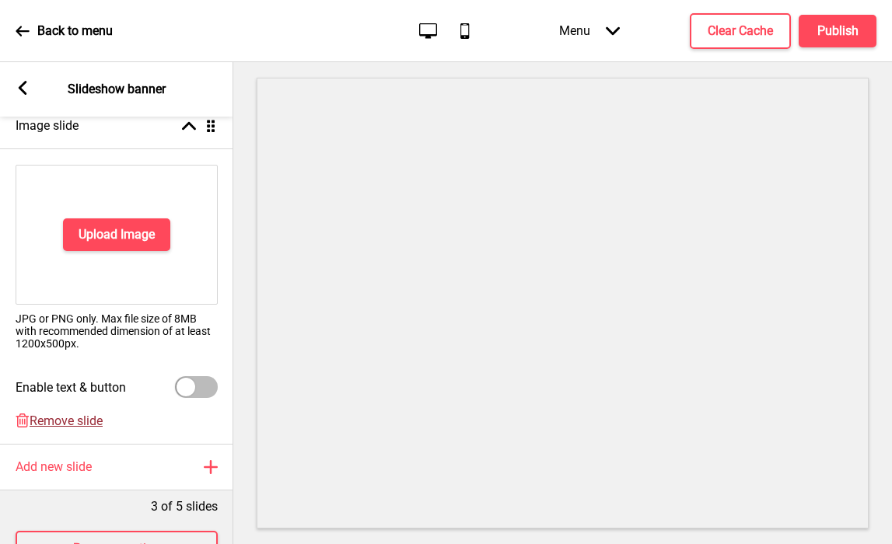
click at [64, 418] on span "Remove slide" at bounding box center [66, 421] width 73 height 15
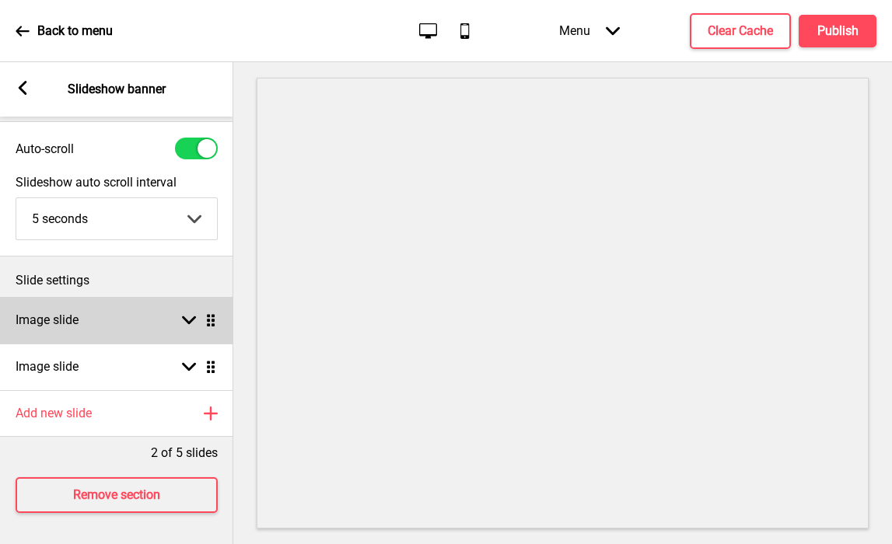
click at [82, 326] on div "Image slide Arrow down Drag" at bounding box center [116, 320] width 233 height 47
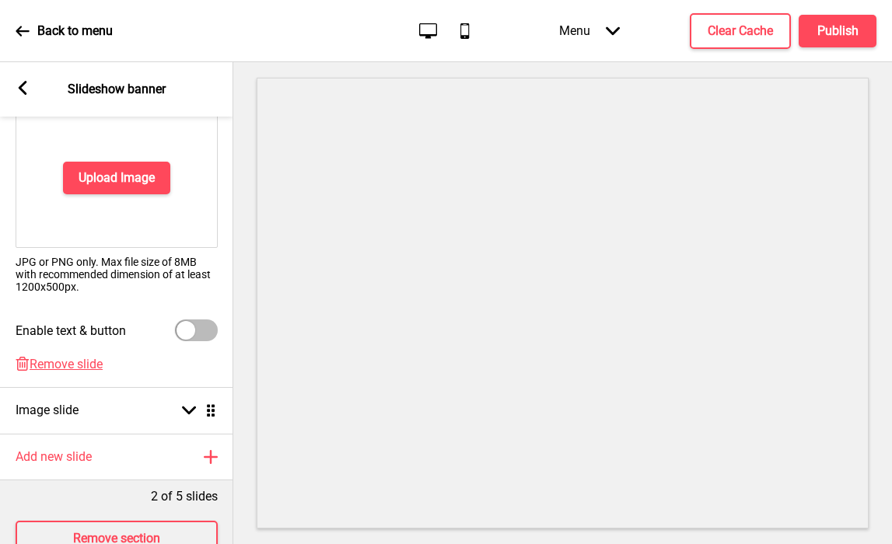
scroll to position [324, 0]
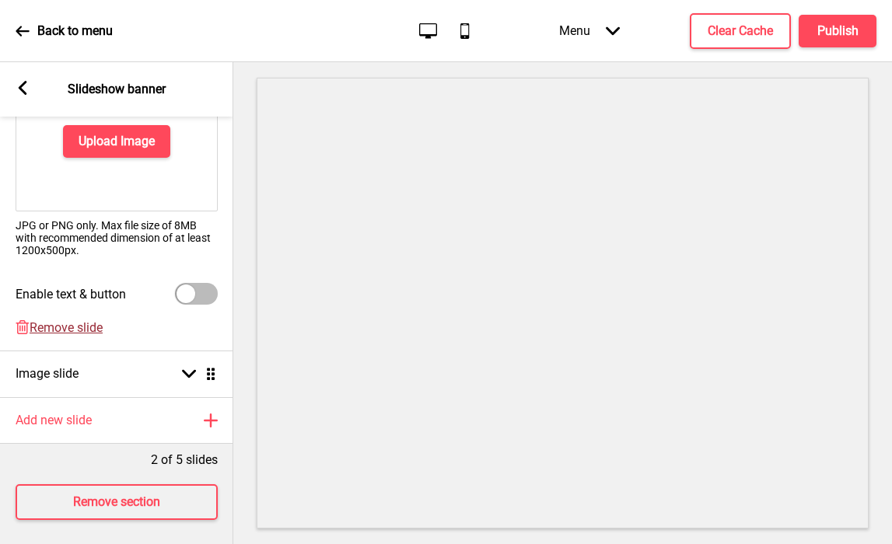
click at [33, 328] on span "Remove slide" at bounding box center [66, 327] width 73 height 15
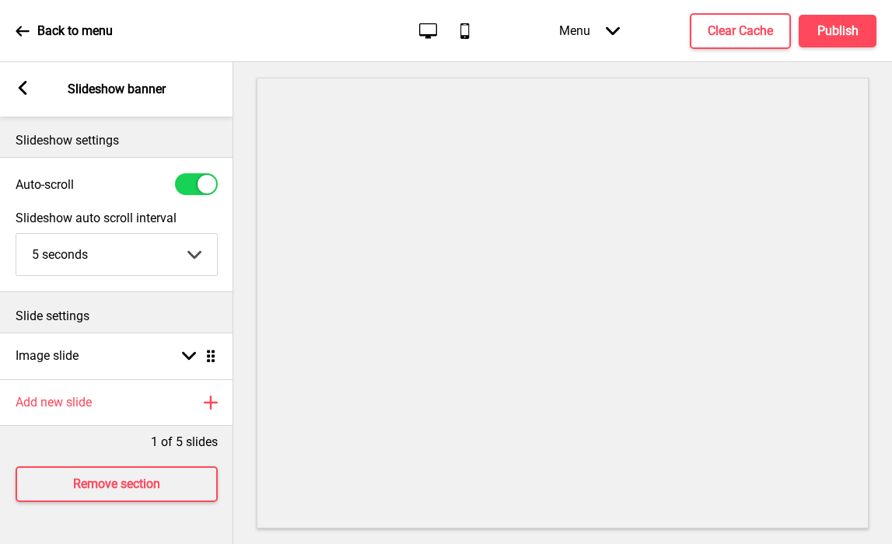
scroll to position [0, 0]
click at [185, 192] on div at bounding box center [196, 184] width 43 height 22
checkbox input "false"
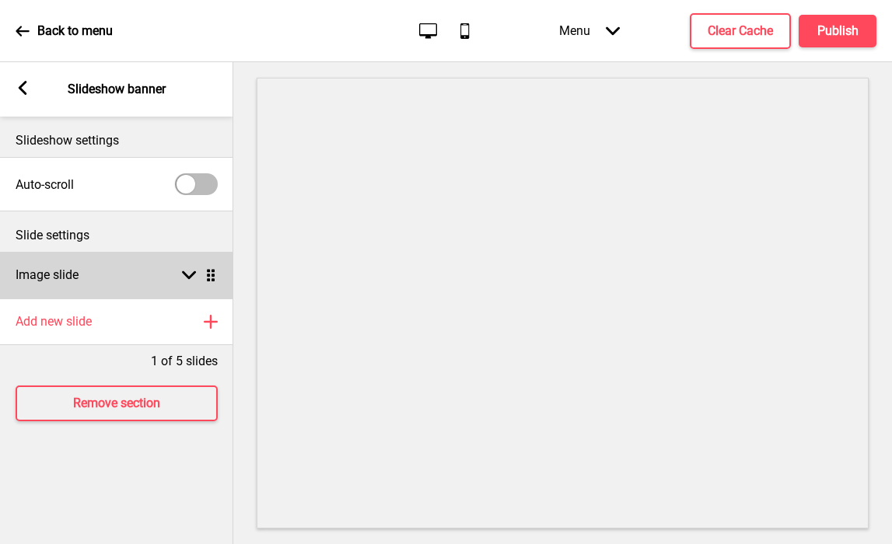
click at [54, 278] on h4 "Image slide" at bounding box center [47, 275] width 63 height 17
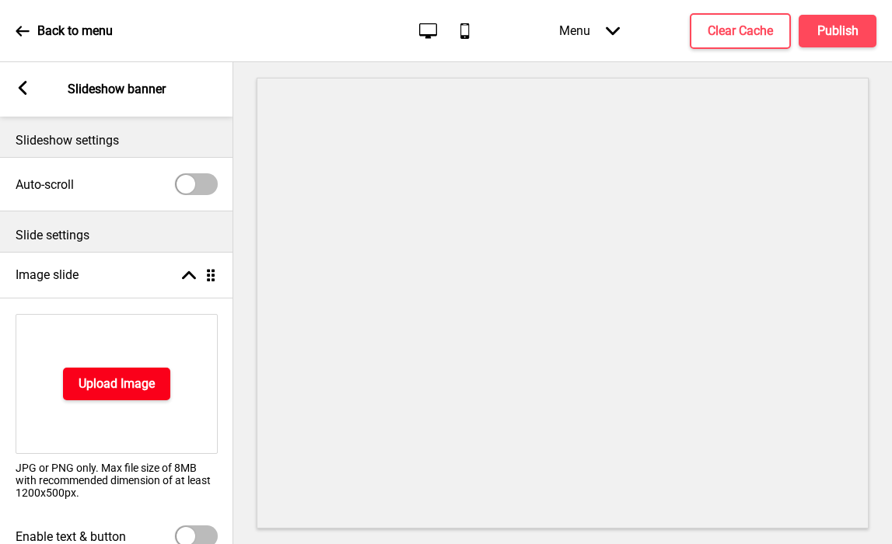
click at [109, 382] on h4 "Upload Image" at bounding box center [117, 384] width 76 height 17
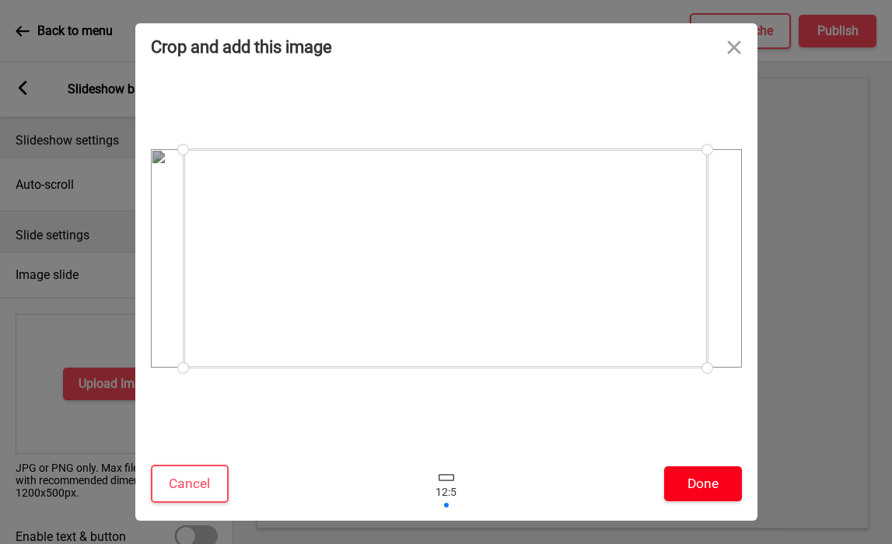
click at [691, 474] on button "Done" at bounding box center [703, 484] width 78 height 35
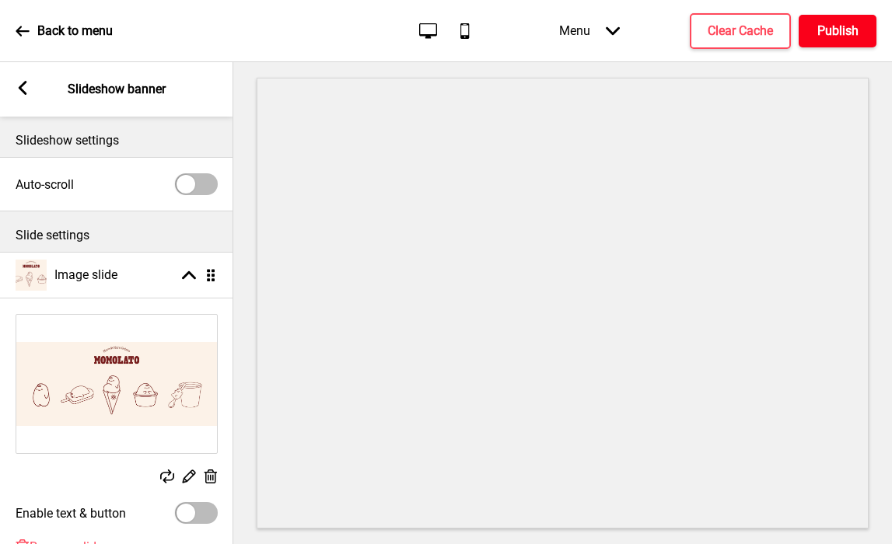
click at [859, 28] on button "Publish" at bounding box center [838, 31] width 78 height 33
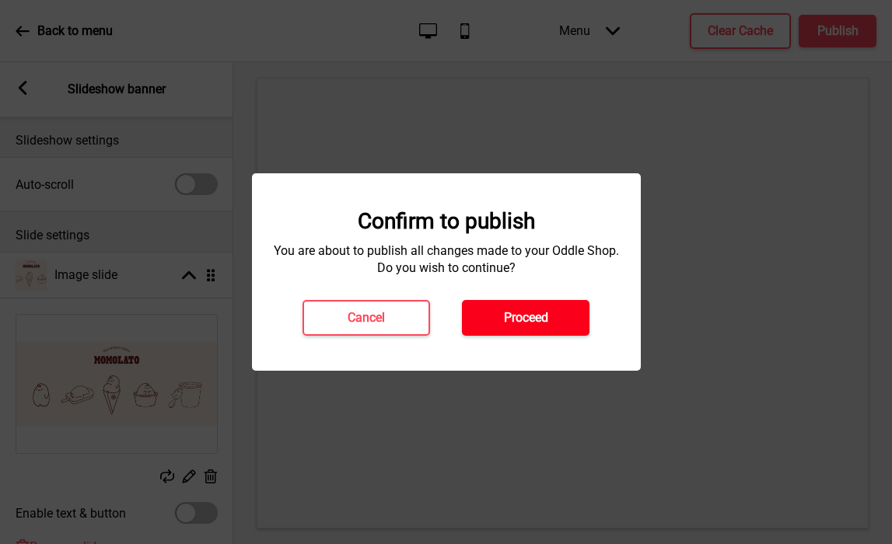
click at [511, 313] on h4 "Proceed" at bounding box center [526, 318] width 44 height 17
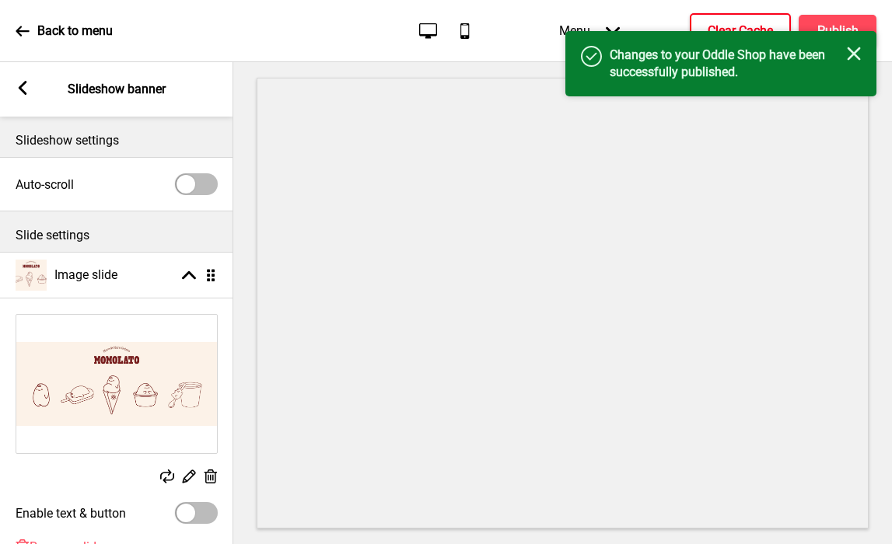
click at [719, 24] on h4 "Clear Cache" at bounding box center [740, 31] width 65 height 17
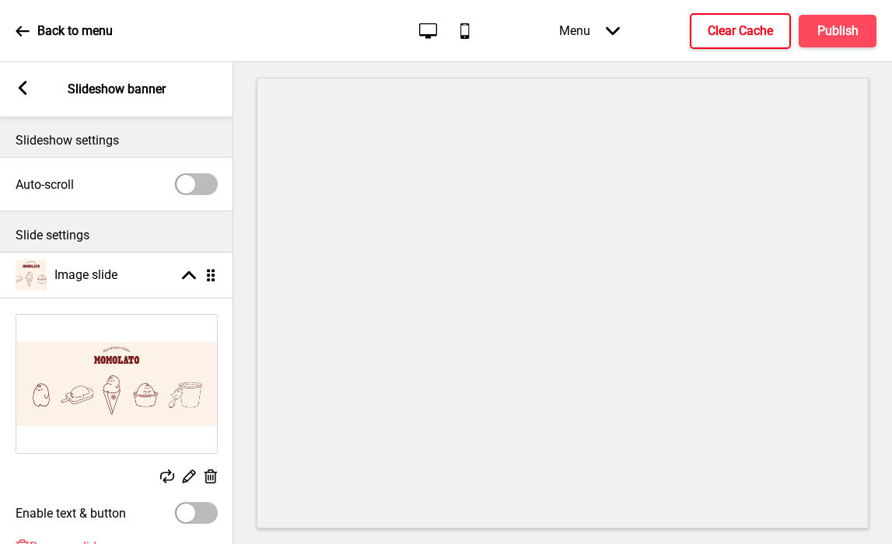
type input "#fdf1e8"
click at [92, 424] on img at bounding box center [116, 384] width 201 height 138
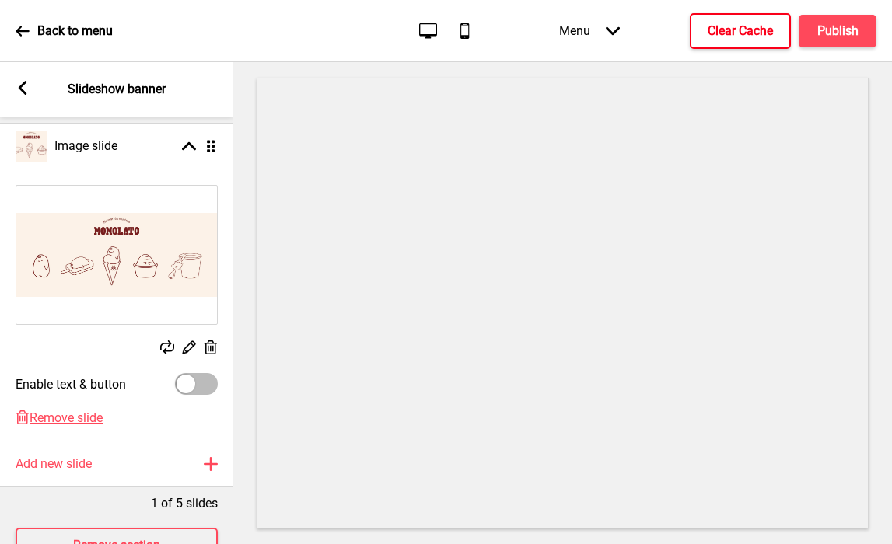
scroll to position [179, 0]
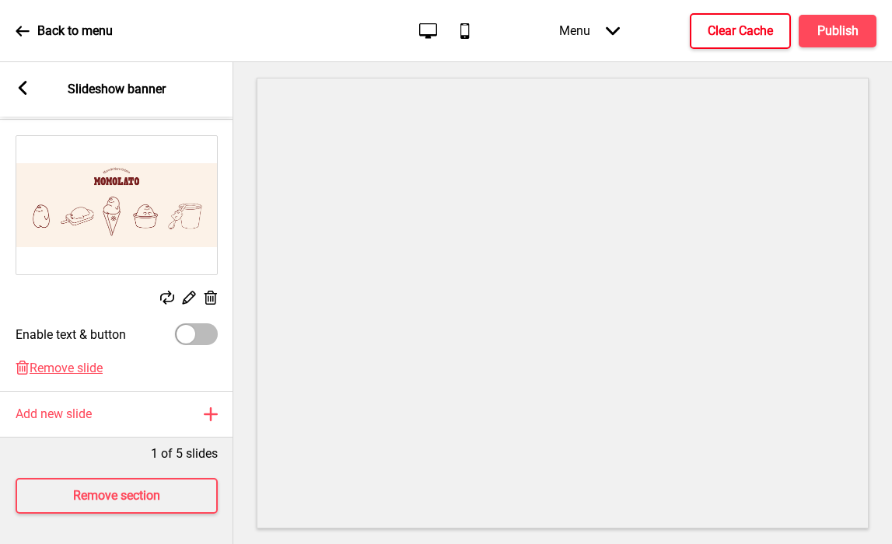
click at [22, 85] on icon at bounding box center [23, 88] width 9 height 14
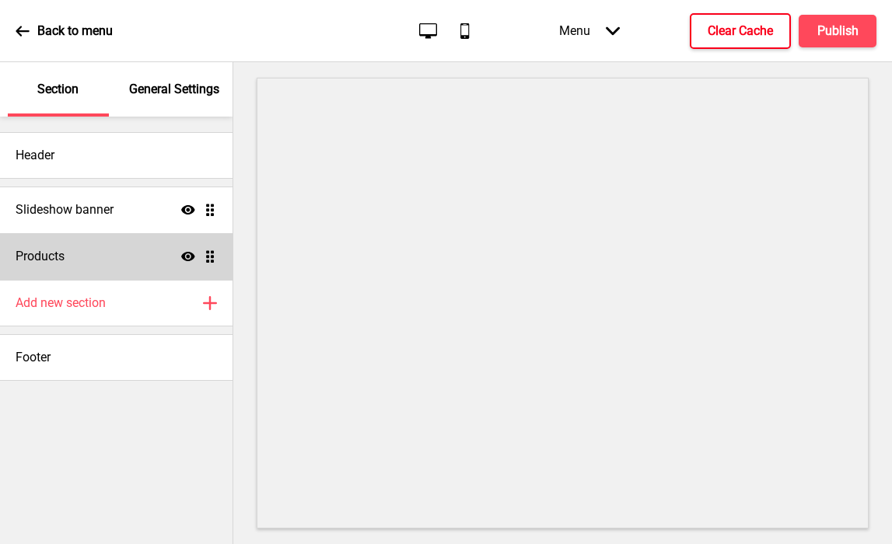
click at [86, 262] on div "Products Show Drag" at bounding box center [116, 256] width 233 height 47
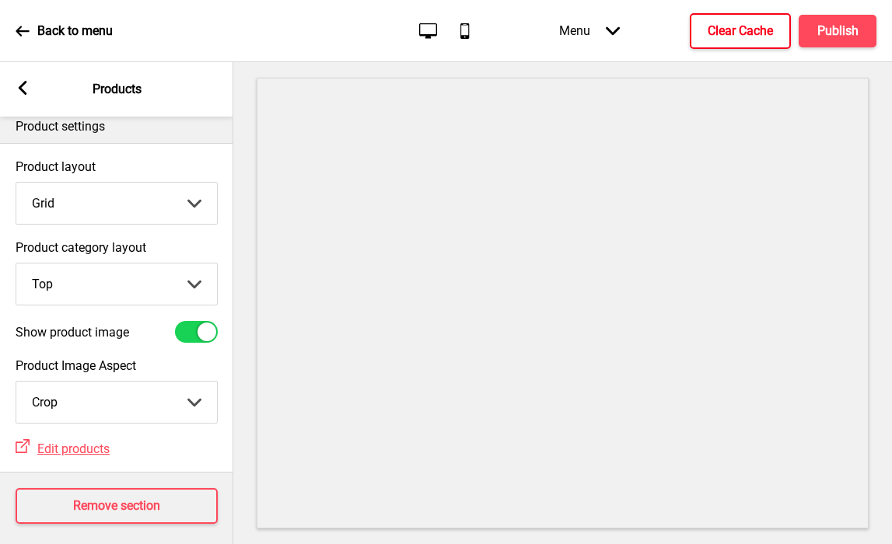
scroll to position [25, 0]
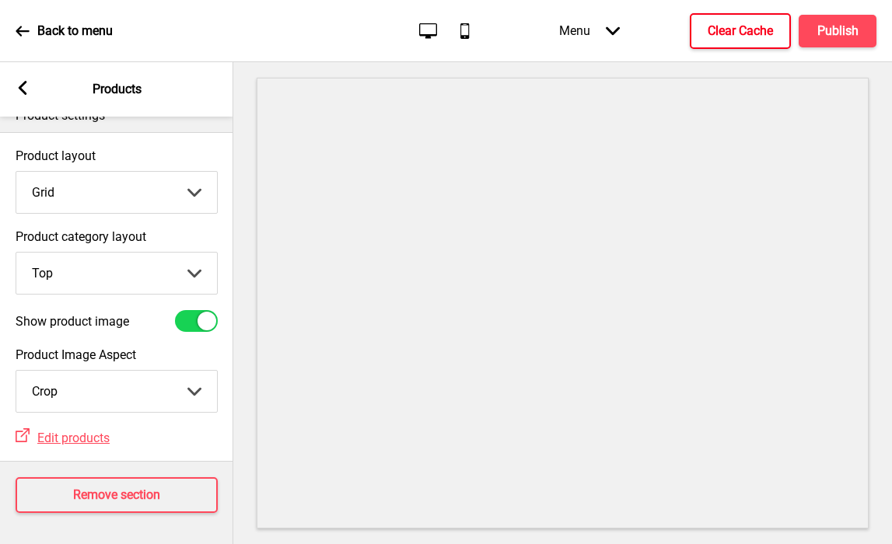
click at [30, 91] on div "Arrow left Products" at bounding box center [116, 89] width 233 height 54
click at [24, 83] on icon at bounding box center [23, 88] width 9 height 14
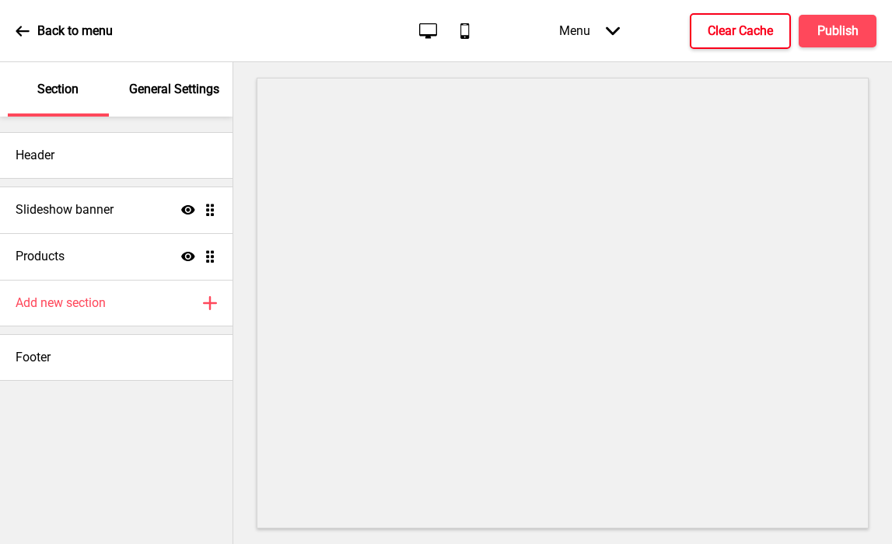
click at [186, 93] on p "General Settings" at bounding box center [174, 89] width 90 height 17
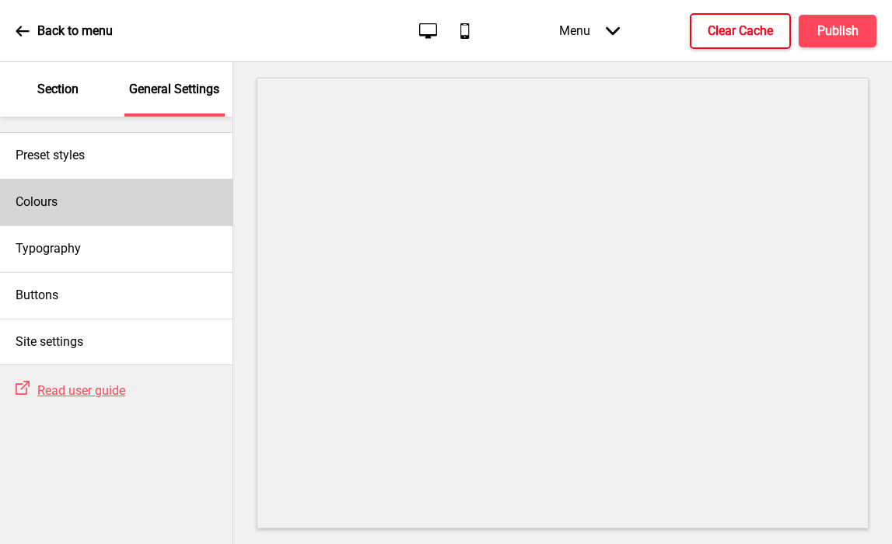
click at [51, 214] on div "Colours" at bounding box center [116, 202] width 233 height 47
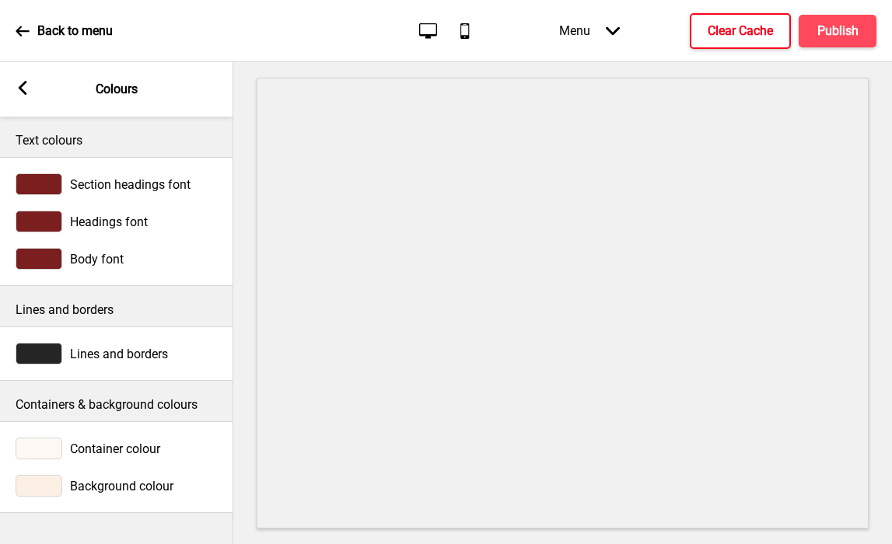
click at [46, 443] on div at bounding box center [39, 449] width 47 height 22
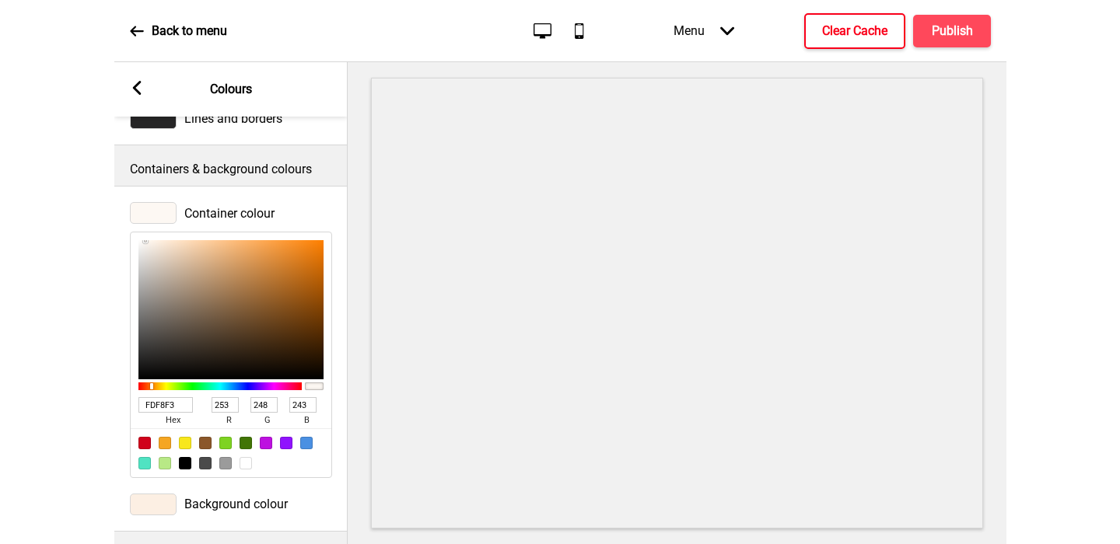
scroll to position [238, 0]
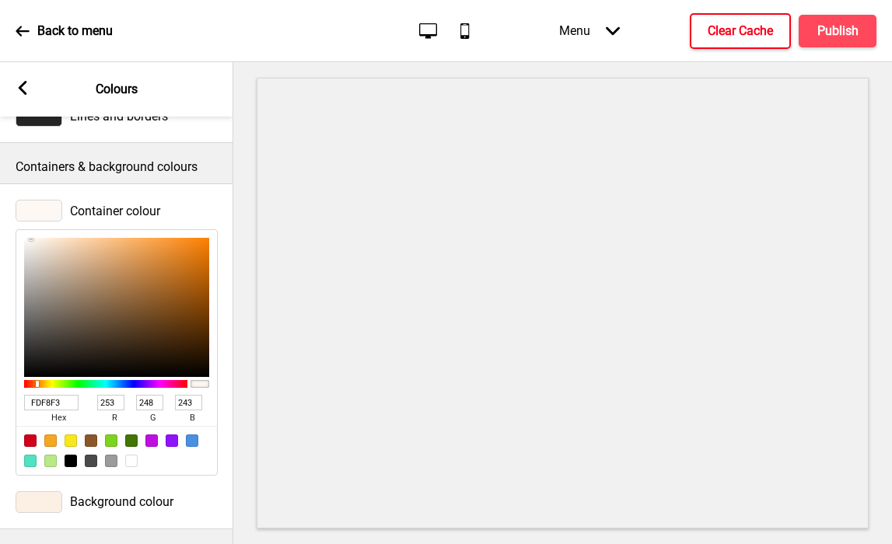
click at [44, 407] on input "FDF8F3" at bounding box center [51, 403] width 54 height 16
paste input "fdf1e8"
type input "fdf1e8"
type input "241"
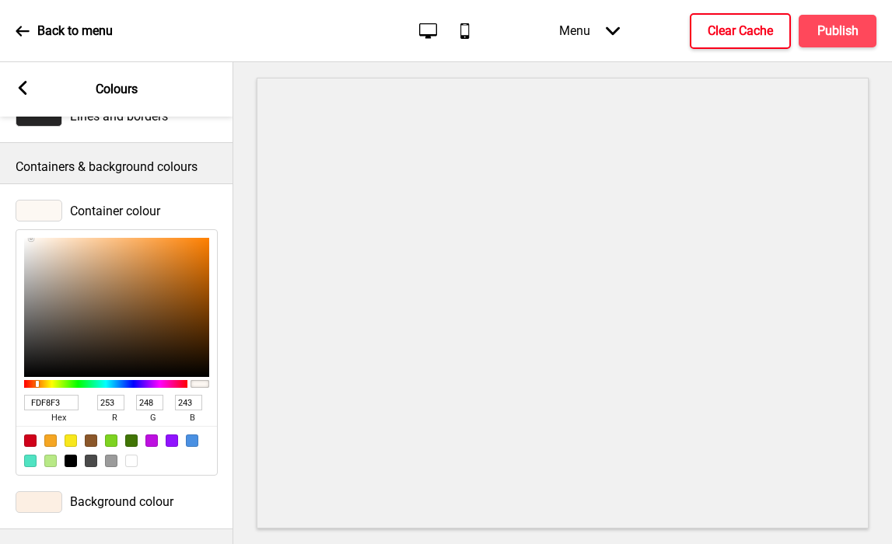
type input "232"
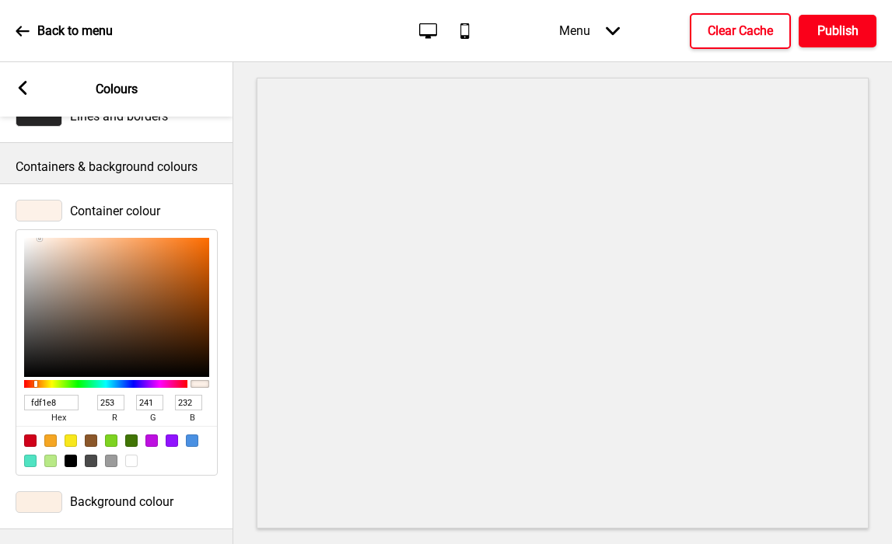
type input "FDF1E8"
click at [840, 29] on h4 "Publish" at bounding box center [837, 31] width 41 height 17
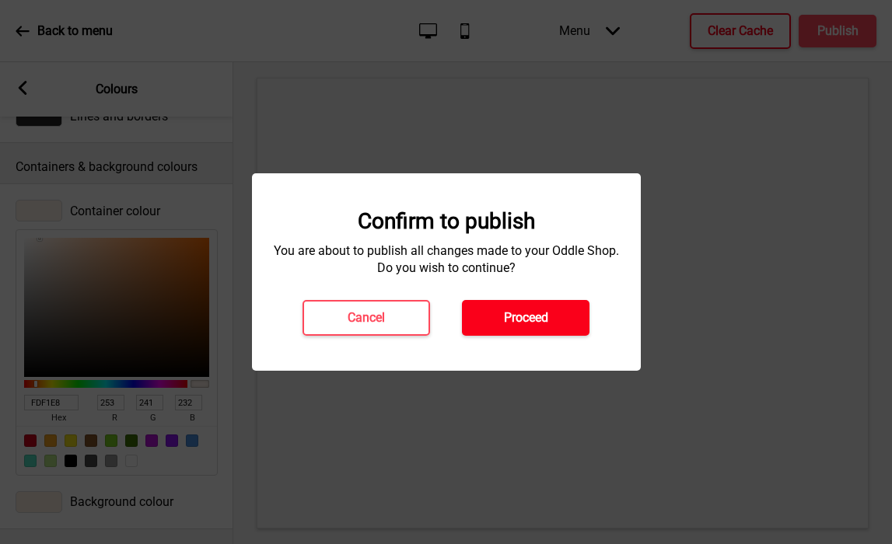
click at [491, 320] on button "Proceed" at bounding box center [526, 318] width 128 height 36
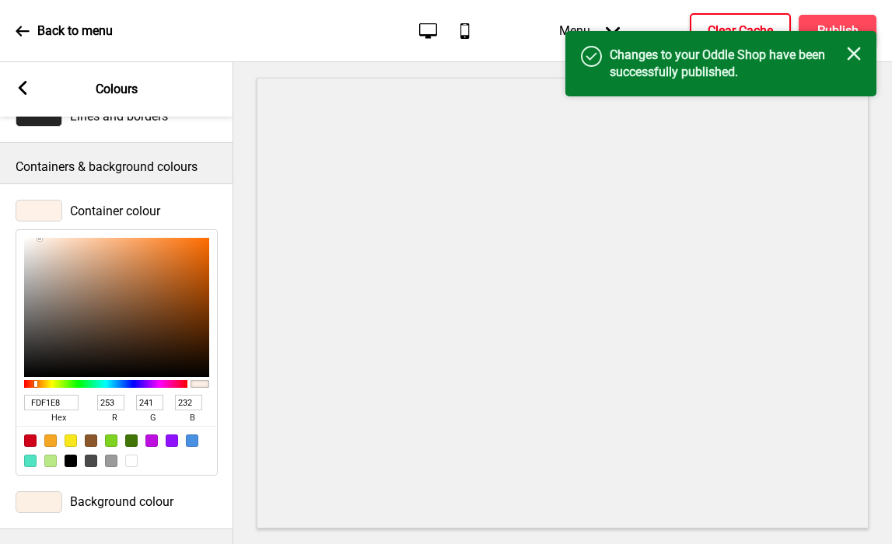
click at [705, 26] on button "Clear Cache" at bounding box center [740, 31] width 101 height 36
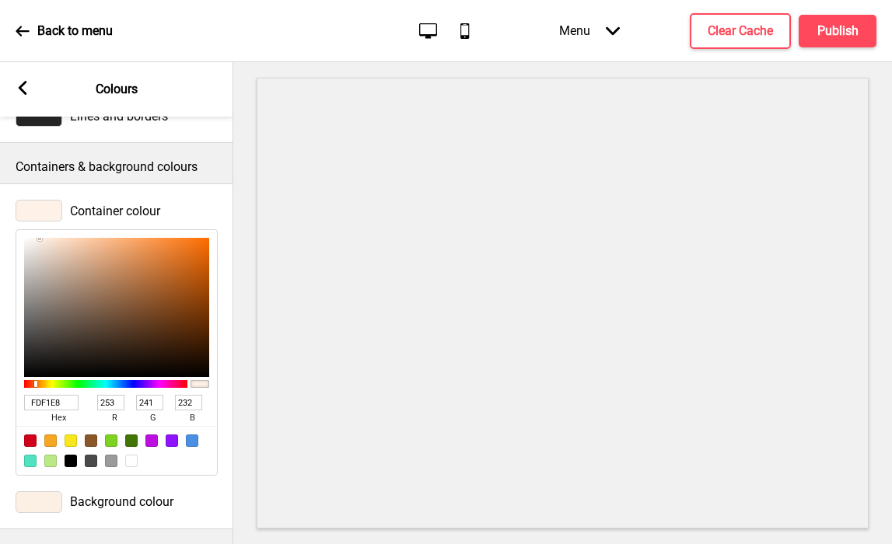
click at [19, 544] on button "X" at bounding box center [9, 552] width 19 height 16
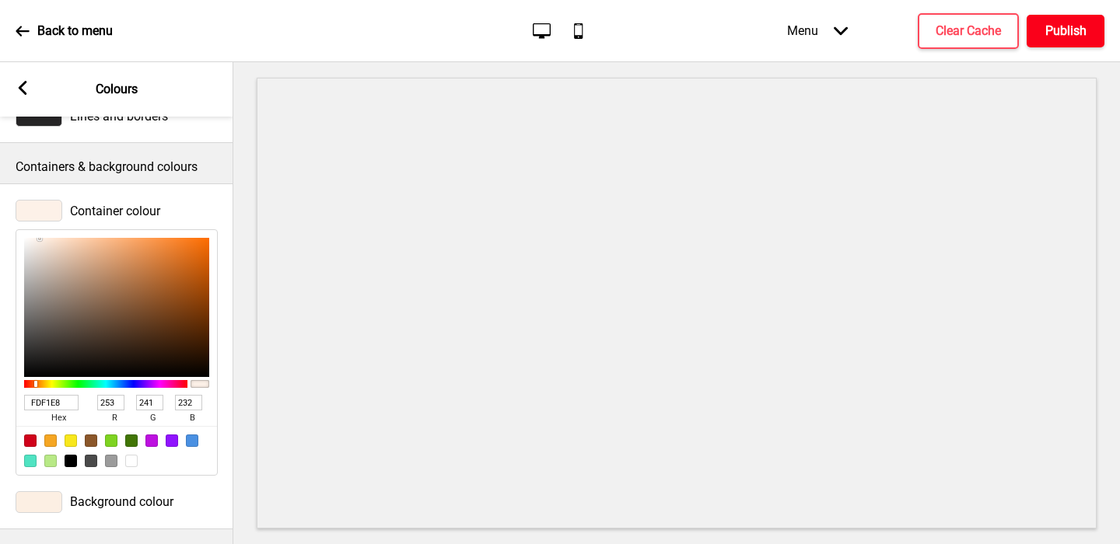
click at [1051, 27] on h4 "Publish" at bounding box center [1065, 31] width 41 height 17
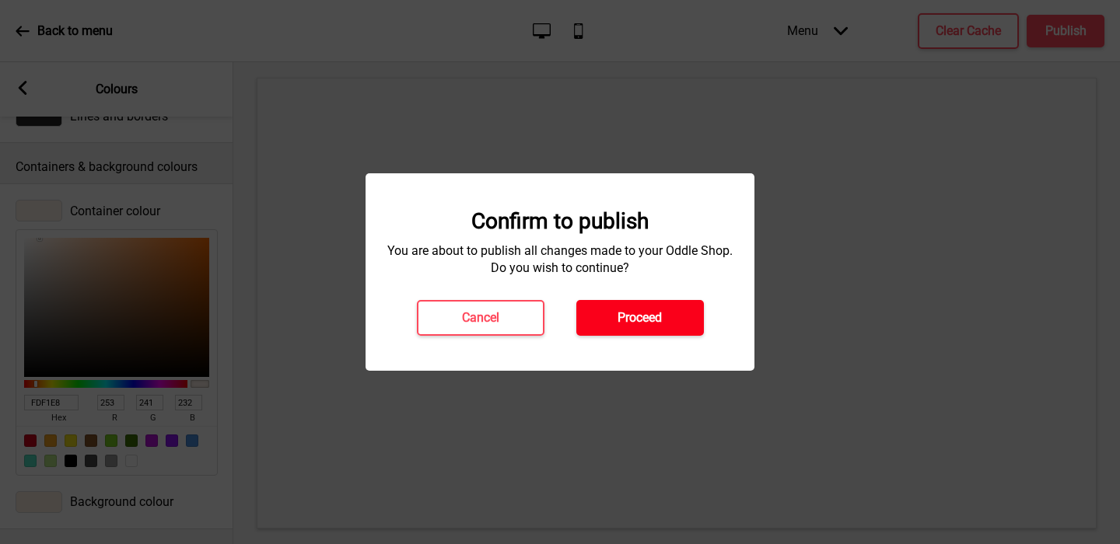
click at [644, 318] on h4 "Proceed" at bounding box center [639, 318] width 44 height 17
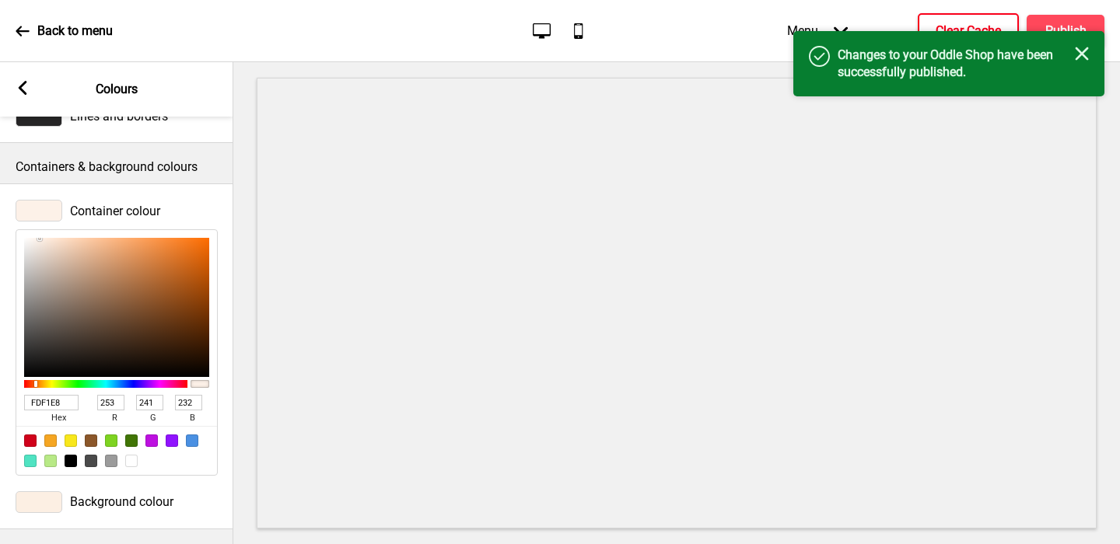
click at [954, 26] on h4 "Clear Cache" at bounding box center [968, 31] width 65 height 17
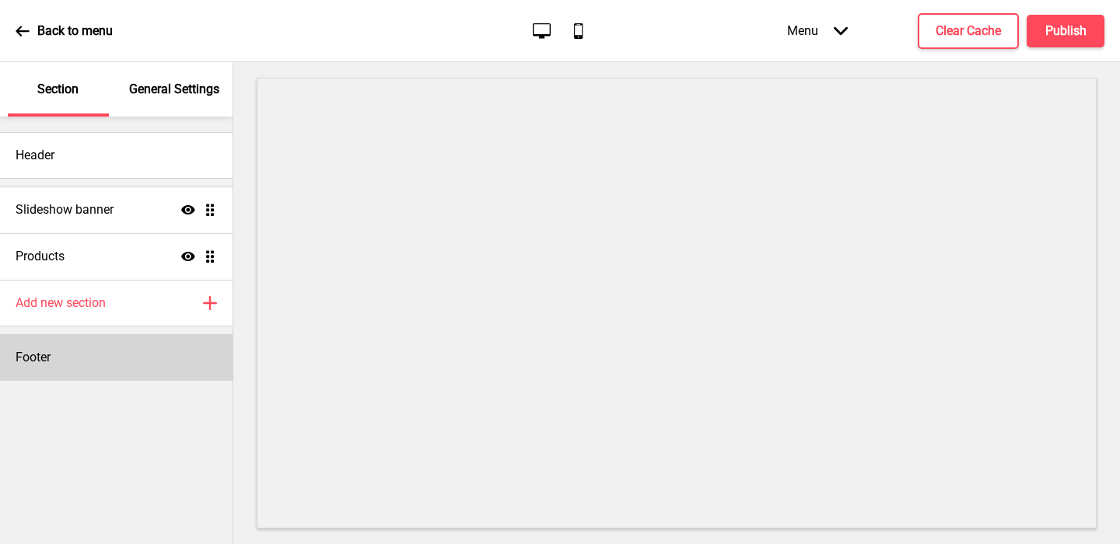
click at [56, 353] on div "Footer" at bounding box center [116, 357] width 233 height 47
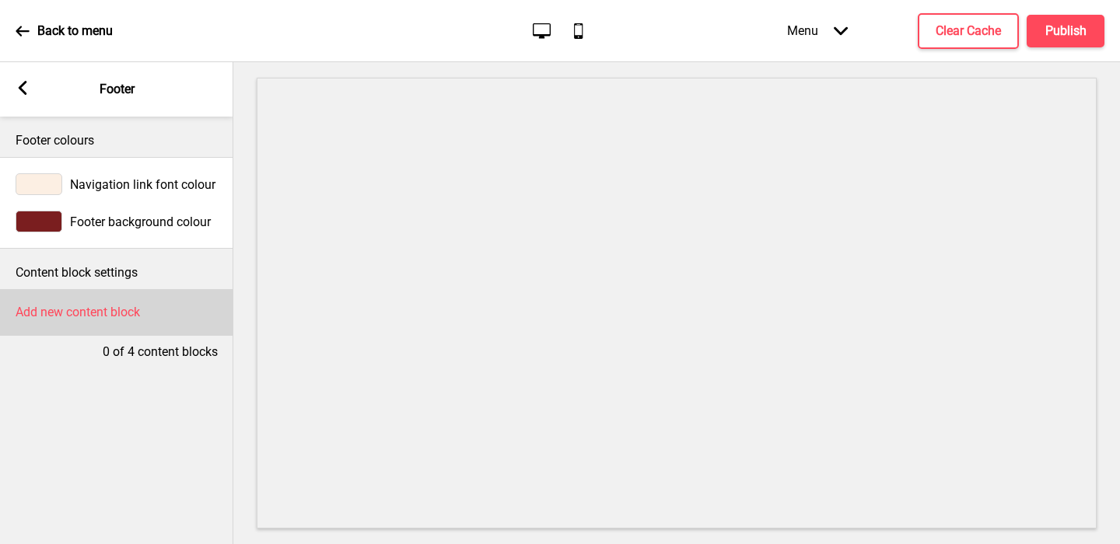
click at [86, 298] on div "Add new content block" at bounding box center [116, 312] width 233 height 47
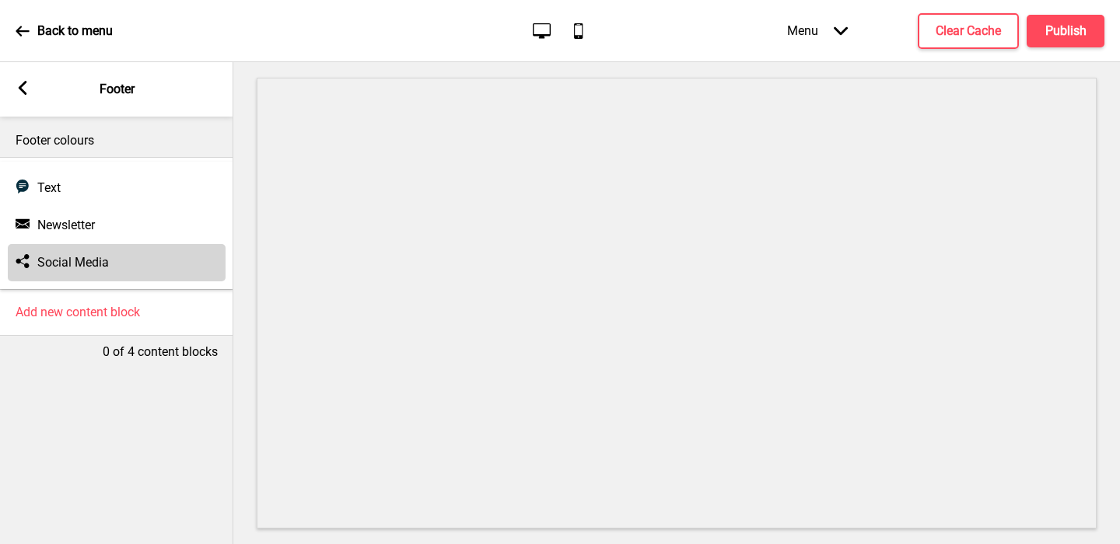
click at [86, 264] on h4 "Social Media" at bounding box center [73, 262] width 72 height 17
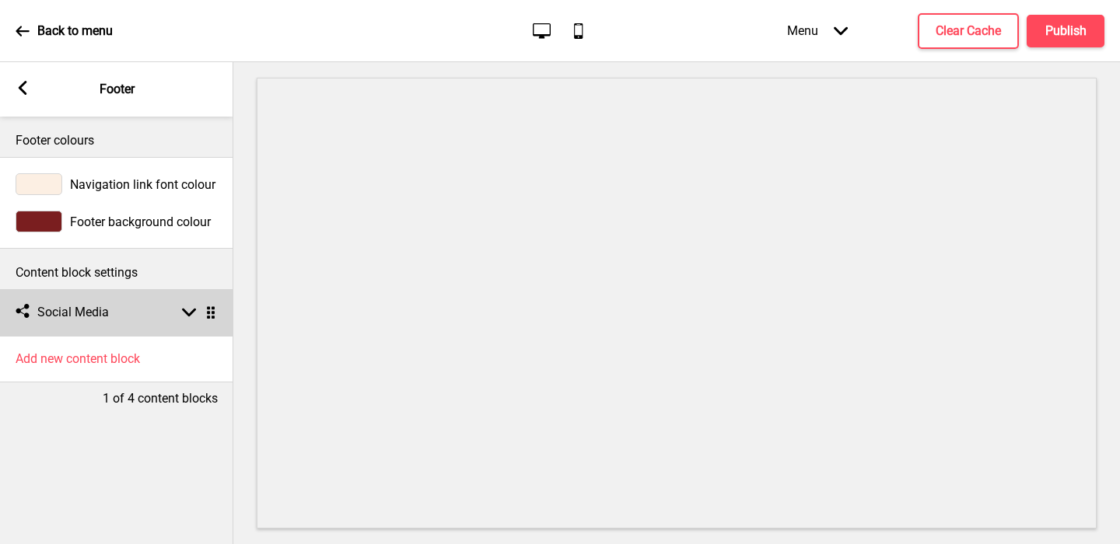
click at [87, 317] on h4 "Social Media" at bounding box center [73, 312] width 72 height 17
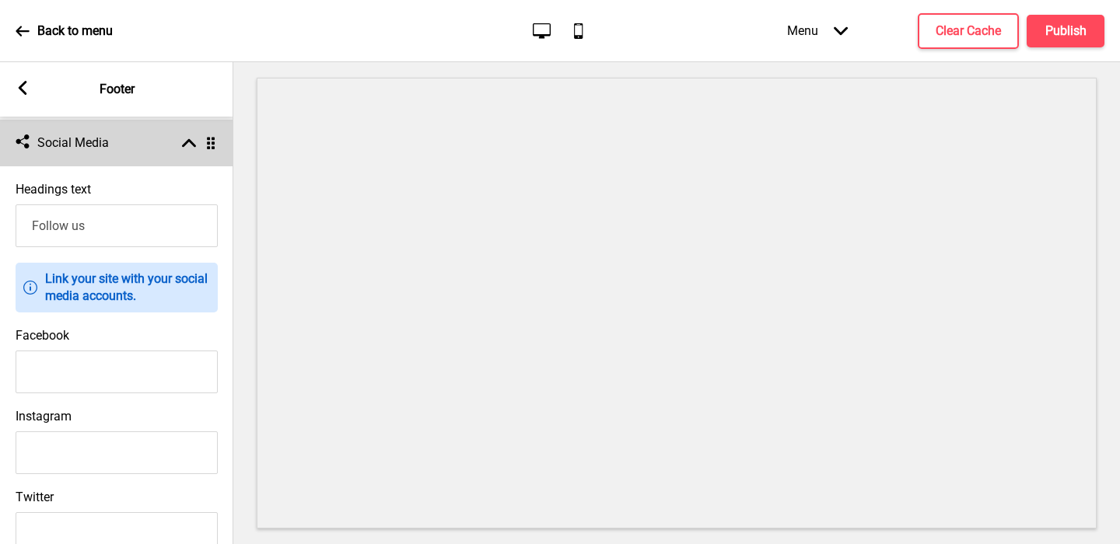
scroll to position [175, 0]
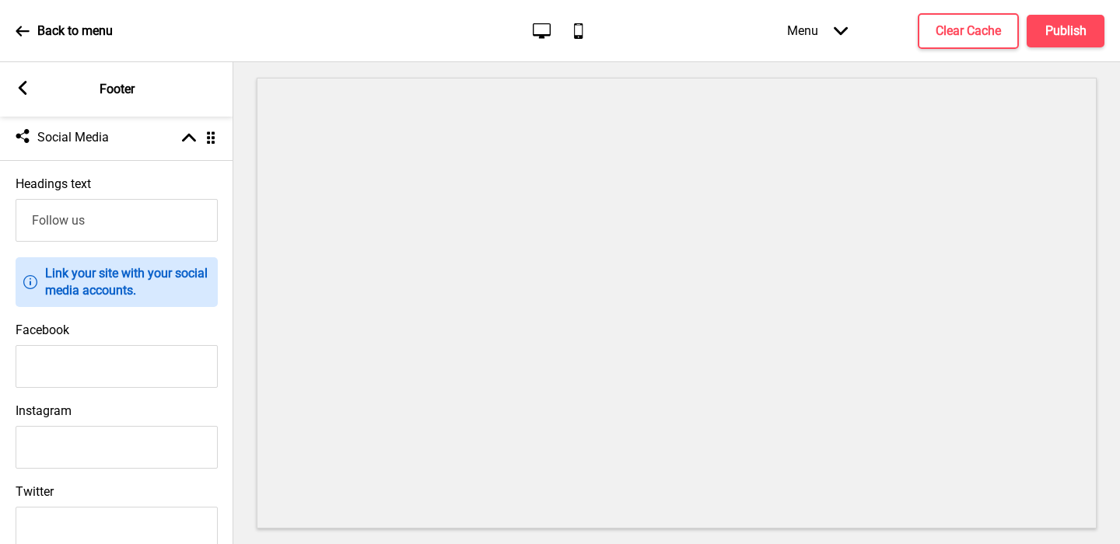
click at [123, 355] on input "Facebook" at bounding box center [117, 366] width 202 height 43
paste input "https://www.facebook.com/p/Momolato-Singapore-61565939525124/"
type input "https://www.facebook.com/p/Momolato-Singapore-61565939525124/"
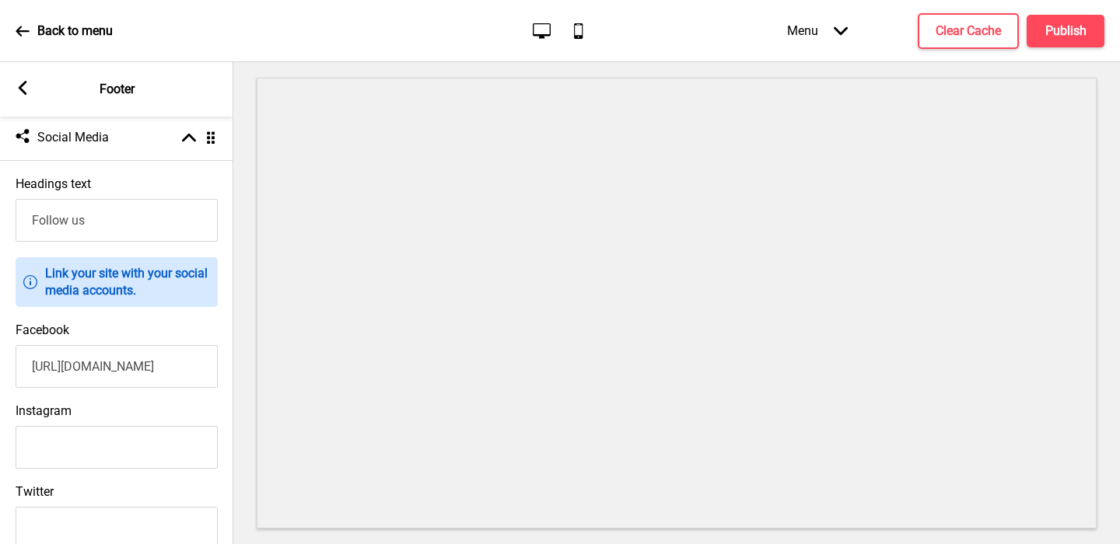
click at [85, 439] on input "Instagram" at bounding box center [117, 447] width 202 height 43
paste input "https://www.instagram.com/momolatosg/?hl=en"
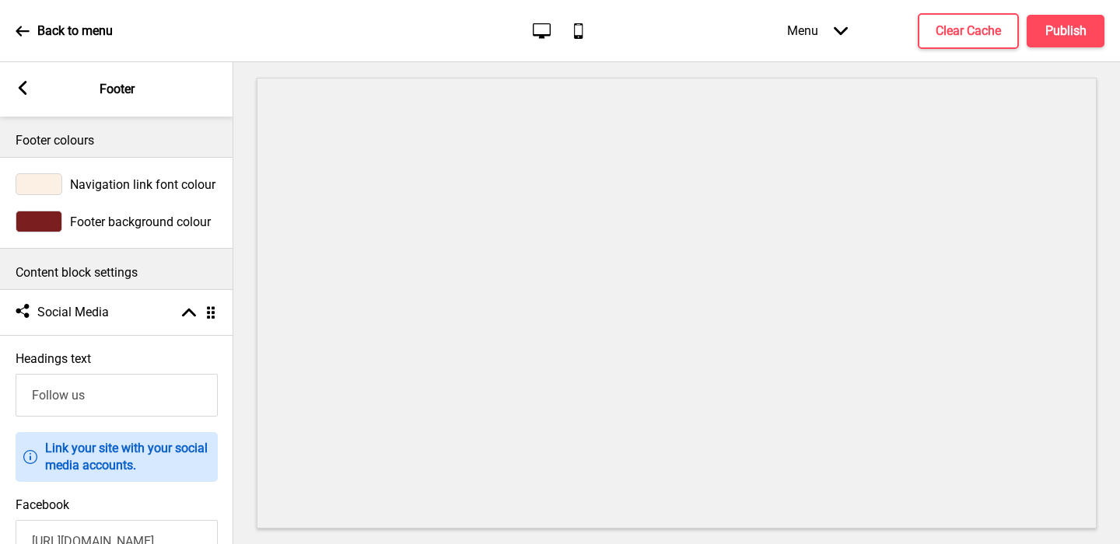
type input "https://www.instagram.com/momolatosg/?hl=en"
click at [26, 88] on rect at bounding box center [23, 88] width 14 height 14
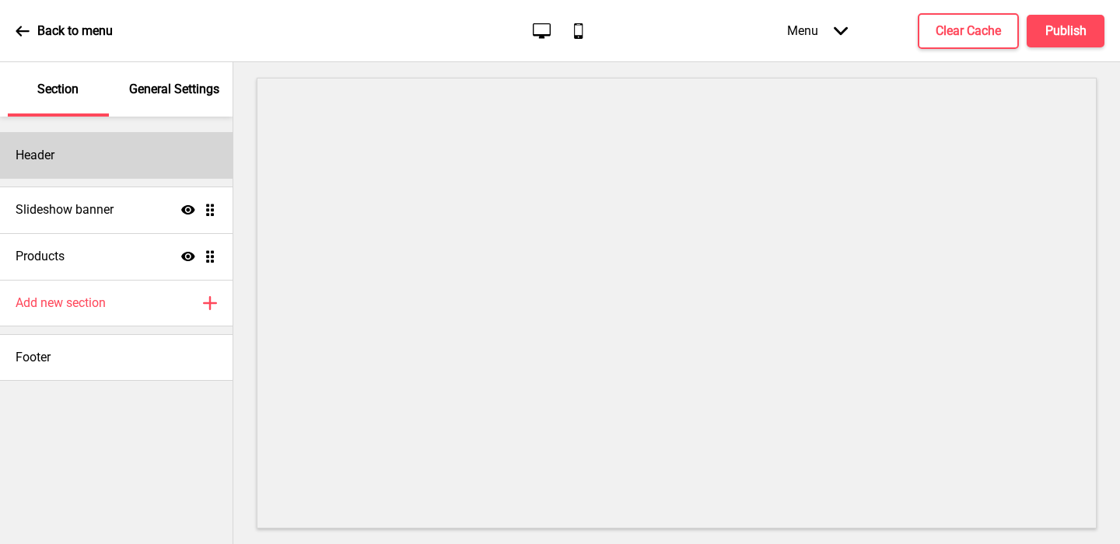
click at [92, 150] on div "Header" at bounding box center [116, 155] width 233 height 47
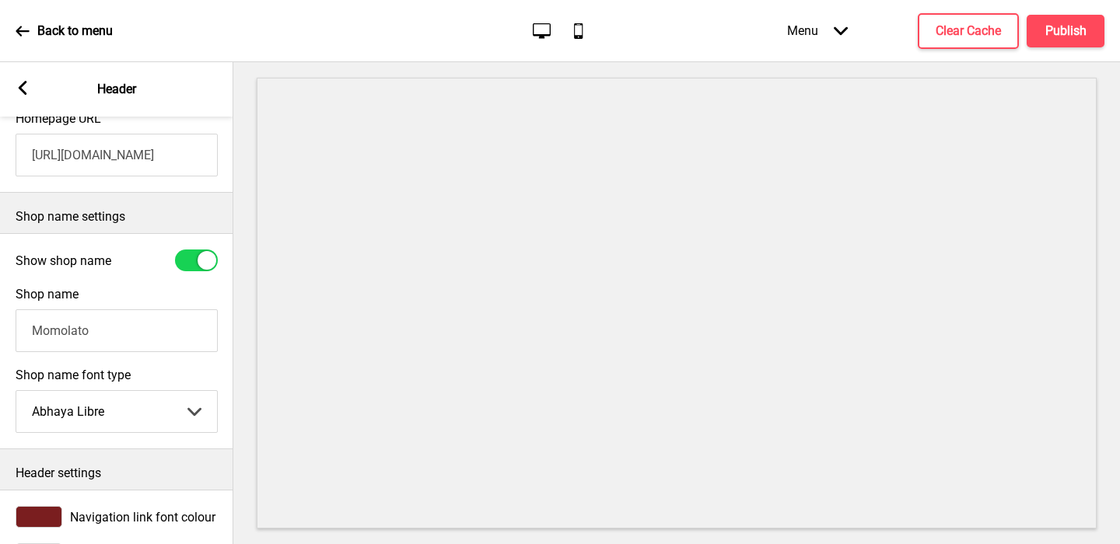
scroll to position [297, 0]
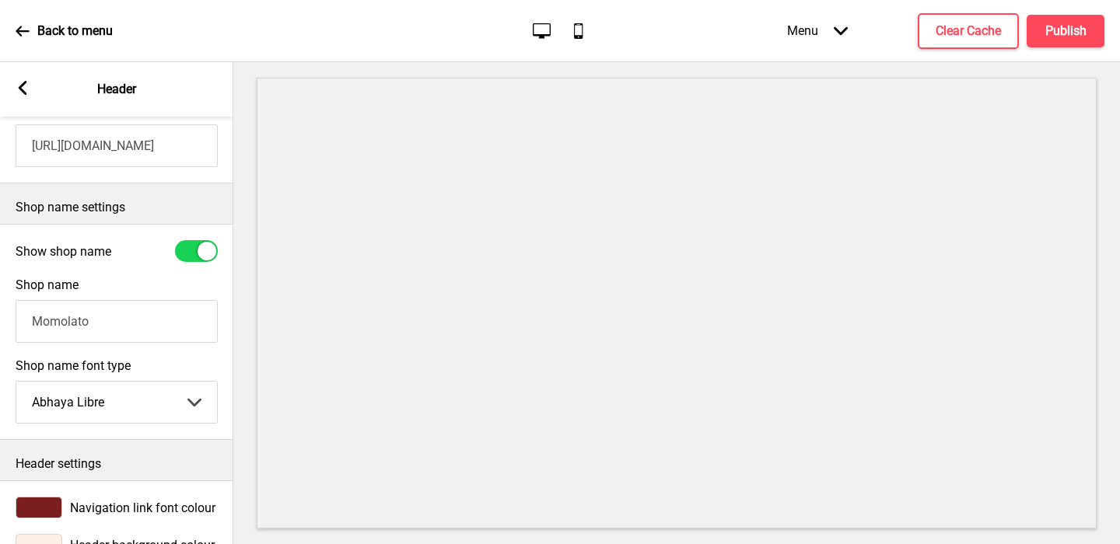
click at [97, 328] on input "Momolato" at bounding box center [117, 321] width 202 height 43
click at [191, 253] on div at bounding box center [196, 251] width 43 height 22
checkbox input "false"
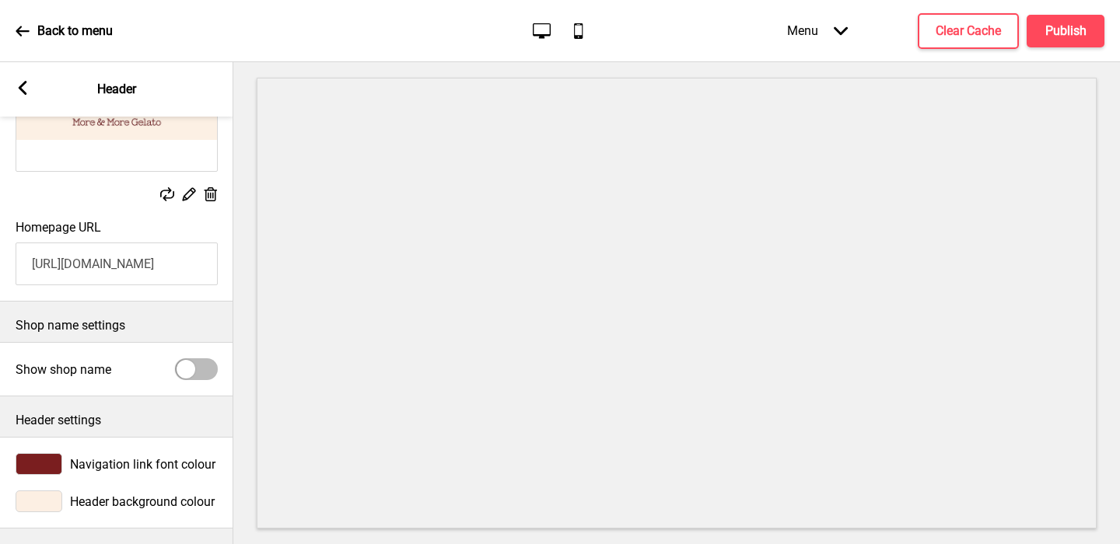
scroll to position [179, 0]
click at [22, 84] on icon at bounding box center [23, 88] width 9 height 14
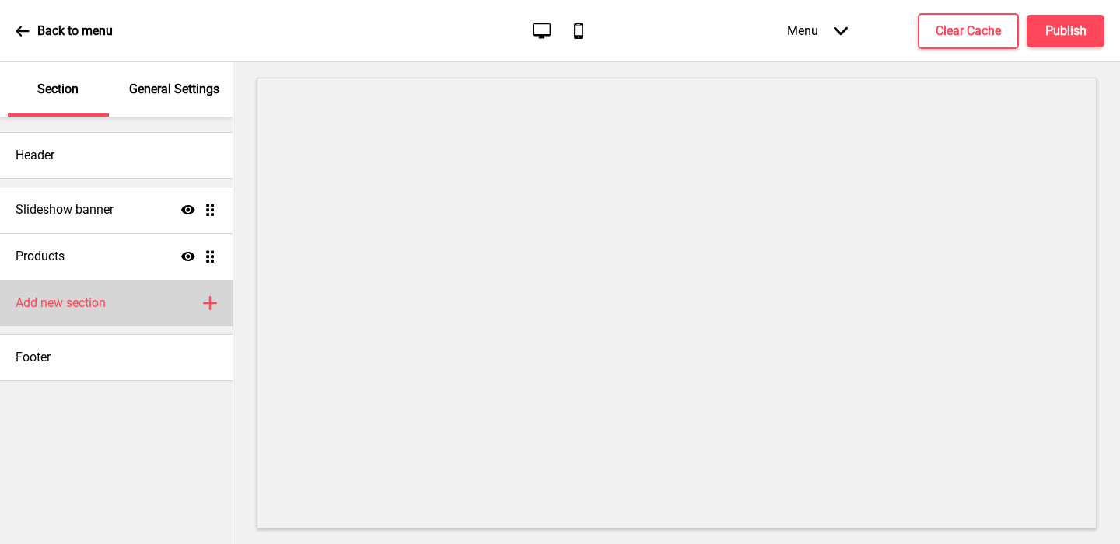
click at [56, 304] on h4 "Add new section" at bounding box center [61, 303] width 90 height 17
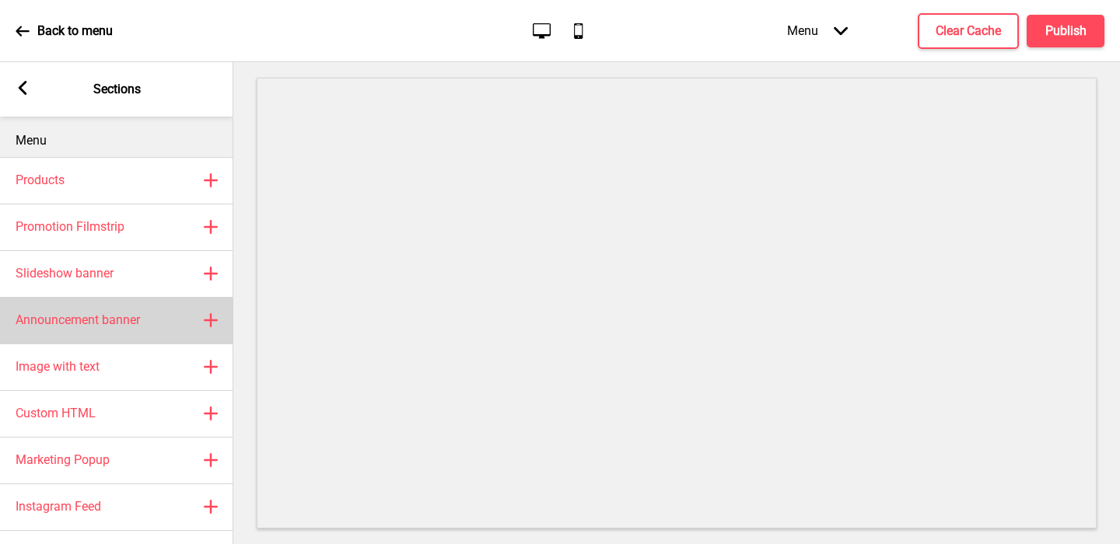
click at [96, 317] on h4 "Announcement banner" at bounding box center [78, 320] width 124 height 17
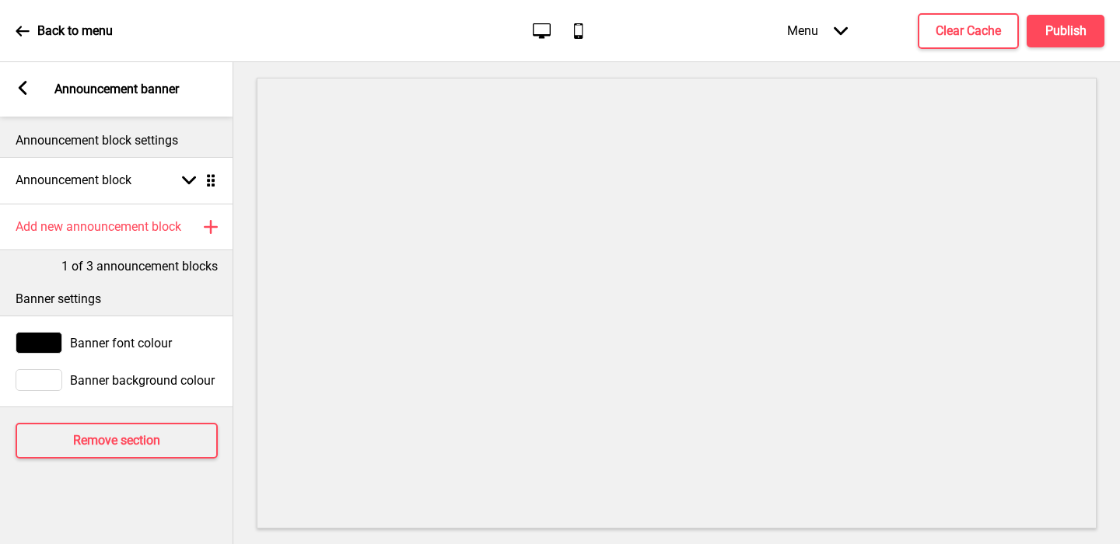
click at [21, 89] on icon at bounding box center [23, 88] width 9 height 14
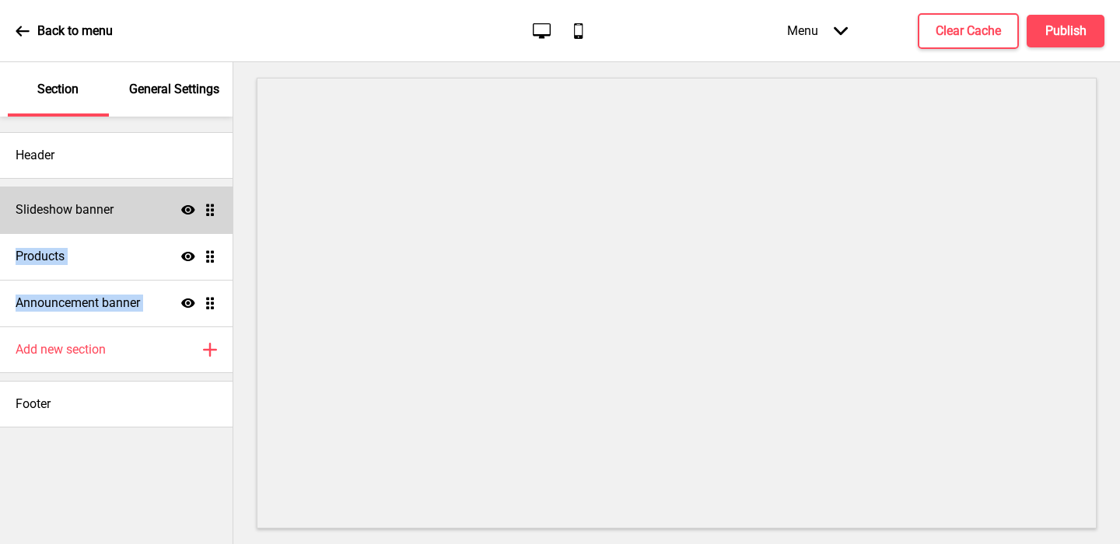
drag, startPoint x: 163, startPoint y: 303, endPoint x: 187, endPoint y: 223, distance: 82.7
click at [187, 223] on ul "Slideshow banner Show Drag Products Show Drag Announcement banner Show Drag" at bounding box center [116, 257] width 233 height 140
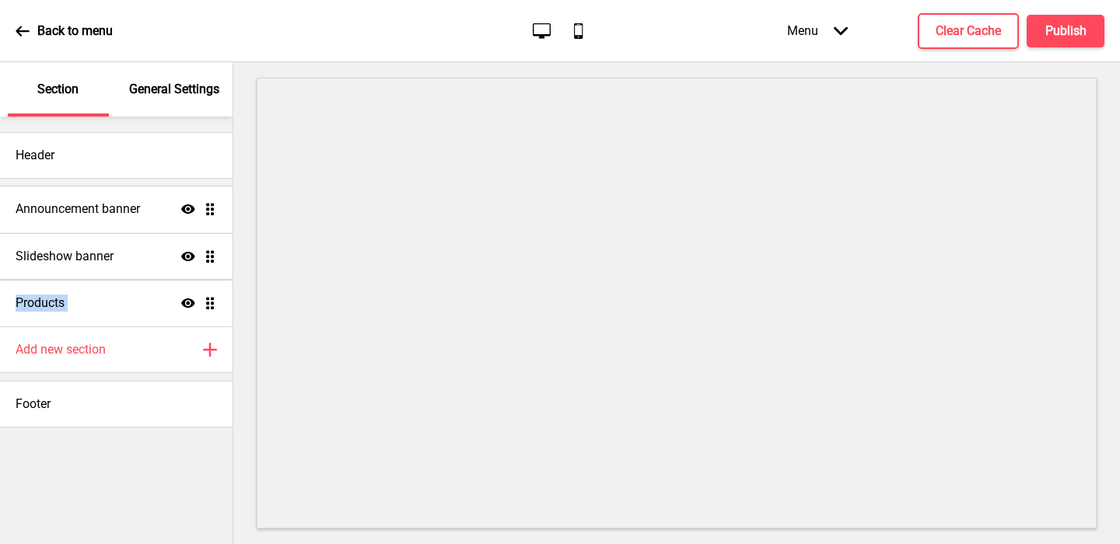
drag, startPoint x: 207, startPoint y: 306, endPoint x: 201, endPoint y: 212, distance: 94.3
click at [201, 212] on ul "Slideshow banner Show Drag Products Show Drag Announcement banner Show Drag" at bounding box center [116, 257] width 233 height 140
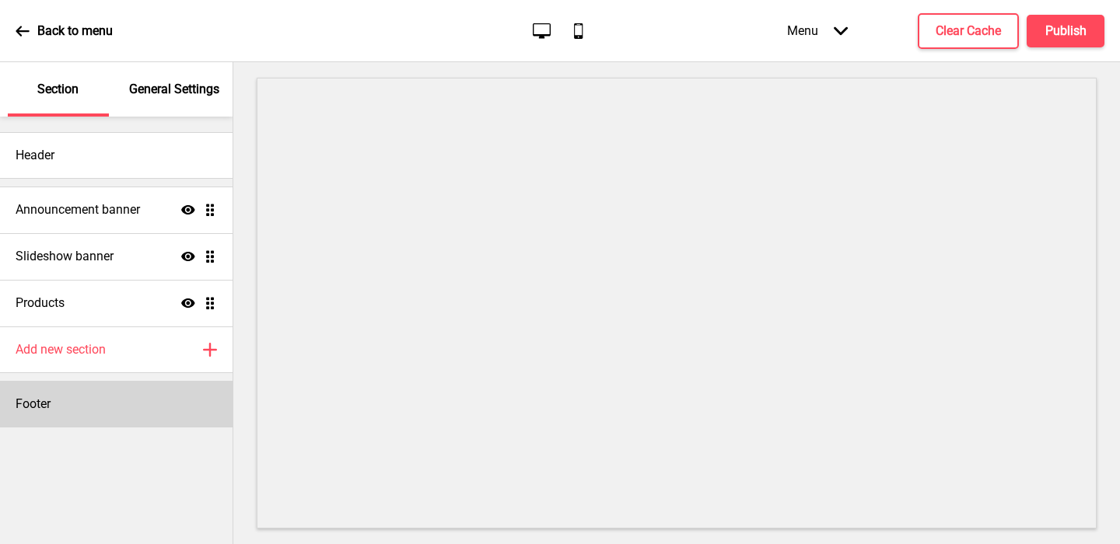
click at [36, 412] on h4 "Footer" at bounding box center [33, 404] width 35 height 17
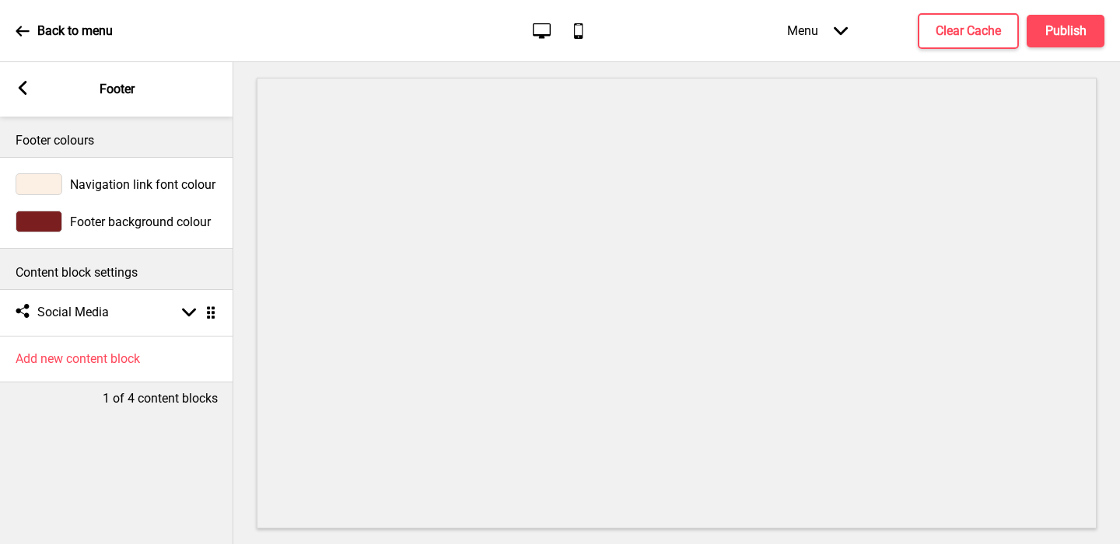
click at [43, 224] on div at bounding box center [39, 222] width 47 height 22
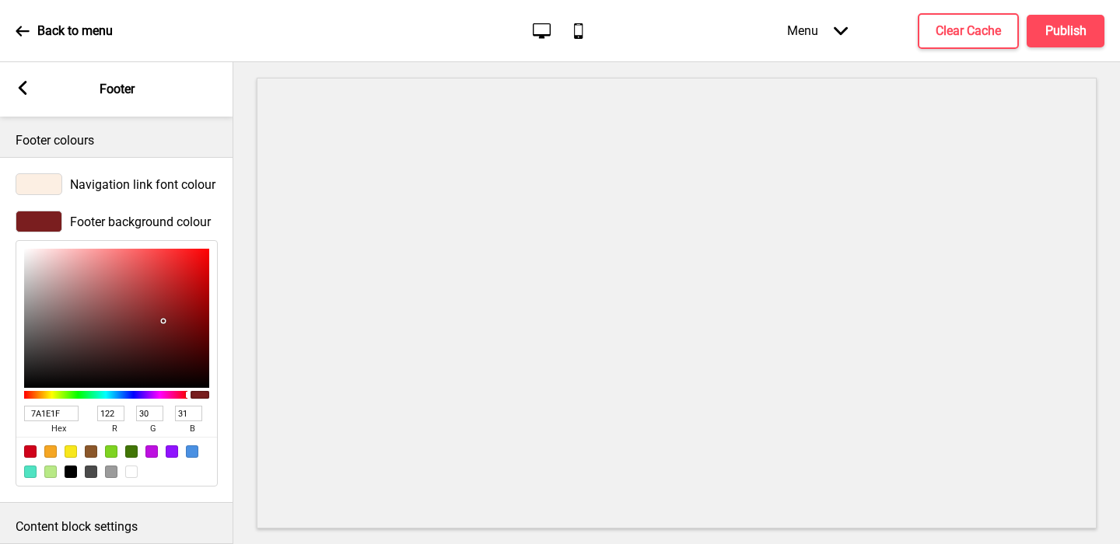
click at [41, 415] on input "7A1E1F" at bounding box center [51, 414] width 54 height 16
click at [19, 88] on icon at bounding box center [23, 88] width 9 height 14
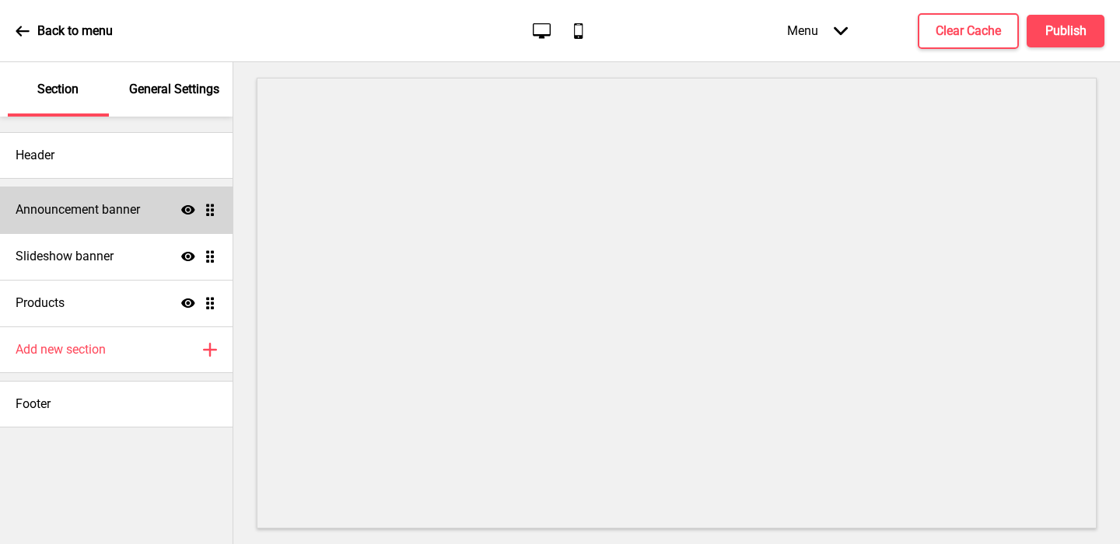
click at [71, 218] on h4 "Announcement banner" at bounding box center [78, 209] width 124 height 17
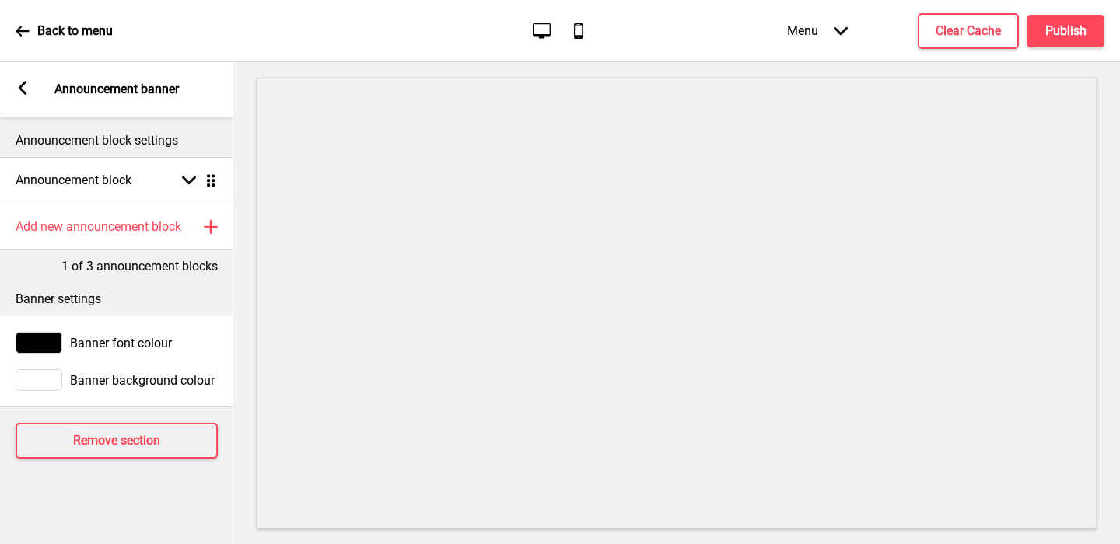
click at [38, 352] on div at bounding box center [39, 343] width 47 height 22
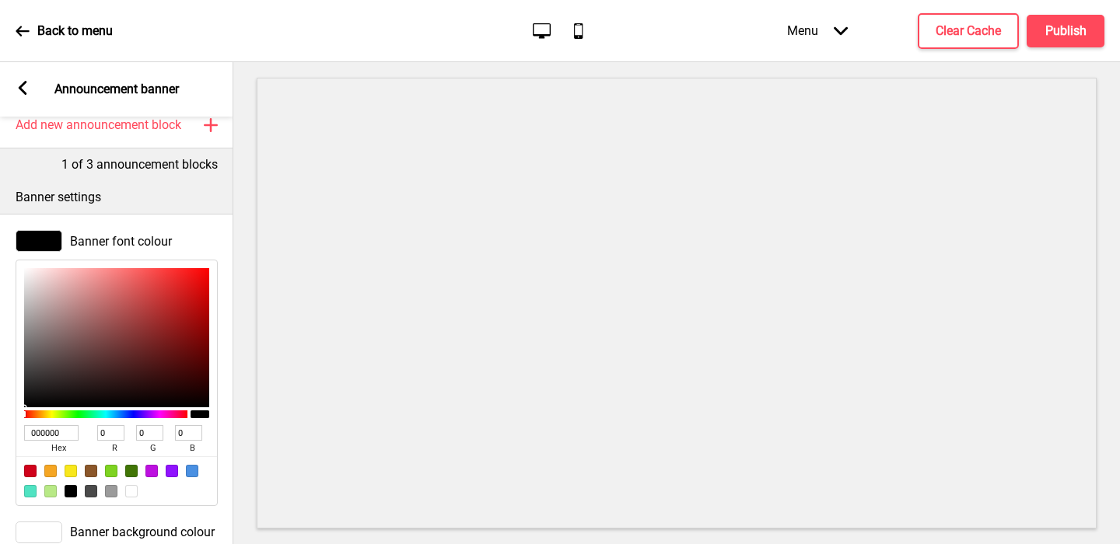
scroll to position [199, 0]
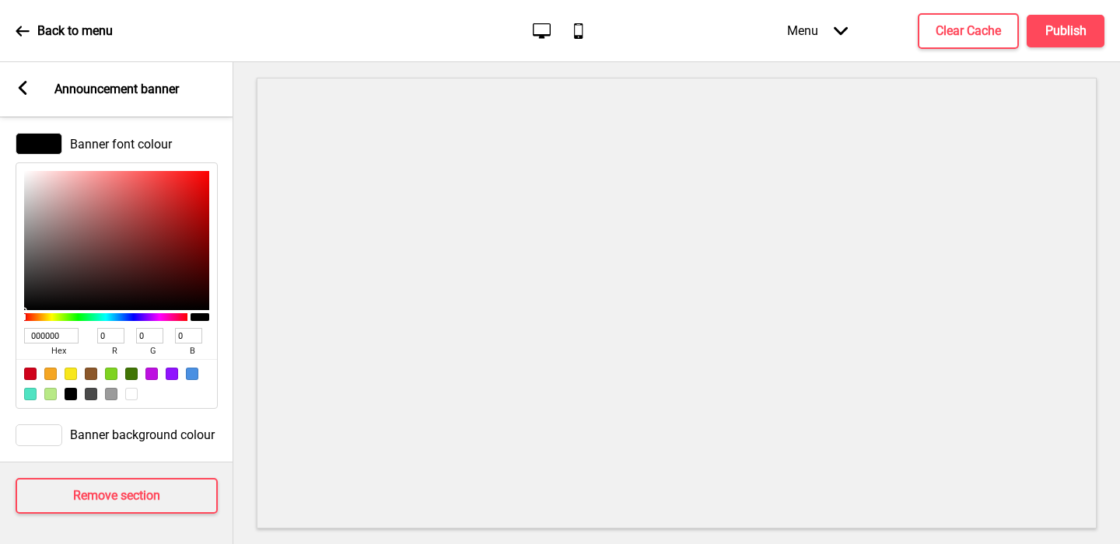
click at [38, 337] on input "000000" at bounding box center [51, 336] width 54 height 16
click at [58, 342] on input "000000" at bounding box center [51, 336] width 54 height 16
click at [39, 435] on div at bounding box center [39, 436] width 47 height 22
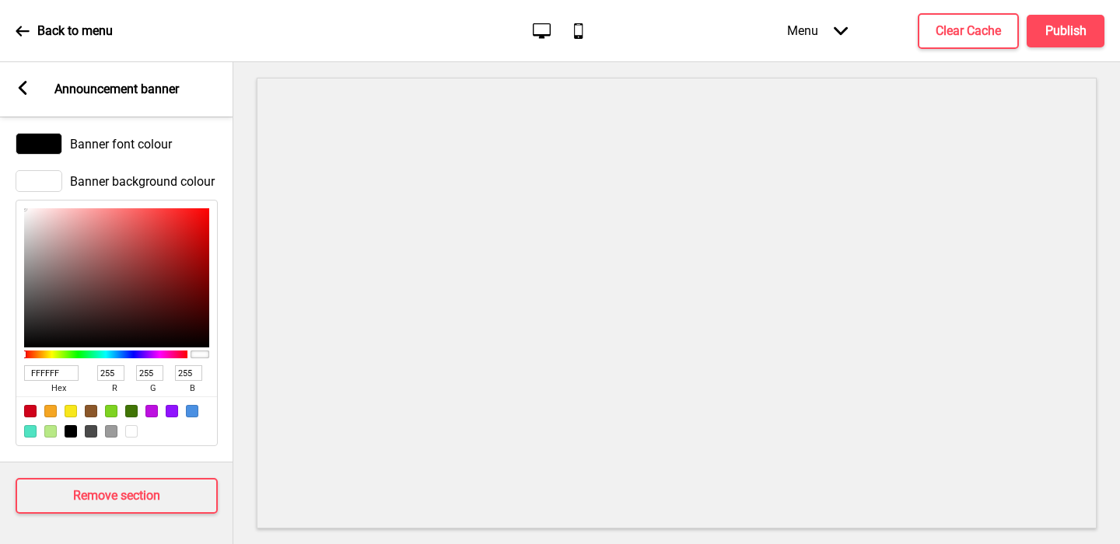
click at [42, 373] on input "FFFFFF" at bounding box center [51, 374] width 54 height 16
paste input "7A1E1"
type input "7A1E1F"
type input "122"
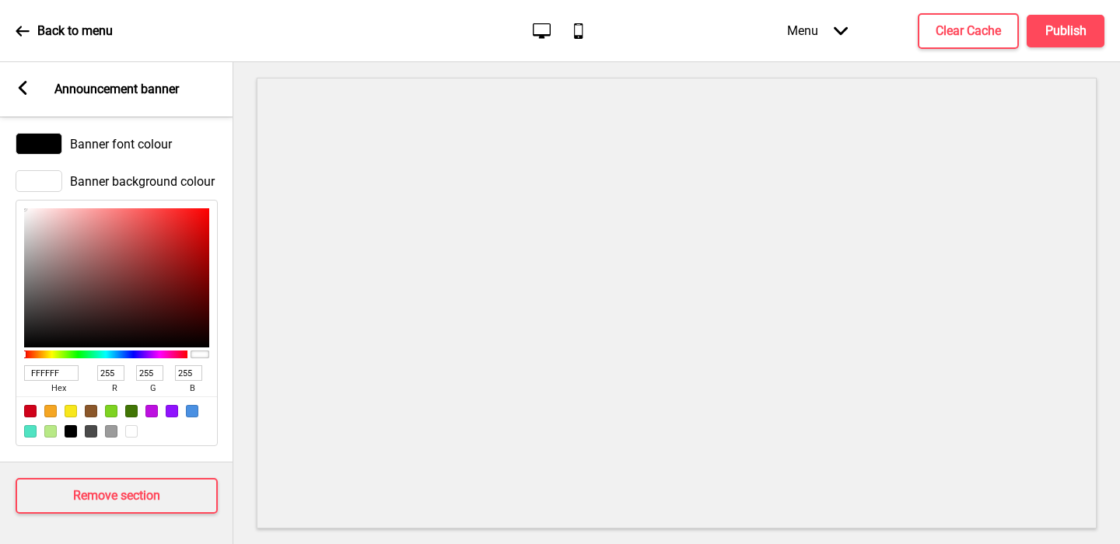
type input "30"
type input "31"
type input "7A1E1F"
click at [25, 85] on rect at bounding box center [23, 88] width 14 height 14
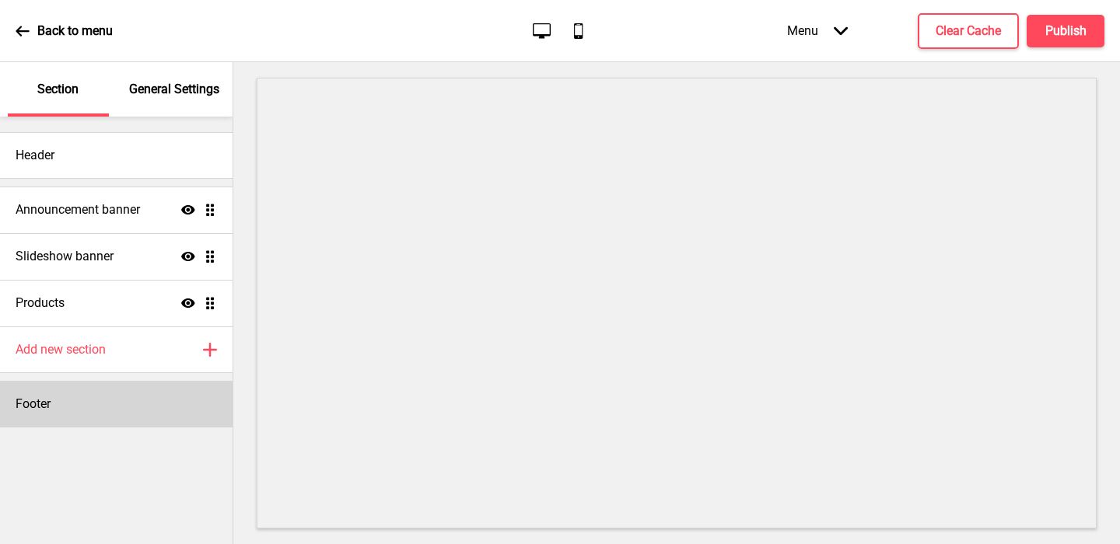
click at [66, 394] on div "Footer" at bounding box center [116, 404] width 233 height 47
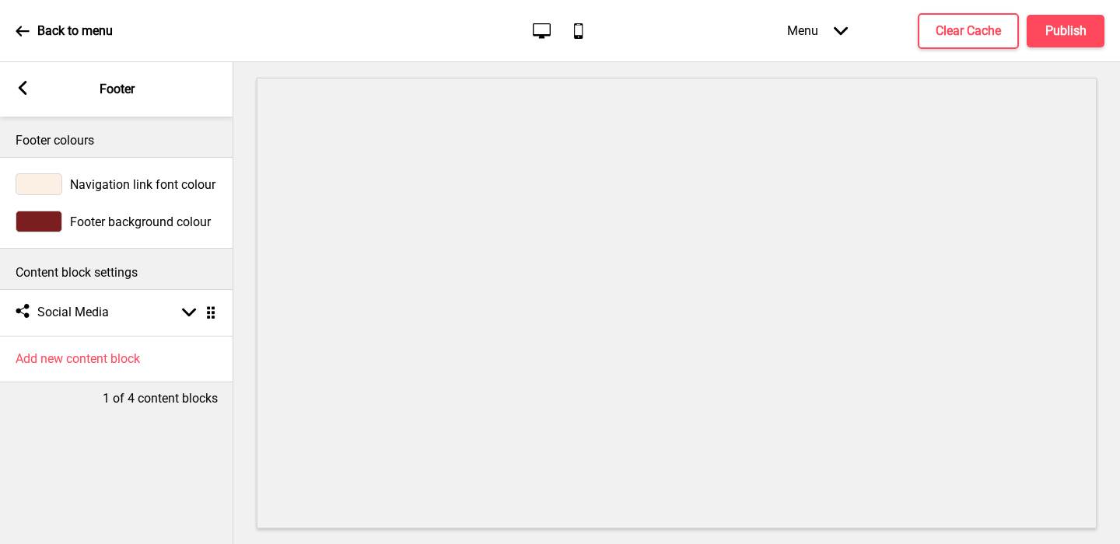
click at [49, 180] on div at bounding box center [39, 184] width 47 height 22
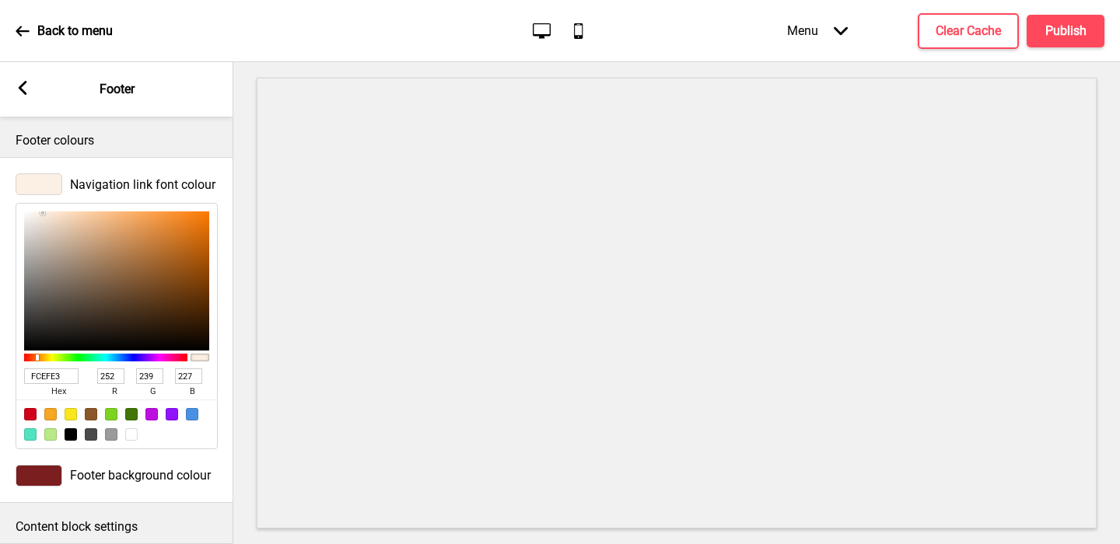
click at [49, 373] on input "FCEFE3" at bounding box center [51, 377] width 54 height 16
click at [27, 86] on rect at bounding box center [23, 88] width 14 height 14
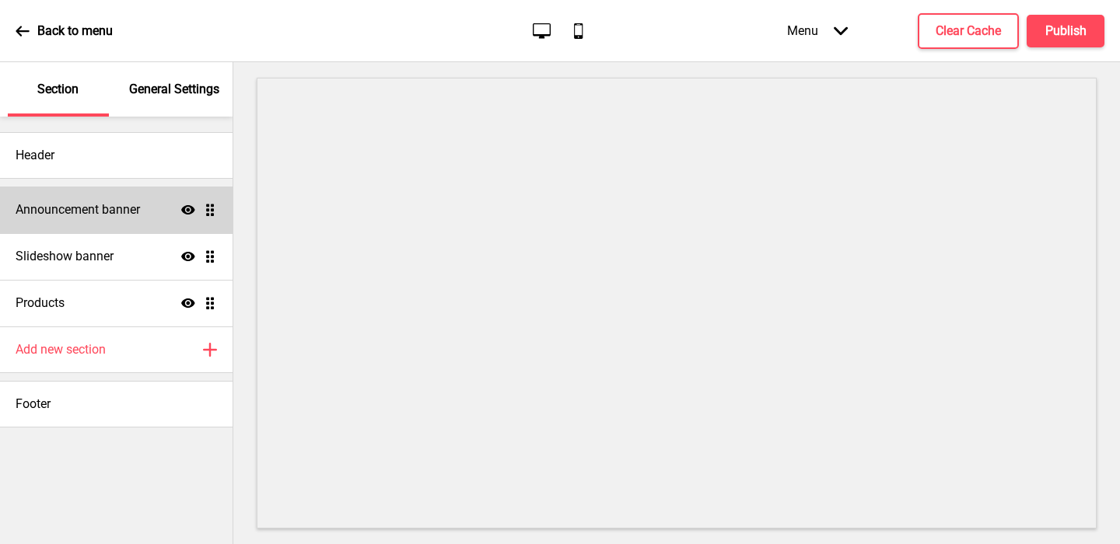
click at [87, 206] on h4 "Announcement banner" at bounding box center [78, 209] width 124 height 17
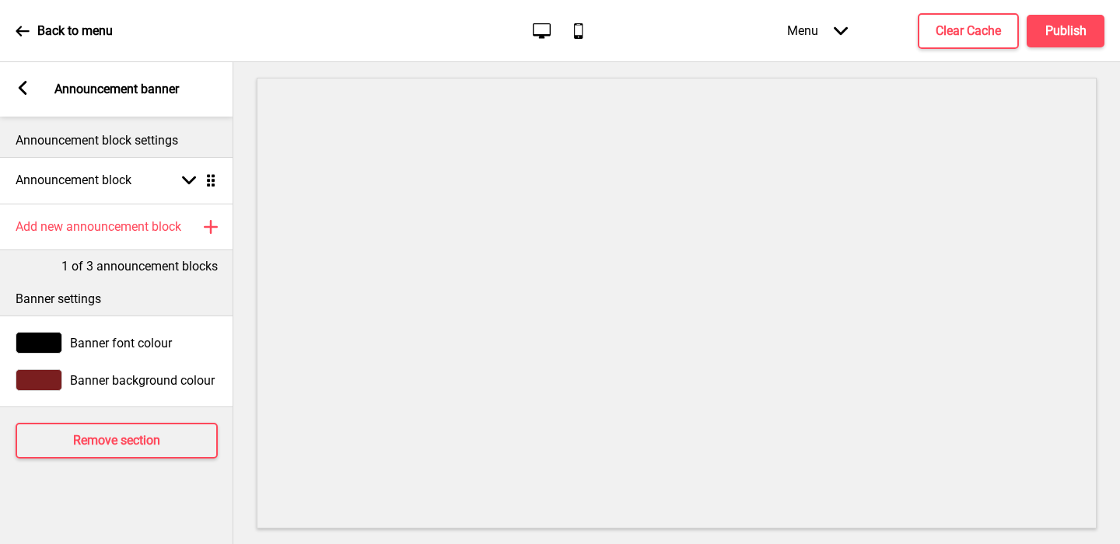
click at [38, 340] on div at bounding box center [39, 343] width 47 height 22
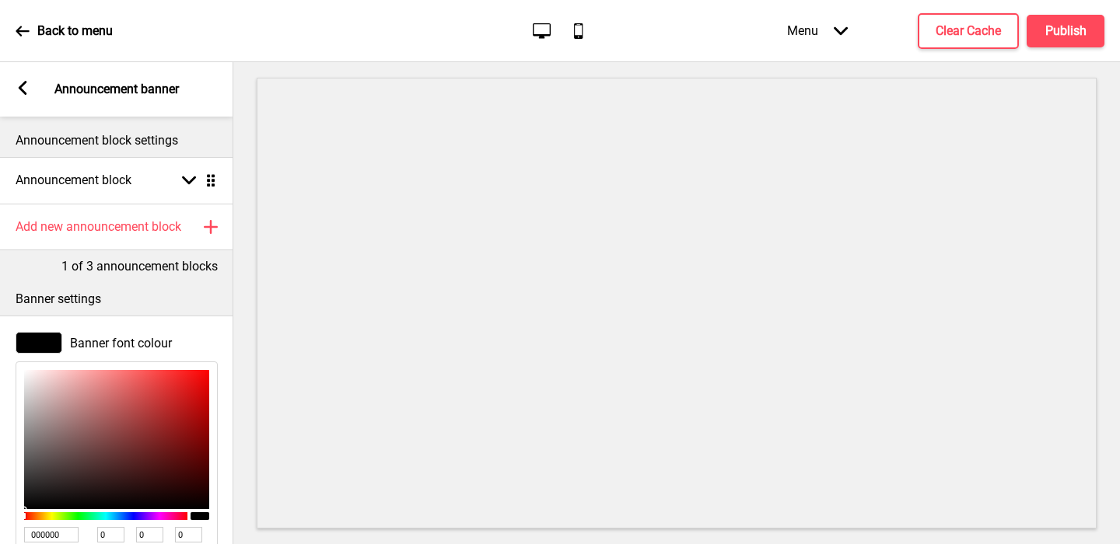
click at [43, 530] on input "000000" at bounding box center [51, 535] width 54 height 16
paste input "FCEFE3"
type input "FCEFE3"
type input "252"
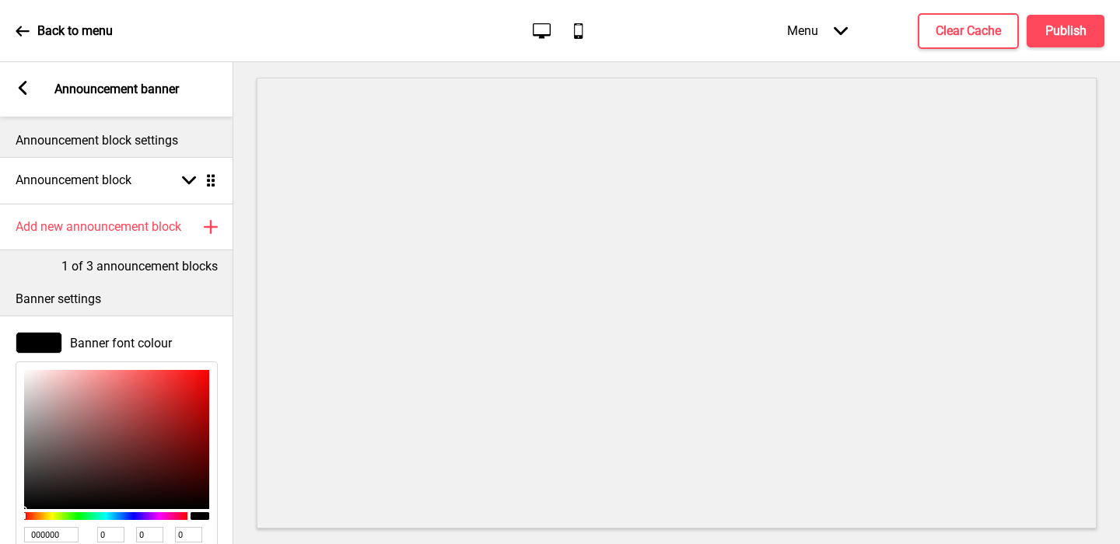
type input "239"
type input "227"
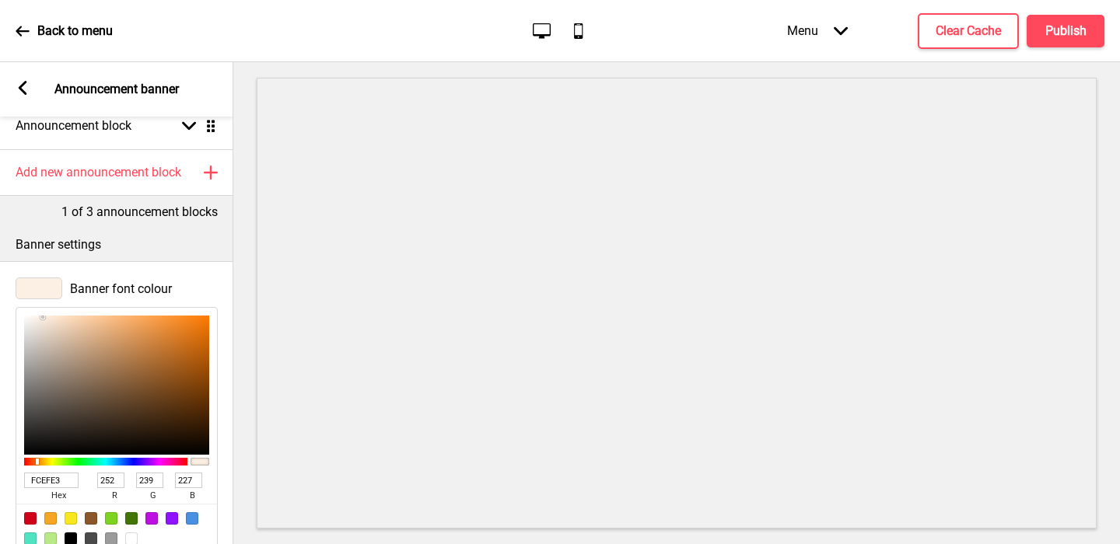
scroll to position [0, 0]
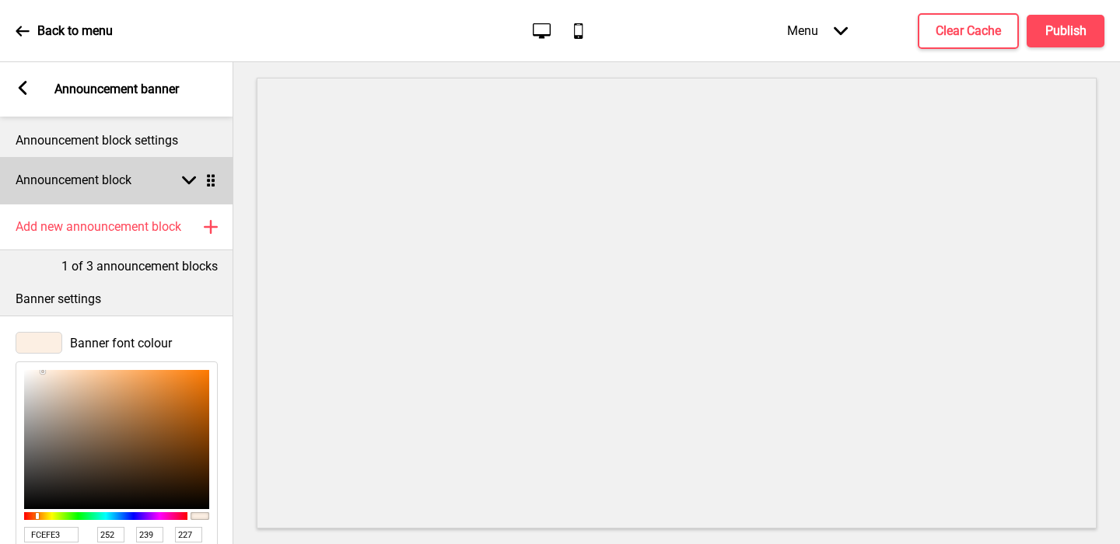
type input "FCEFE3"
click at [78, 180] on h4 "Announcement block" at bounding box center [74, 180] width 116 height 17
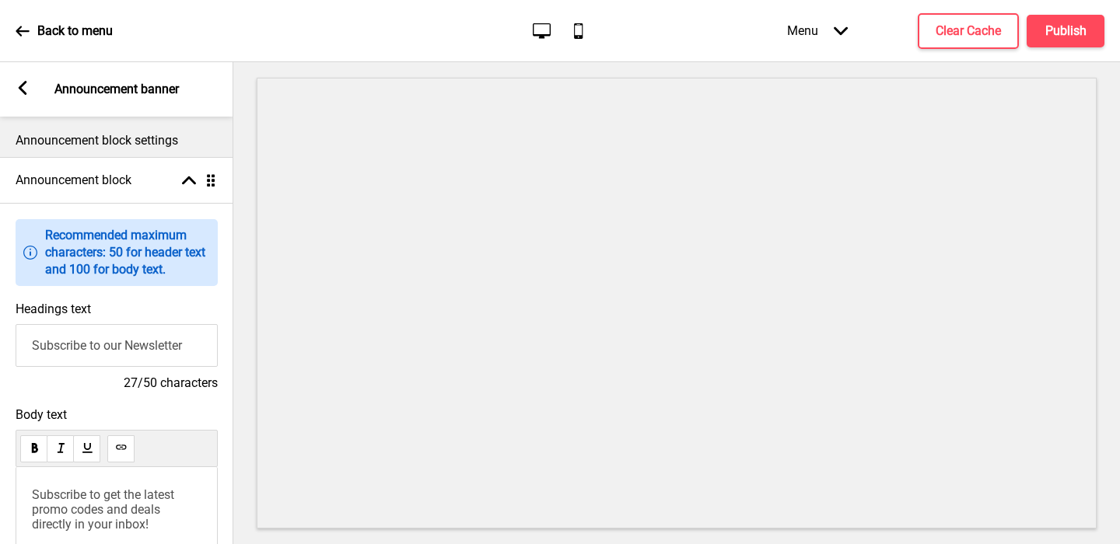
click at [69, 338] on input "Subscribe to our Newsletter" at bounding box center [117, 345] width 202 height 43
type input "Welcome to Momolato"
click at [63, 495] on span "Subscribe to get the latest promo codes and deals directly in your inbox!" at bounding box center [104, 510] width 145 height 44
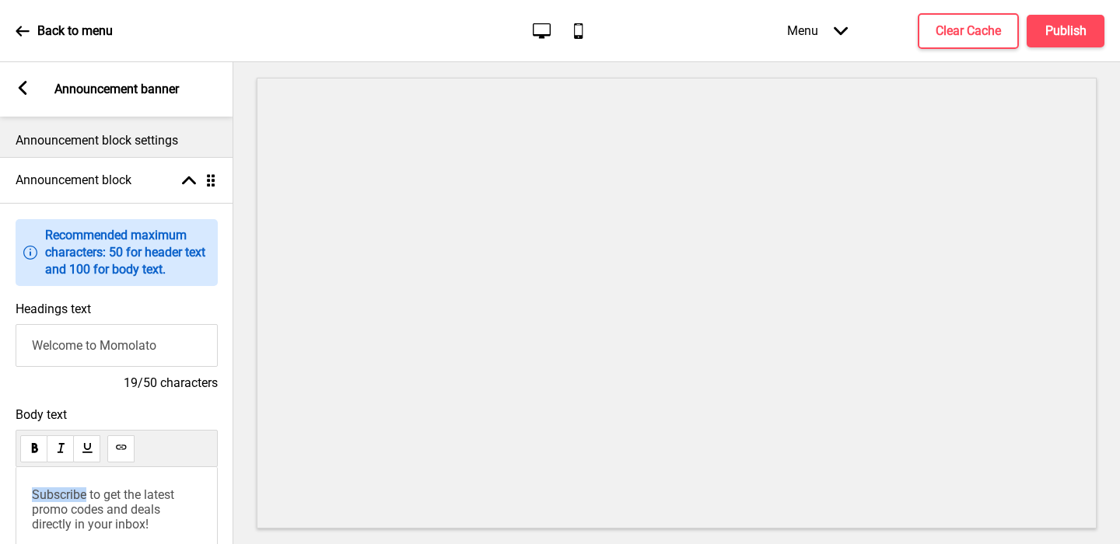
click at [63, 495] on span "Subscribe to get the latest promo codes and deals directly in your inbox!" at bounding box center [104, 510] width 145 height 44
click at [1062, 39] on h4 "Publish" at bounding box center [1065, 31] width 41 height 17
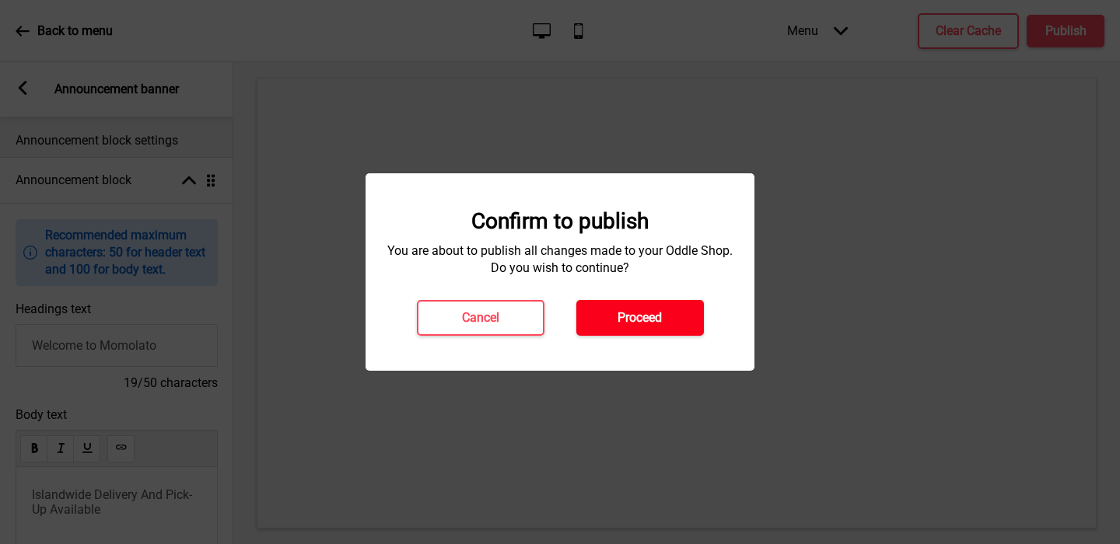
click at [632, 326] on h4 "Proceed" at bounding box center [639, 318] width 44 height 17
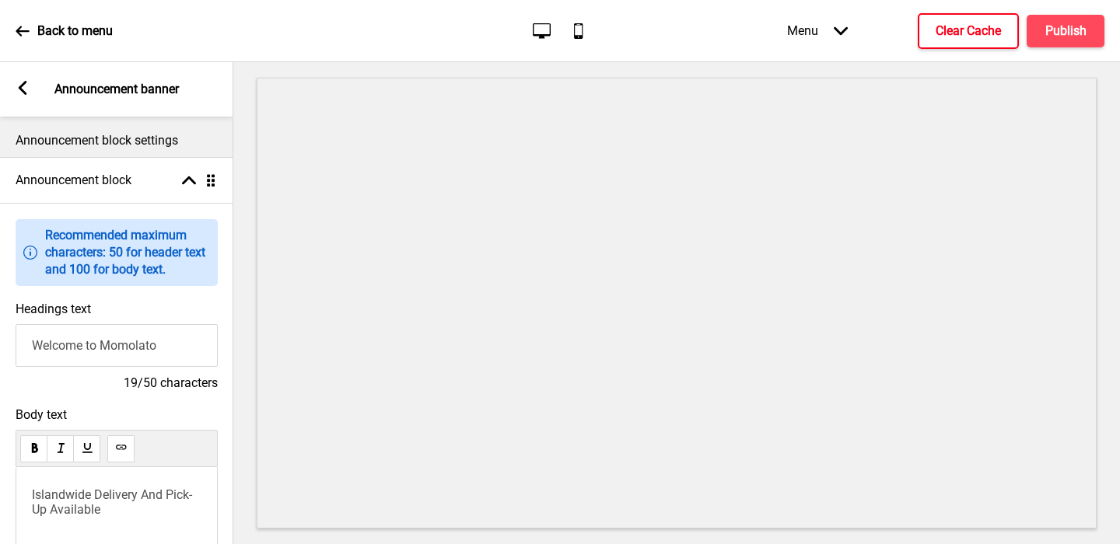
click at [967, 19] on button "Clear Cache" at bounding box center [968, 31] width 101 height 36
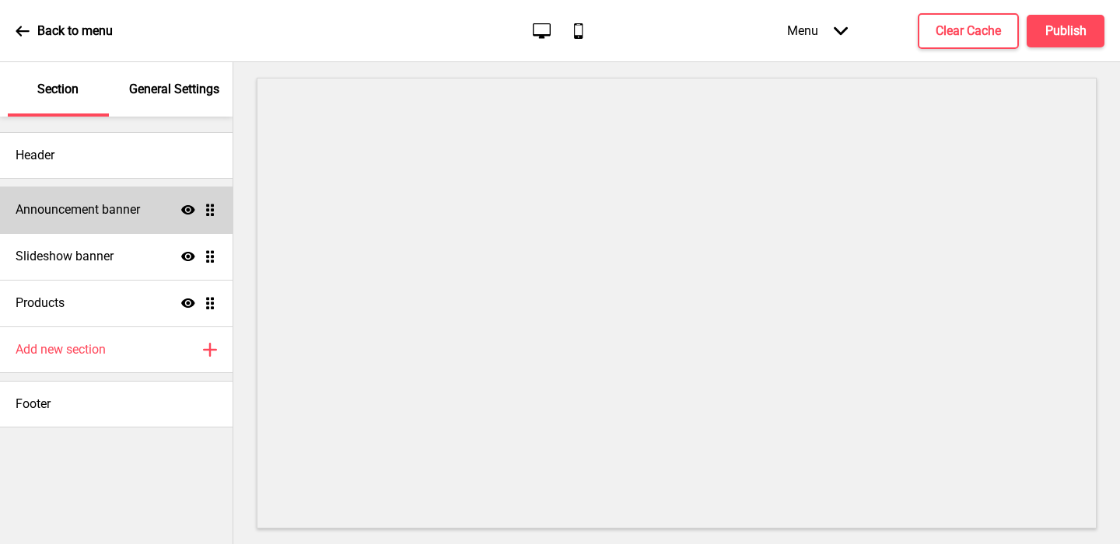
click at [107, 212] on h4 "Announcement banner" at bounding box center [78, 209] width 124 height 17
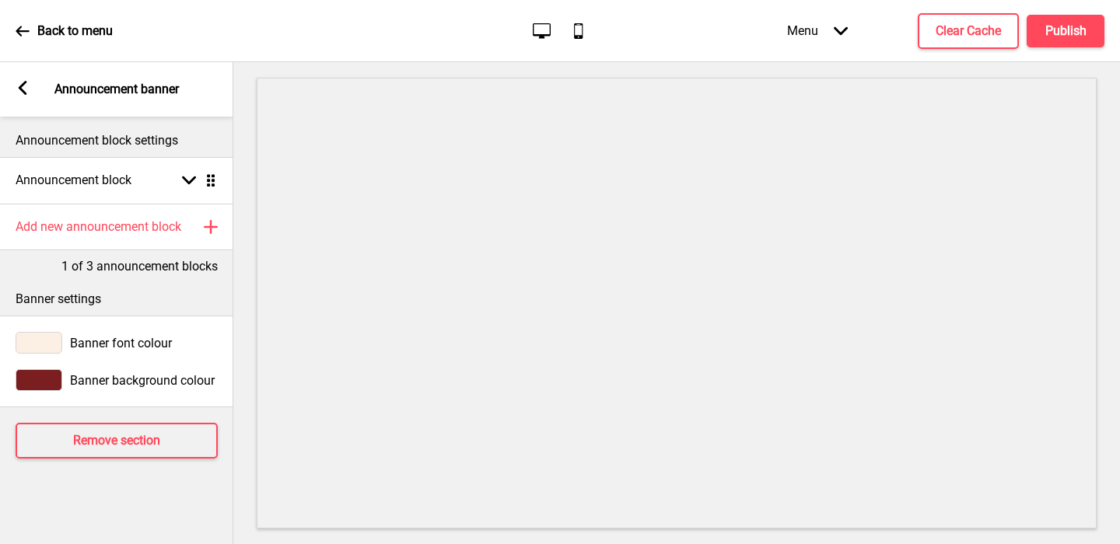
click at [47, 382] on div at bounding box center [39, 380] width 47 height 22
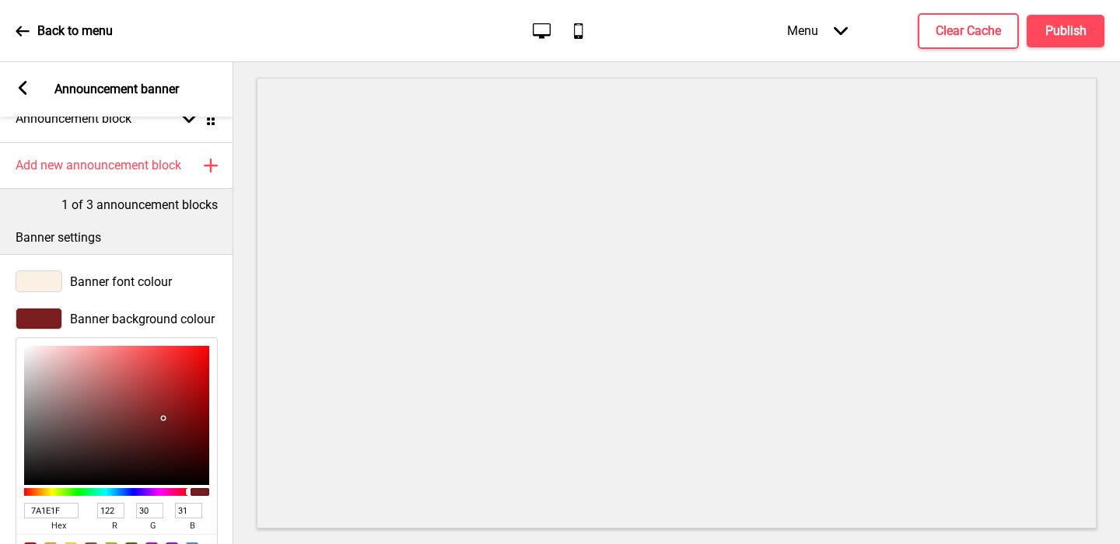
scroll to position [199, 0]
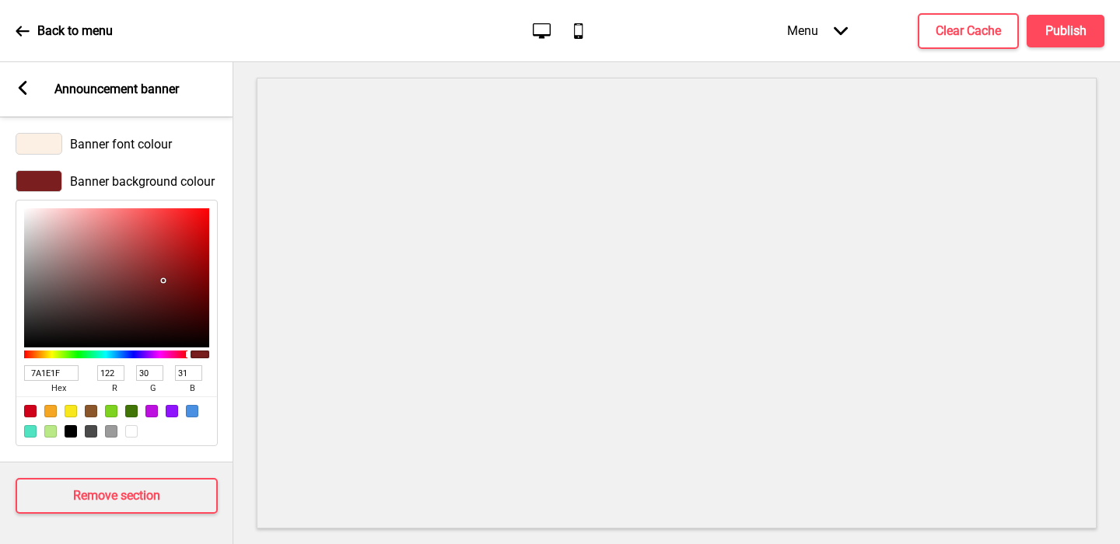
click at [42, 366] on input "7A1E1F" at bounding box center [51, 374] width 54 height 16
paste input "ff5226"
type input "ff5226"
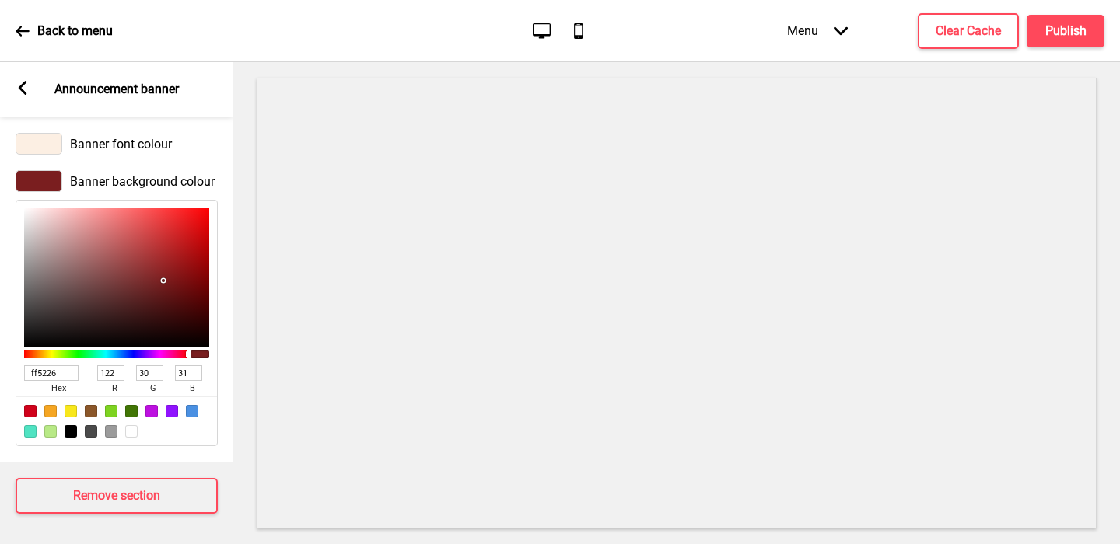
type input "255"
type input "82"
type input "38"
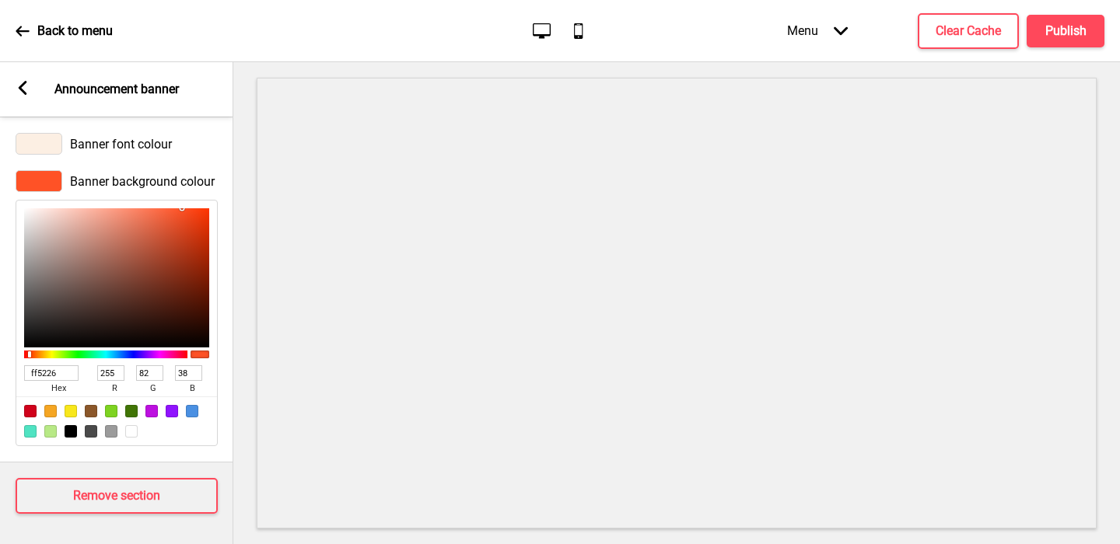
type input "FF5226"
click at [23, 89] on rect at bounding box center [23, 88] width 14 height 14
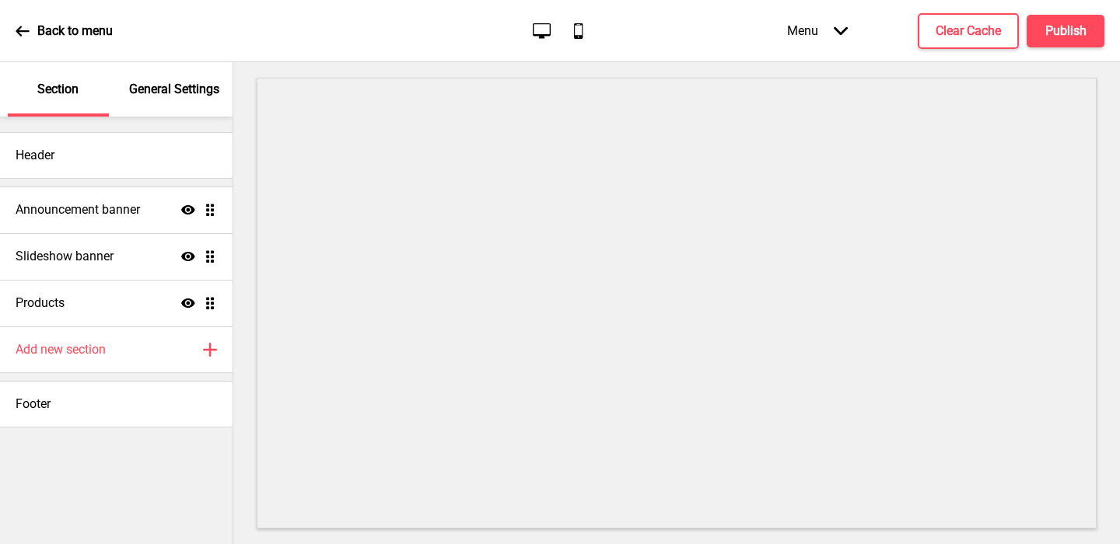
click at [147, 103] on div "General Settings" at bounding box center [174, 89] width 101 height 54
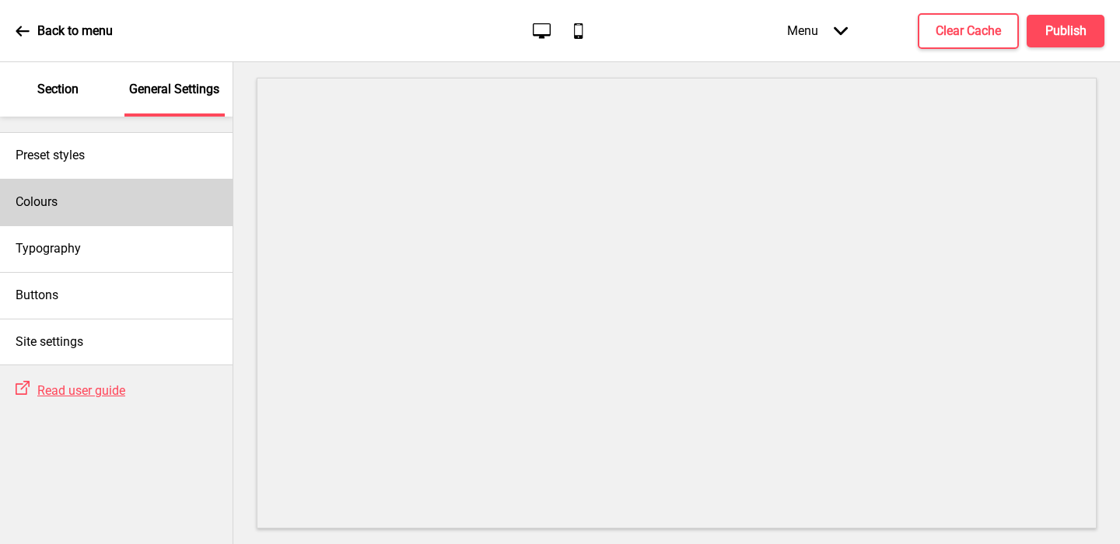
click at [87, 196] on div "Colours" at bounding box center [116, 202] width 233 height 47
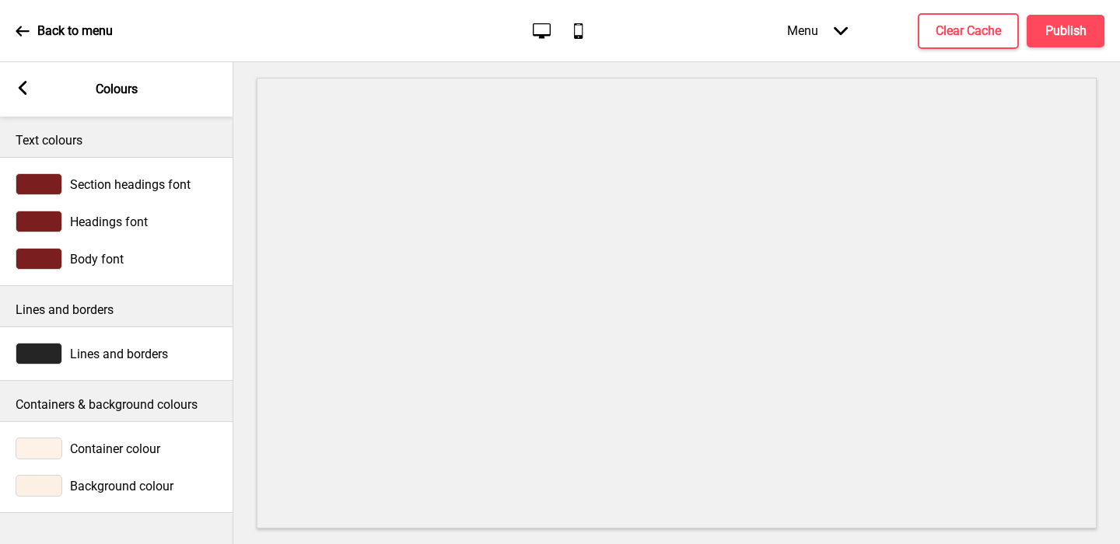
click at [124, 228] on span "Headings font" at bounding box center [109, 222] width 78 height 15
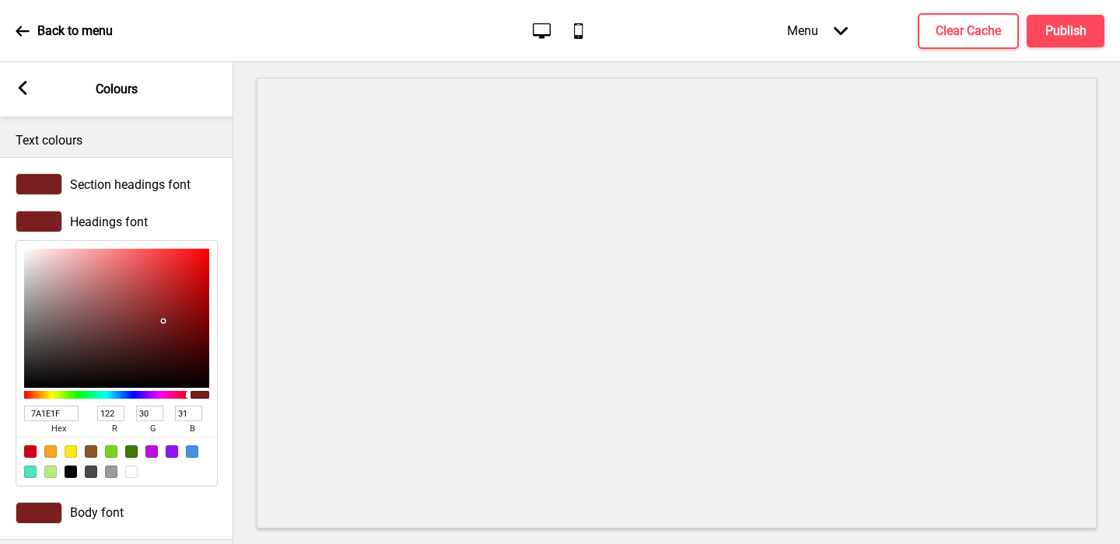
click at [36, 418] on input "7A1E1F" at bounding box center [51, 414] width 54 height 16
paste input "ff5226"
type input "ff5226"
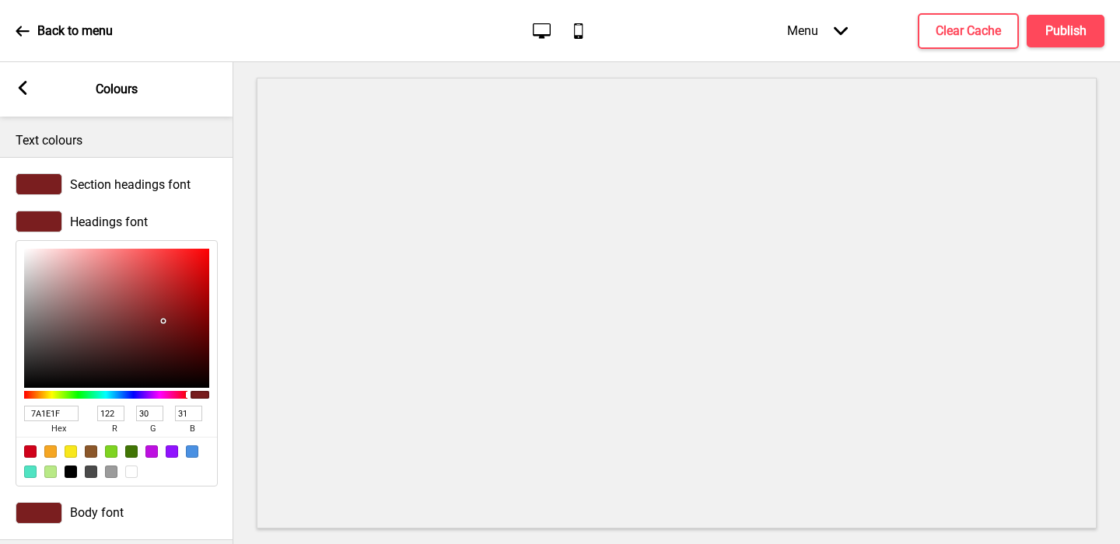
type input "255"
type input "82"
type input "38"
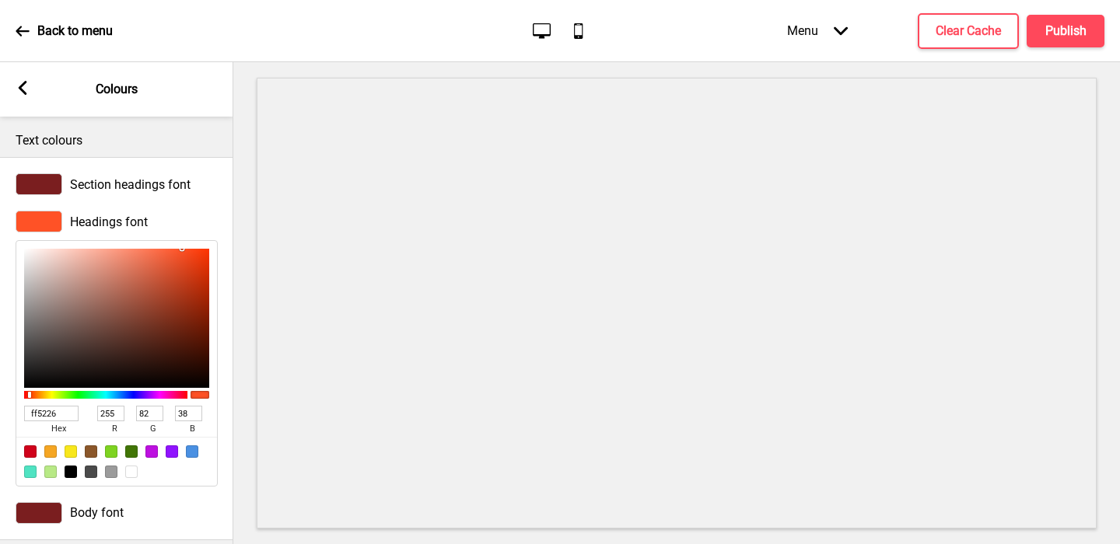
type input "7A1E1F"
type input "122"
type input "30"
type input "31"
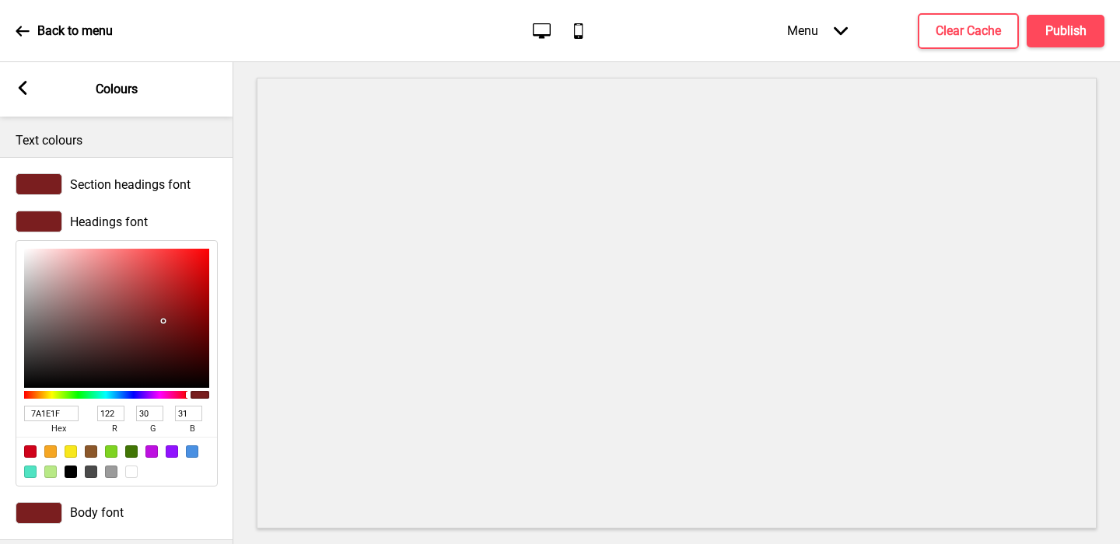
click at [110, 188] on span "Section headings font" at bounding box center [130, 184] width 121 height 15
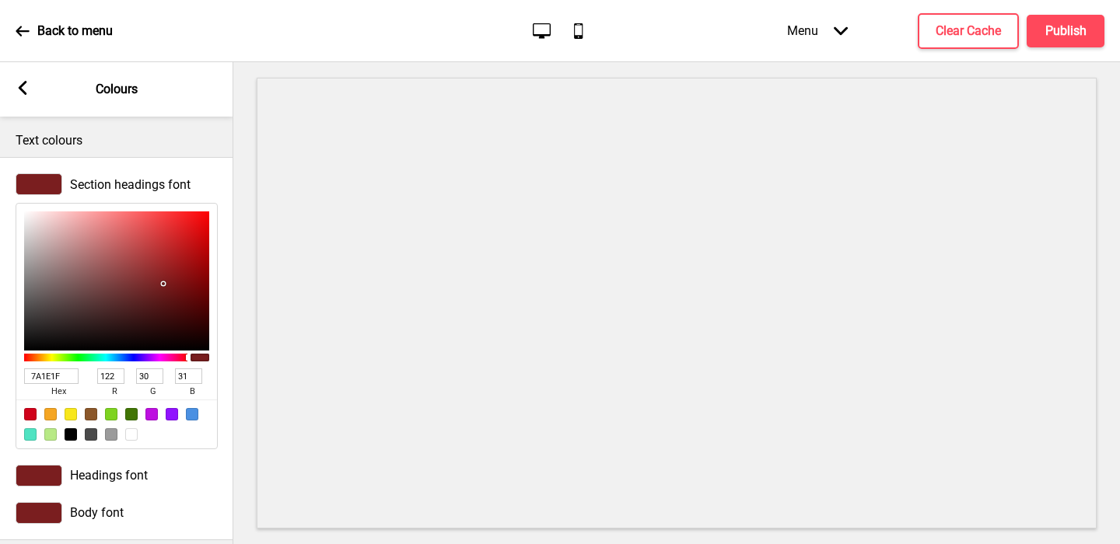
click at [58, 376] on input "7A1E1F" at bounding box center [51, 377] width 54 height 16
paste input "ff5226"
type input "ff5226"
type input "255"
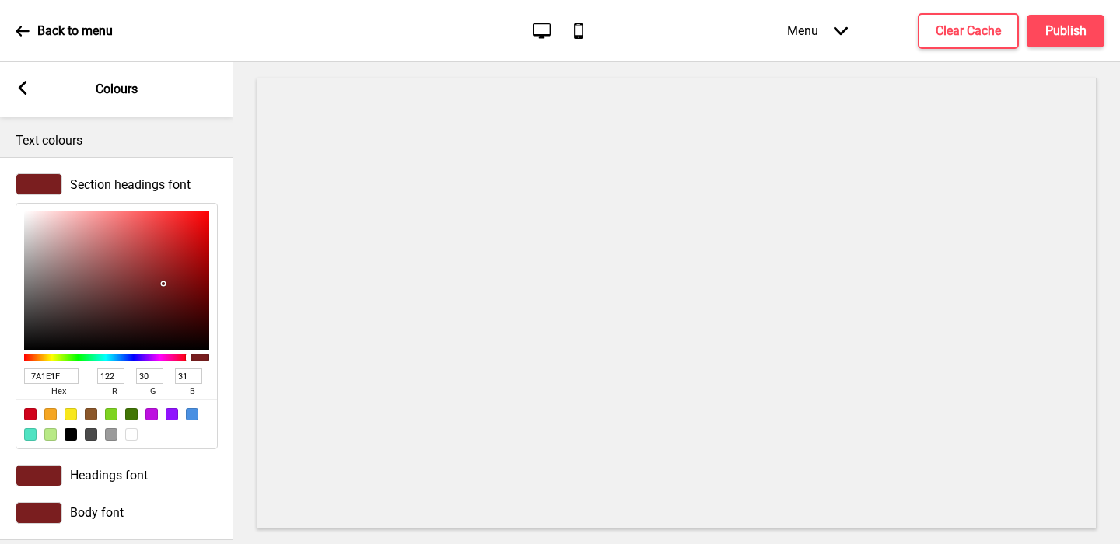
type input "82"
type input "38"
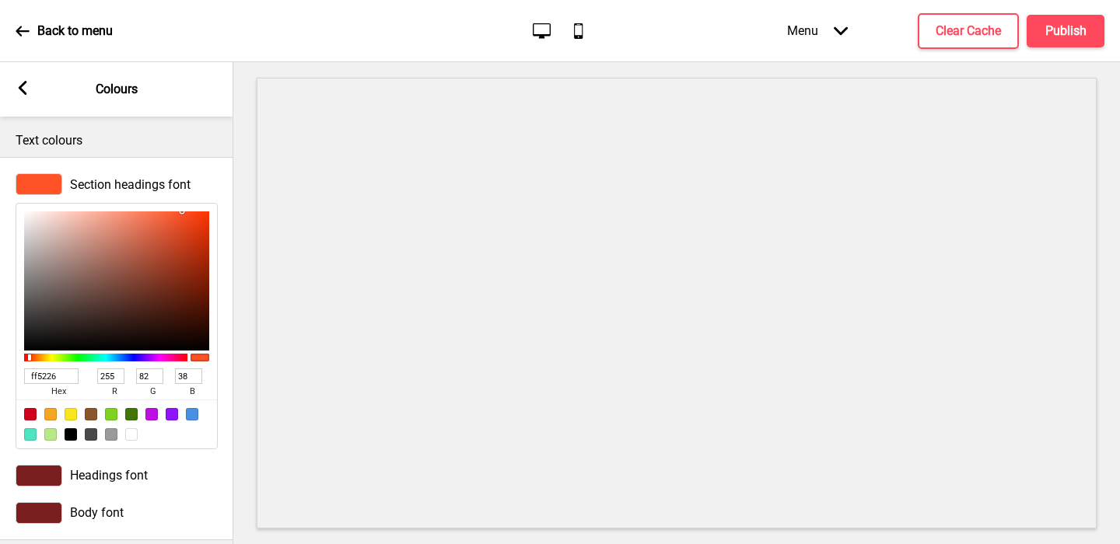
type input "7A1E1F"
type input "122"
type input "30"
type input "31"
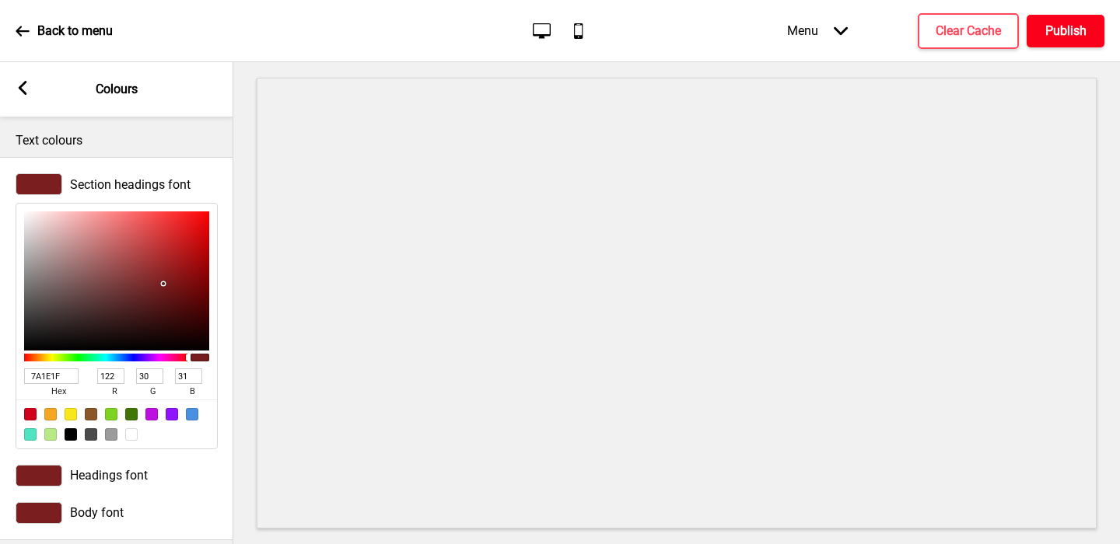
click at [1051, 33] on h4 "Publish" at bounding box center [1065, 31] width 41 height 17
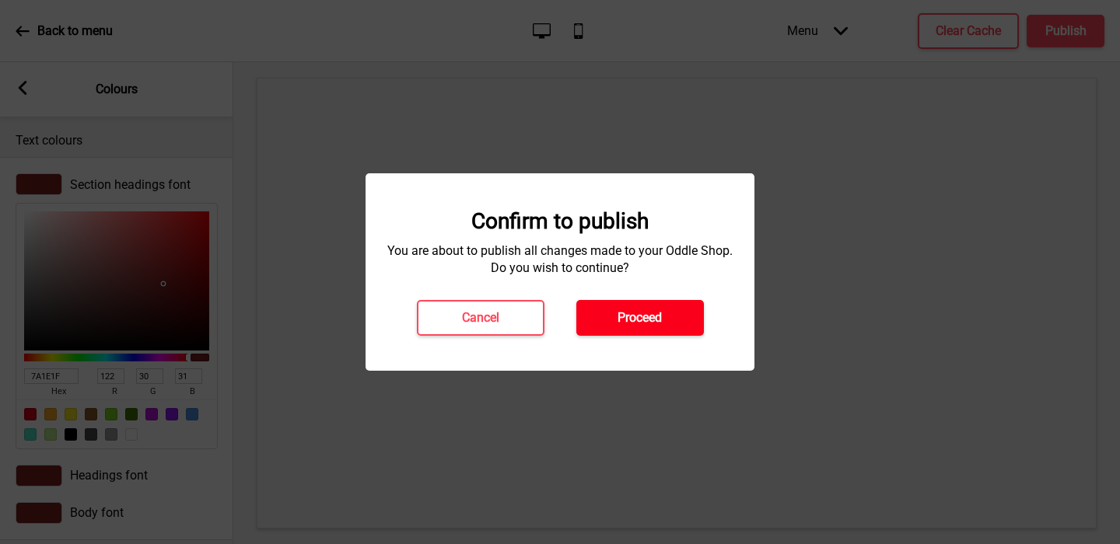
click at [669, 313] on button "Proceed" at bounding box center [640, 318] width 128 height 36
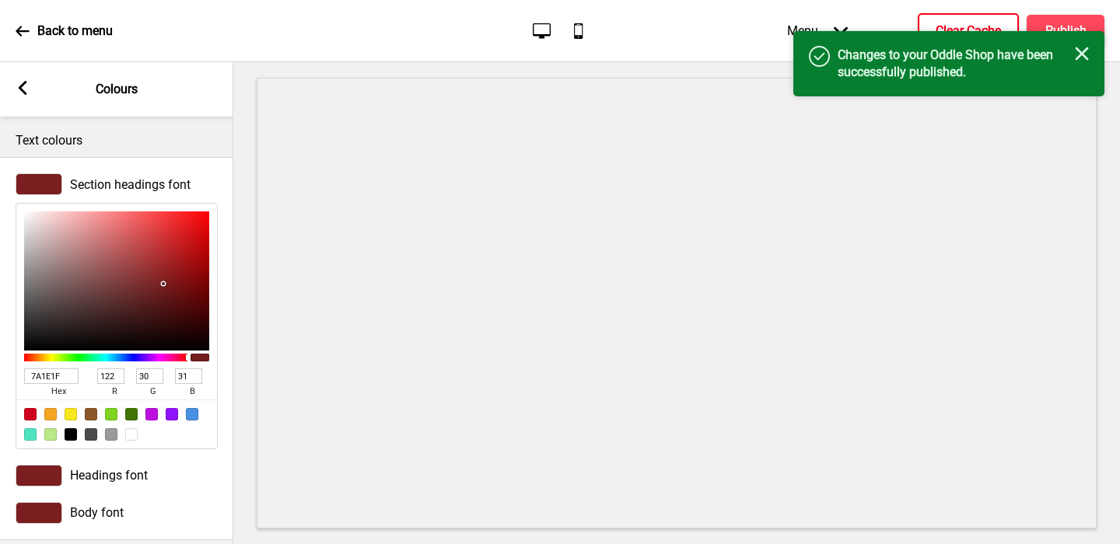
click at [948, 25] on h4 "Clear Cache" at bounding box center [968, 31] width 65 height 17
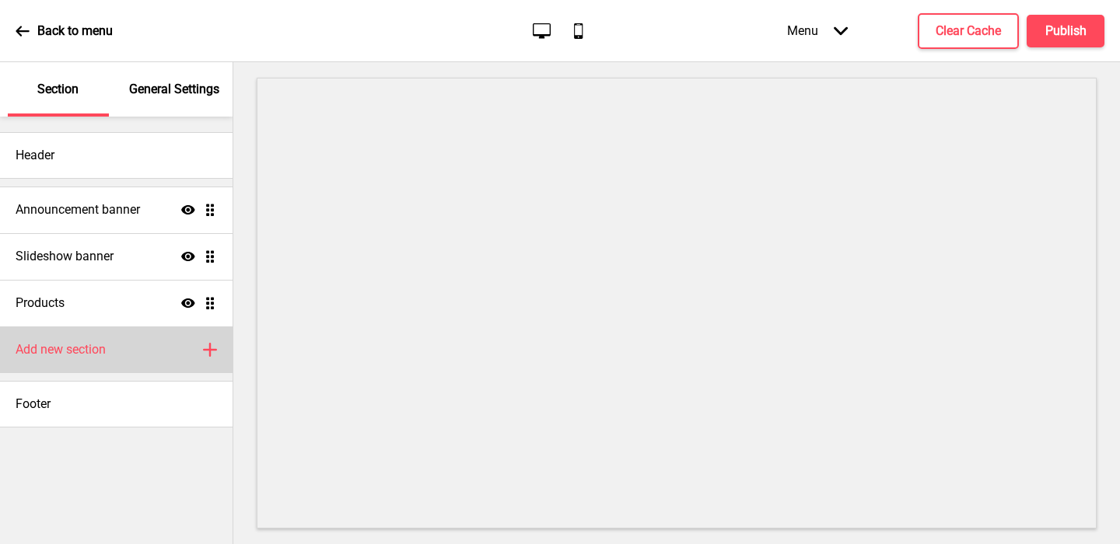
click at [70, 345] on h4 "Add new section" at bounding box center [61, 349] width 90 height 17
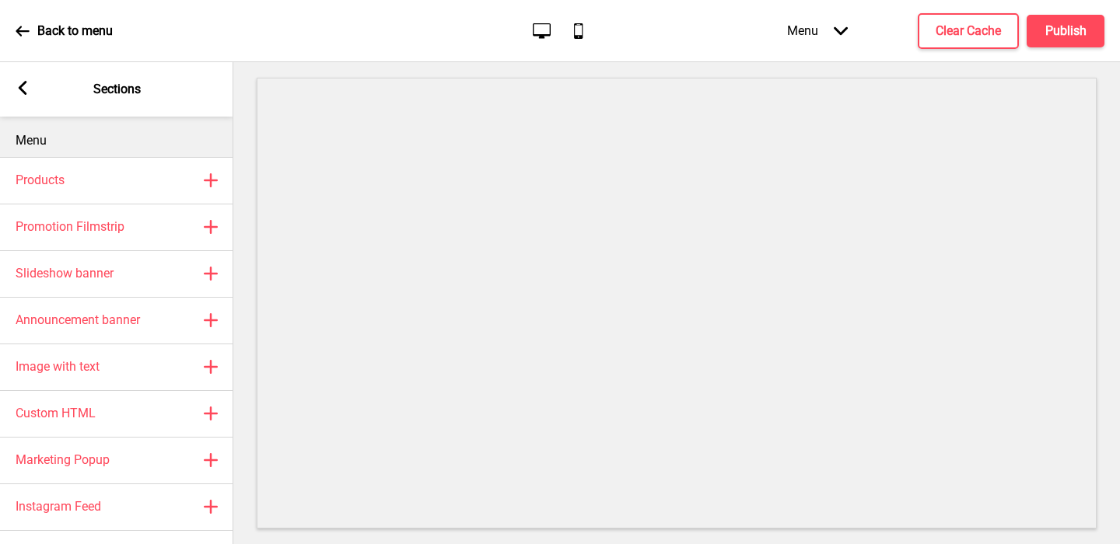
click at [16, 83] on rect at bounding box center [23, 88] width 14 height 14
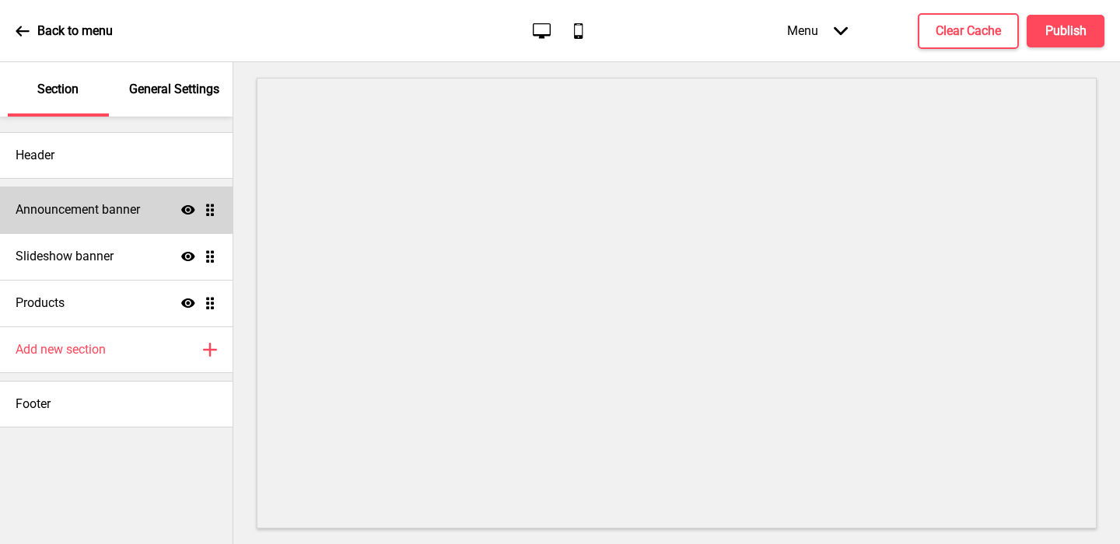
click at [67, 201] on div "Announcement banner Show Drag" at bounding box center [116, 210] width 233 height 47
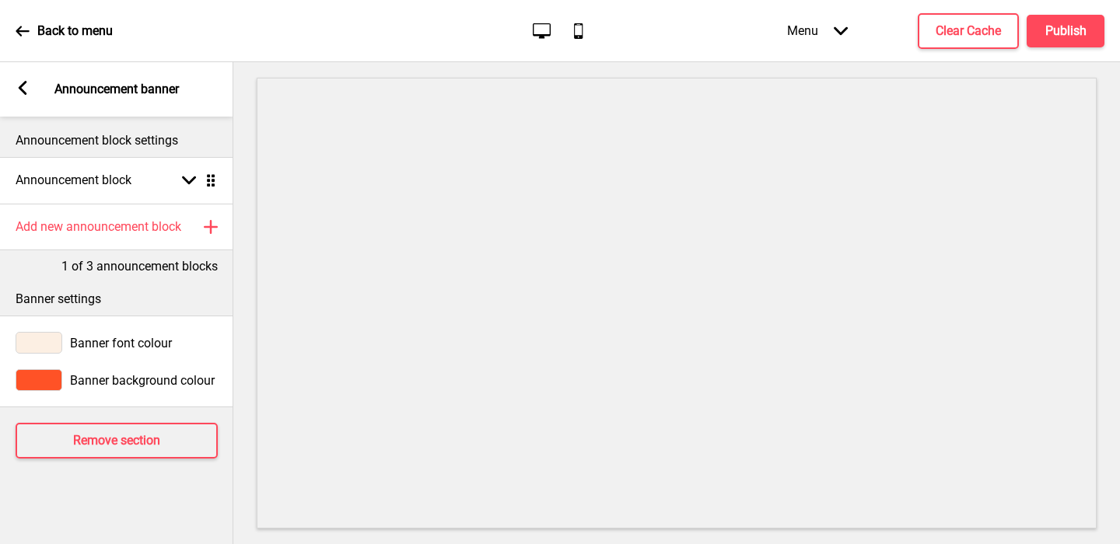
click at [39, 383] on div at bounding box center [39, 380] width 47 height 22
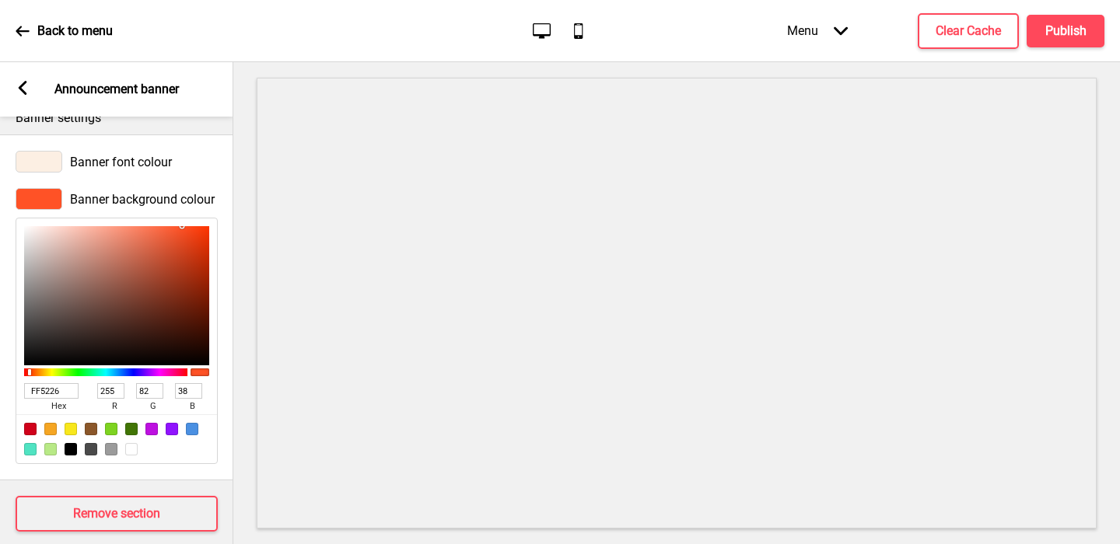
scroll to position [199, 0]
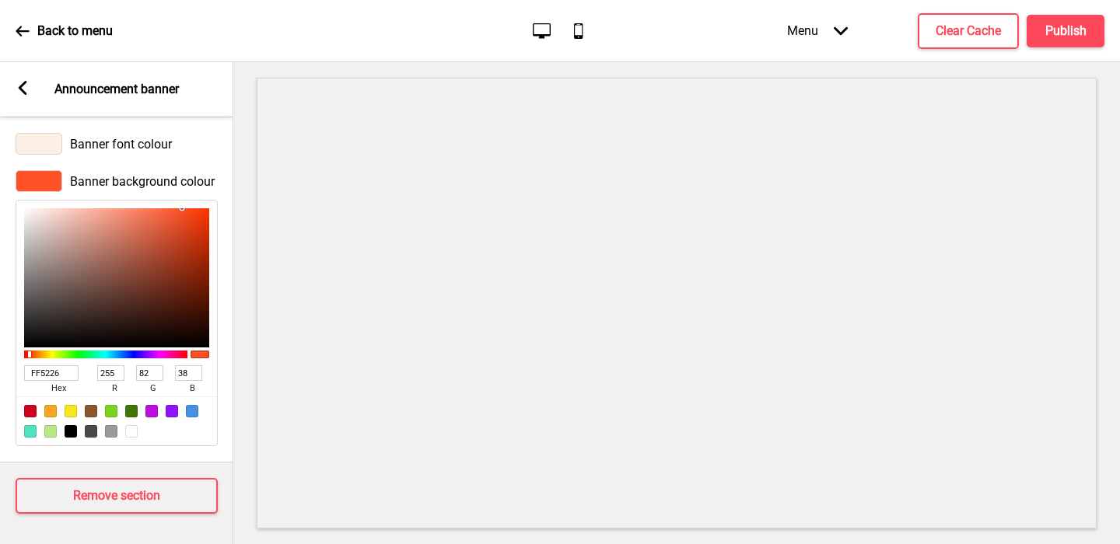
click at [50, 374] on input "FF5226" at bounding box center [51, 374] width 54 height 16
click at [47, 146] on div at bounding box center [39, 144] width 47 height 22
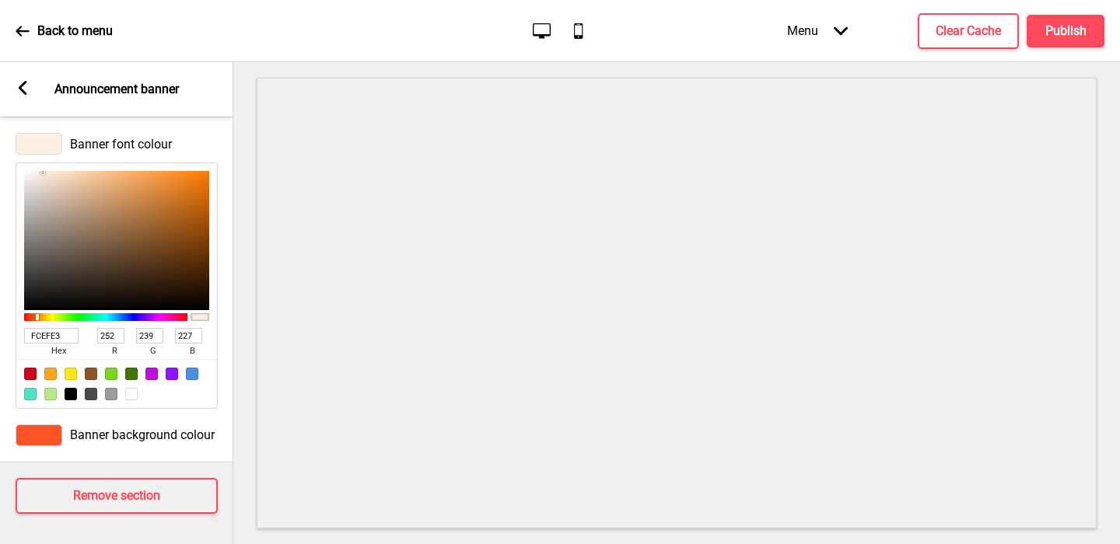
click at [38, 335] on input "FCEFE3" at bounding box center [51, 336] width 54 height 16
click at [31, 89] on div "Arrow left Announcement banner" at bounding box center [116, 89] width 233 height 54
click at [21, 86] on icon at bounding box center [23, 88] width 9 height 14
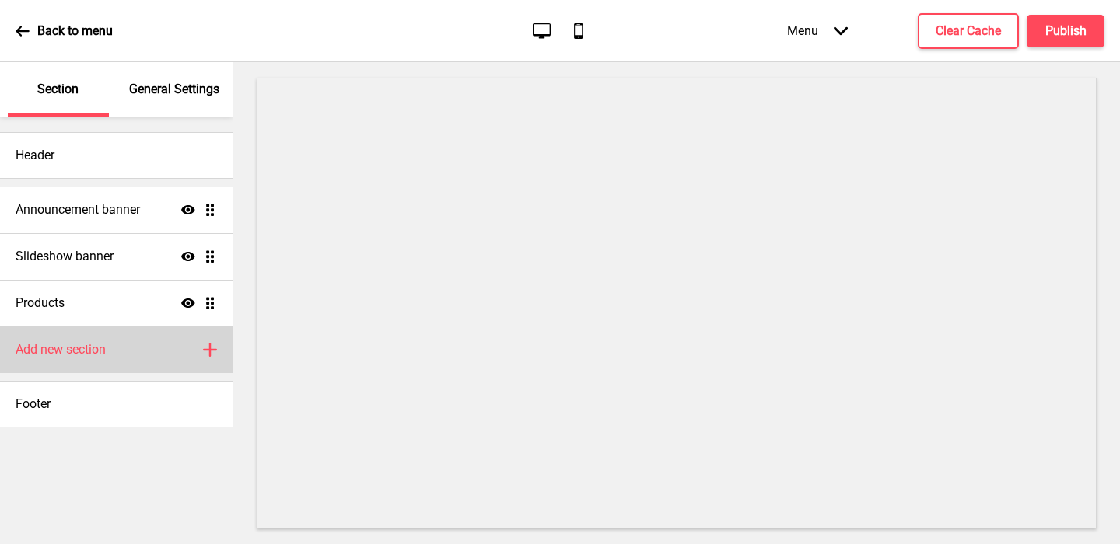
click at [69, 344] on h4 "Add new section" at bounding box center [61, 349] width 90 height 17
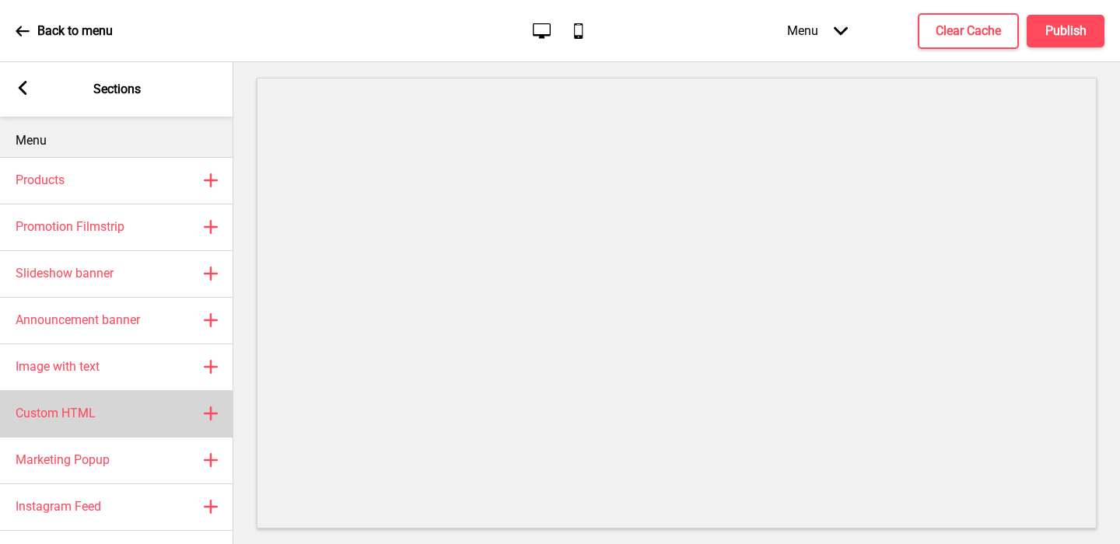
click at [82, 403] on div "Custom HTML Plus" at bounding box center [116, 413] width 233 height 47
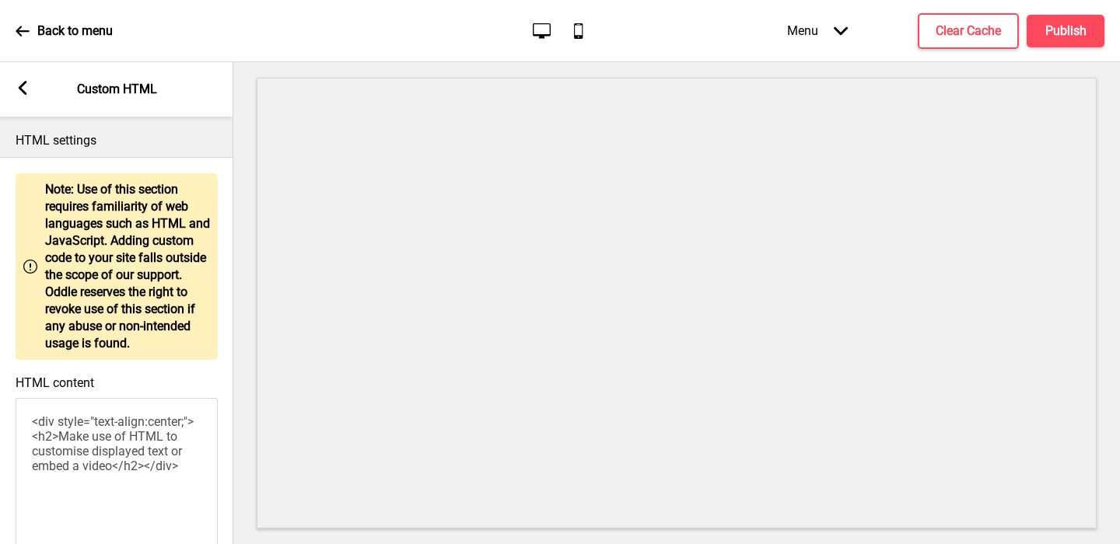
click at [84, 421] on textarea "<div style="text-align:center;"><h2>Make use of HTML to customise displayed tex…" at bounding box center [117, 483] width 202 height 171
paste textarea "<style> /* Please replace #annoucement-x with another id if you are using more …"
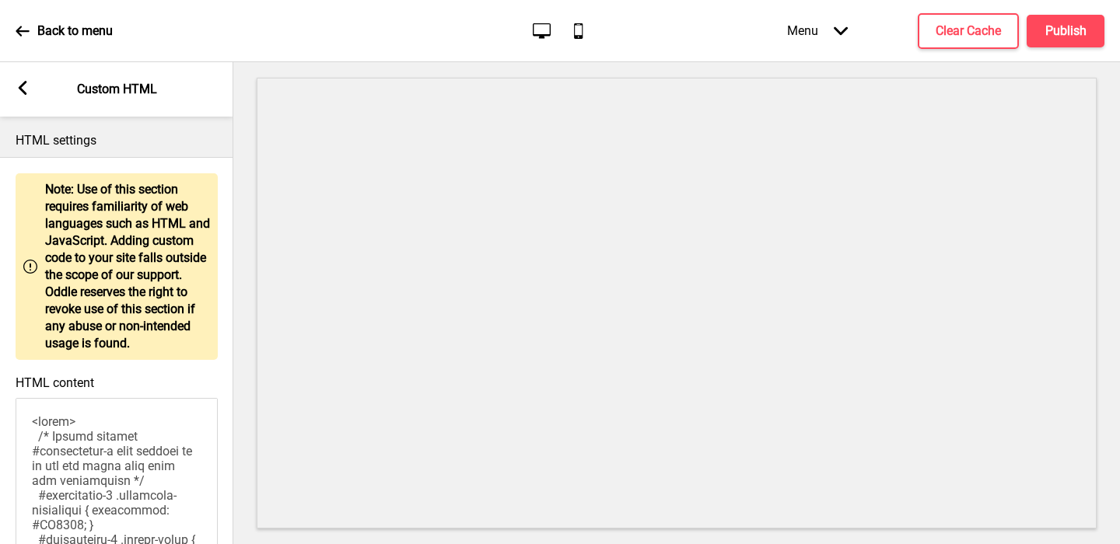
scroll to position [24, 0]
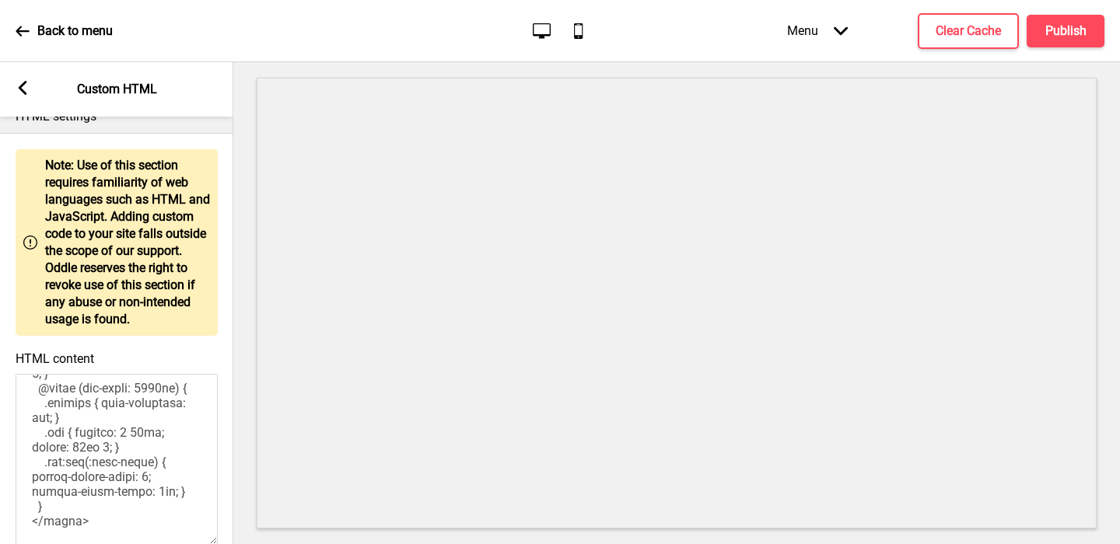
type textarea "<style> /* Please replace #annoucement-x with another id if you are using more …"
click at [28, 93] on rect at bounding box center [23, 88] width 14 height 14
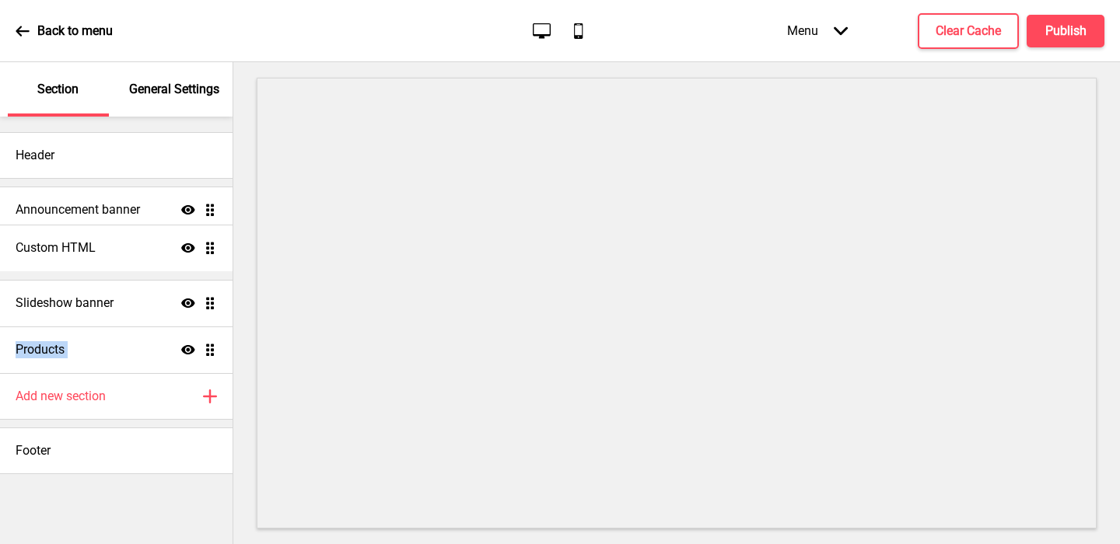
drag, startPoint x: 205, startPoint y: 348, endPoint x: 198, endPoint y: 245, distance: 103.7
click at [198, 245] on ul "Announcement banner Show Drag Slideshow banner Show Drag Products Show Drag Cus…" at bounding box center [116, 280] width 233 height 187
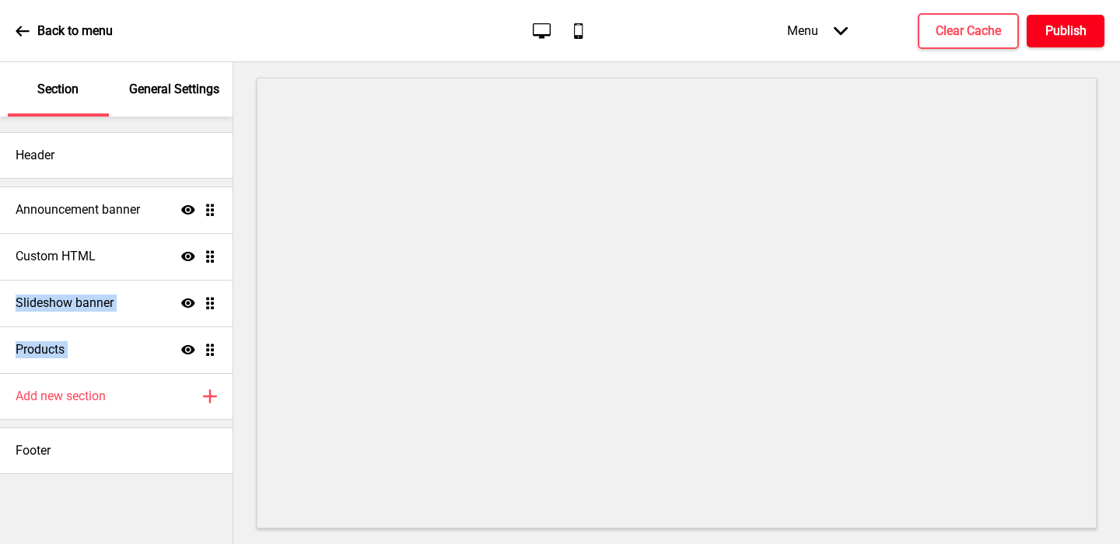
click at [1079, 26] on h4 "Publish" at bounding box center [1065, 31] width 41 height 17
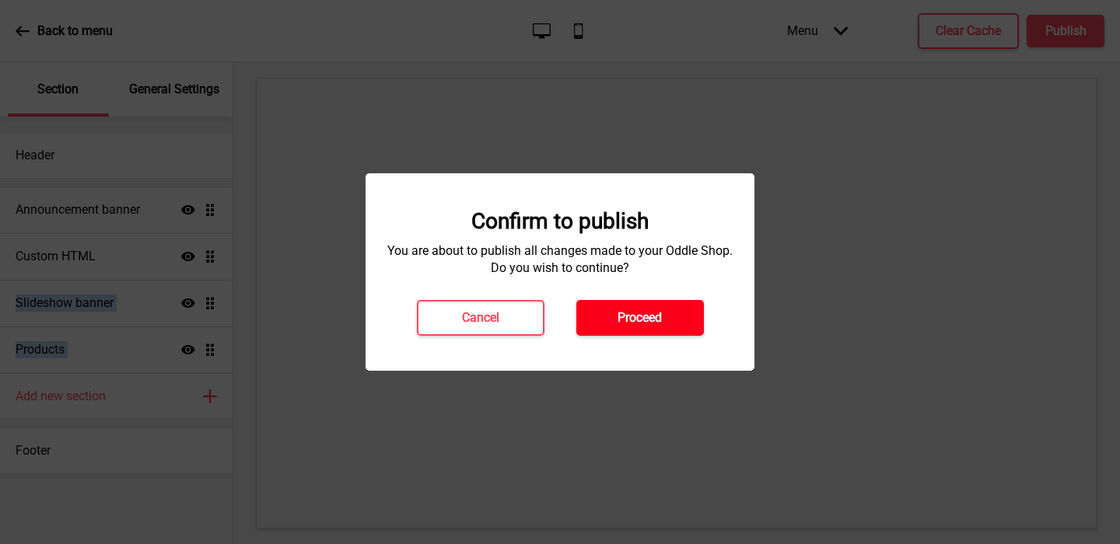
click at [652, 303] on button "Proceed" at bounding box center [640, 318] width 128 height 36
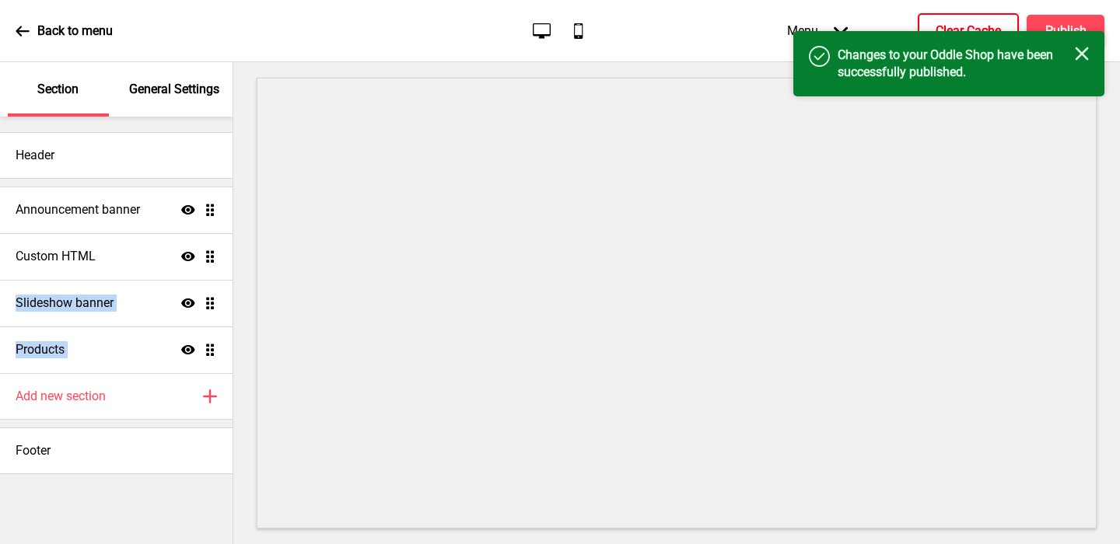
click at [929, 23] on button "Clear Cache" at bounding box center [968, 31] width 101 height 36
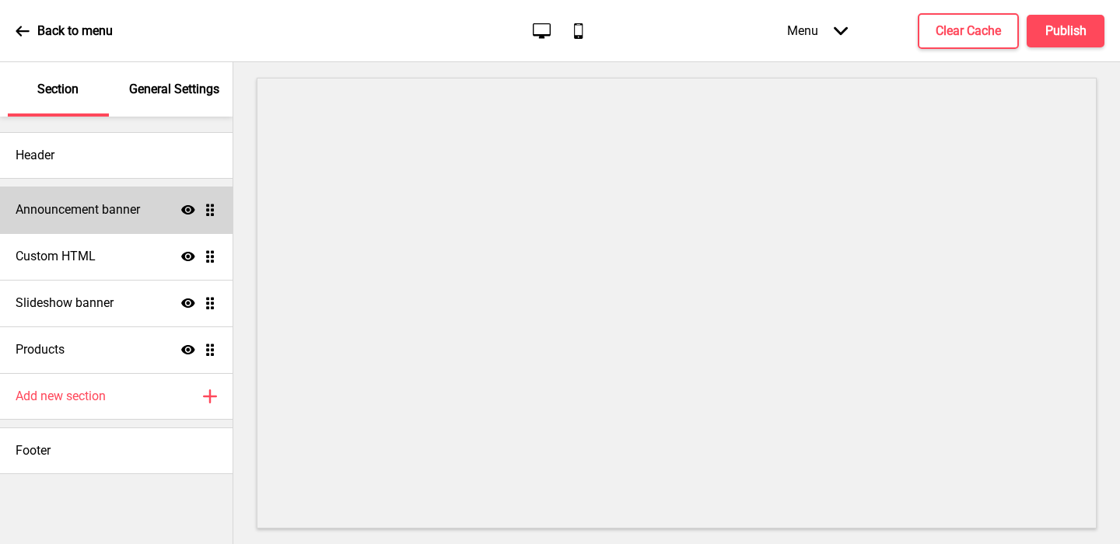
click at [194, 208] on icon at bounding box center [188, 209] width 14 height 9
click at [158, 208] on div "Announcement banner Hide Drag" at bounding box center [116, 210] width 233 height 47
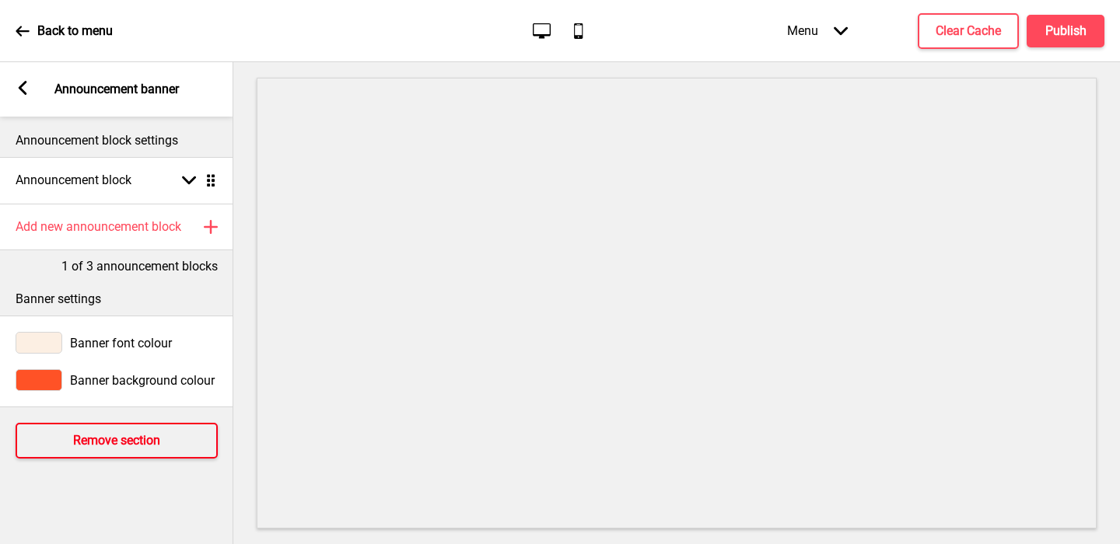
click at [95, 431] on button "Remove section" at bounding box center [117, 441] width 202 height 36
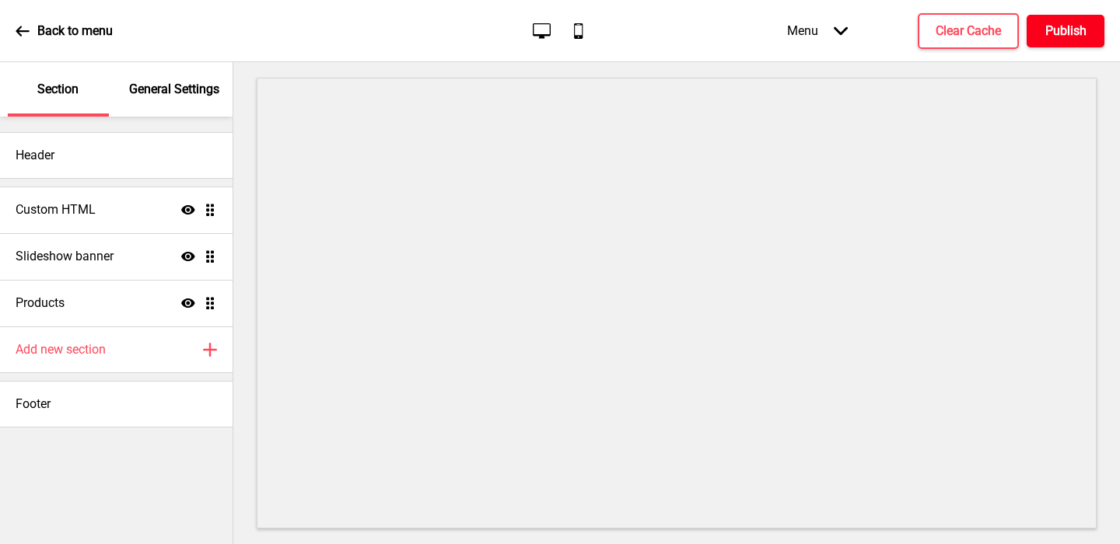
click at [1075, 28] on h4 "Publish" at bounding box center [1065, 31] width 41 height 17
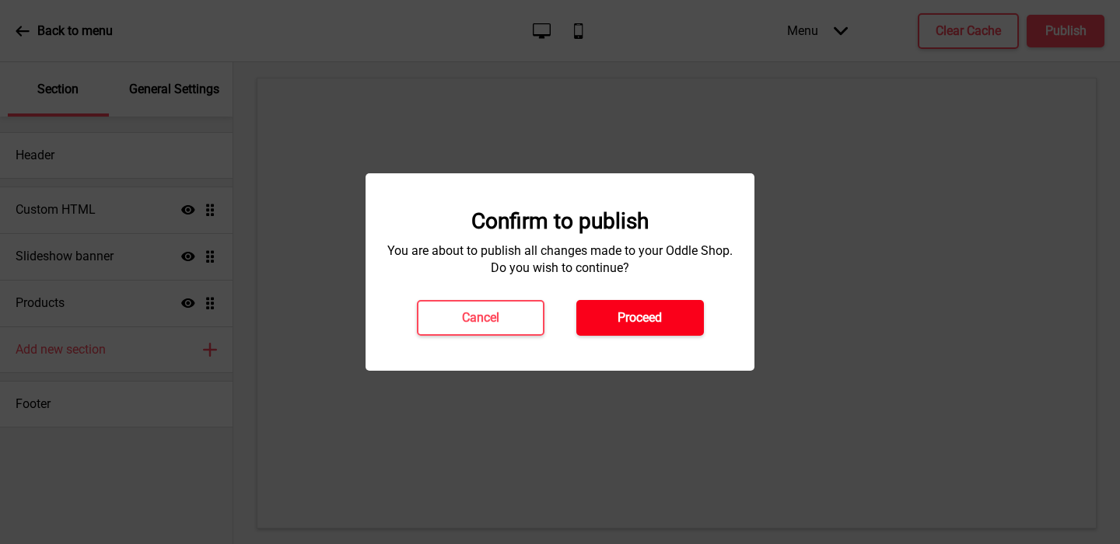
click at [650, 320] on h4 "Proceed" at bounding box center [639, 318] width 44 height 17
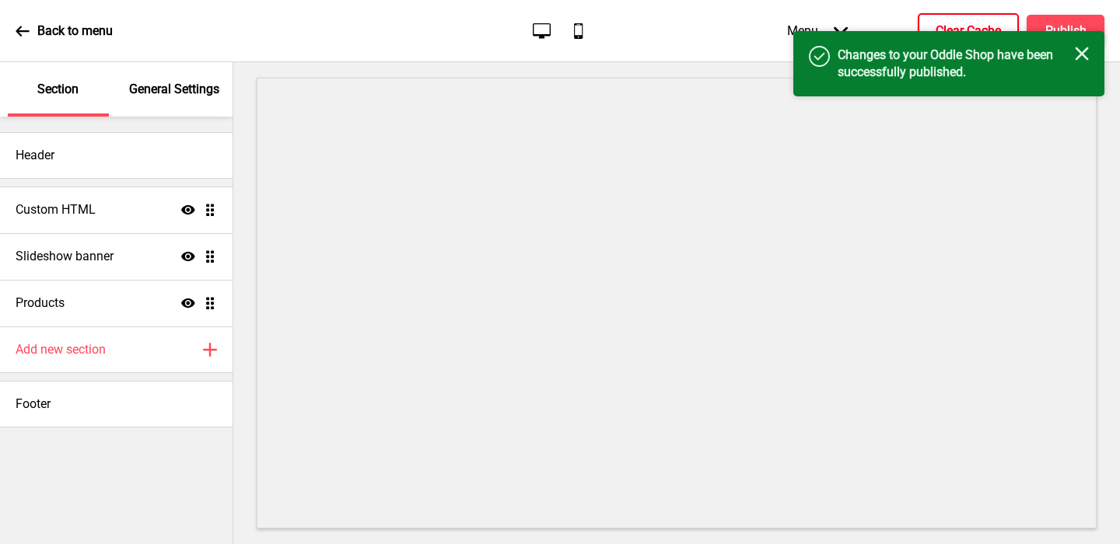
click at [958, 21] on button "Clear Cache" at bounding box center [968, 31] width 101 height 36
